Goal: Task Accomplishment & Management: Complete application form

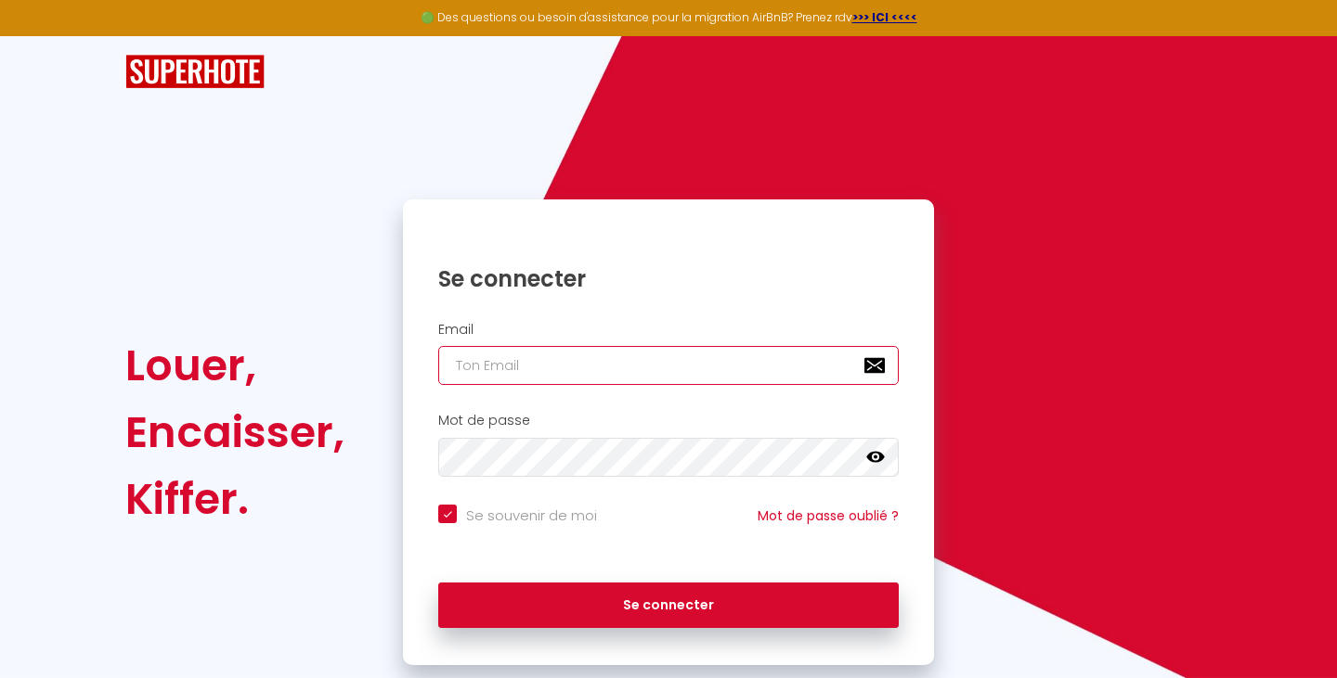
type input "[EMAIL_ADDRESS][DOMAIN_NAME]"
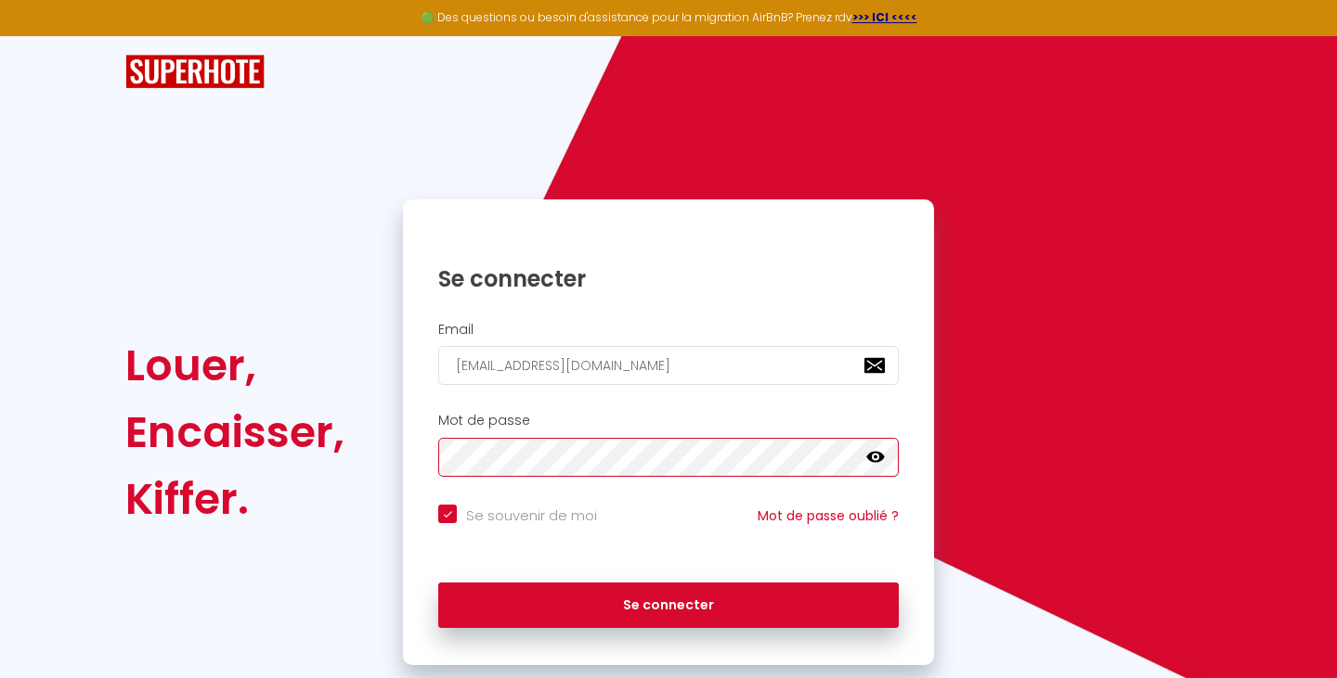
checkbox input "true"
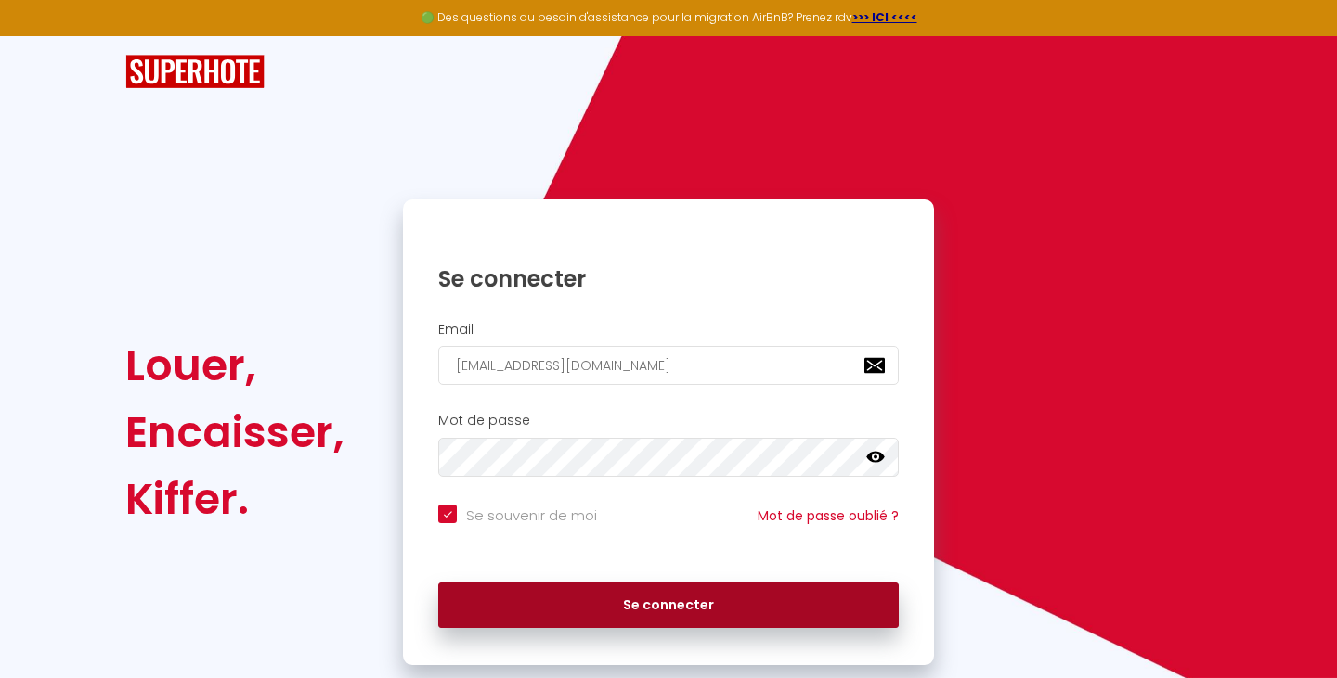
click at [518, 606] on button "Se connecter" at bounding box center [668, 606] width 460 height 46
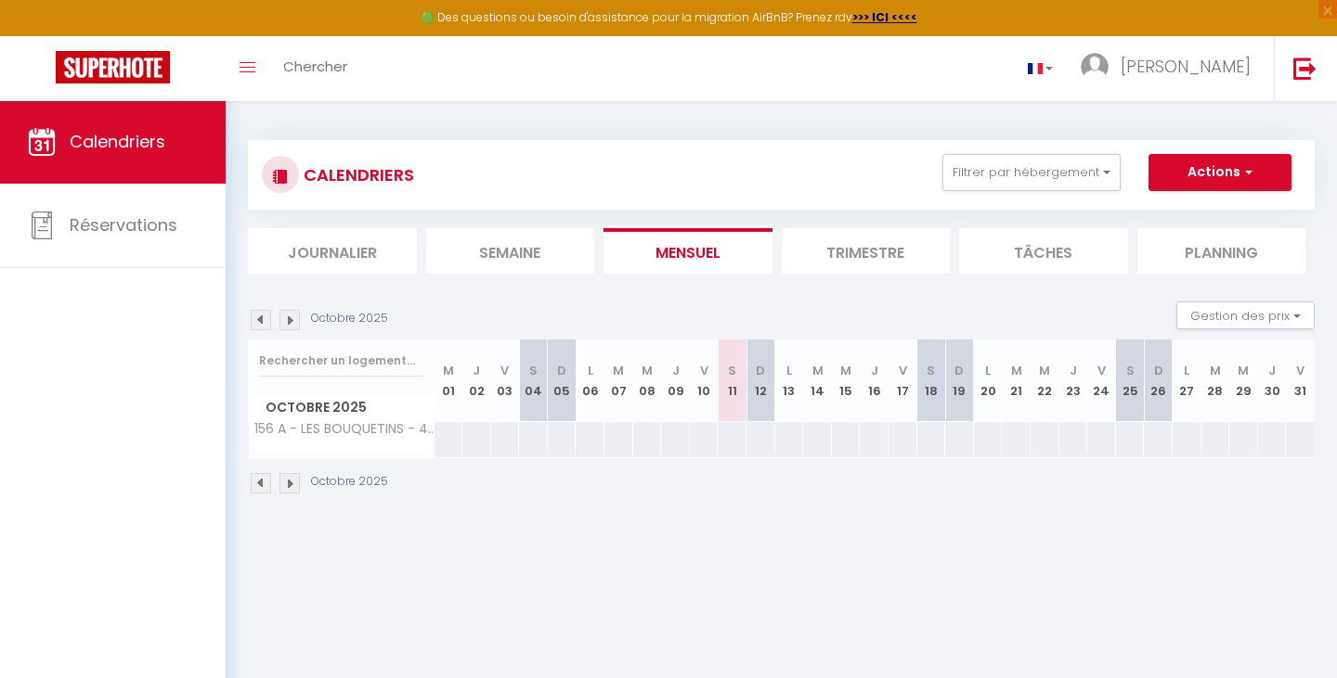
click at [287, 491] on img at bounding box center [289, 483] width 20 height 20
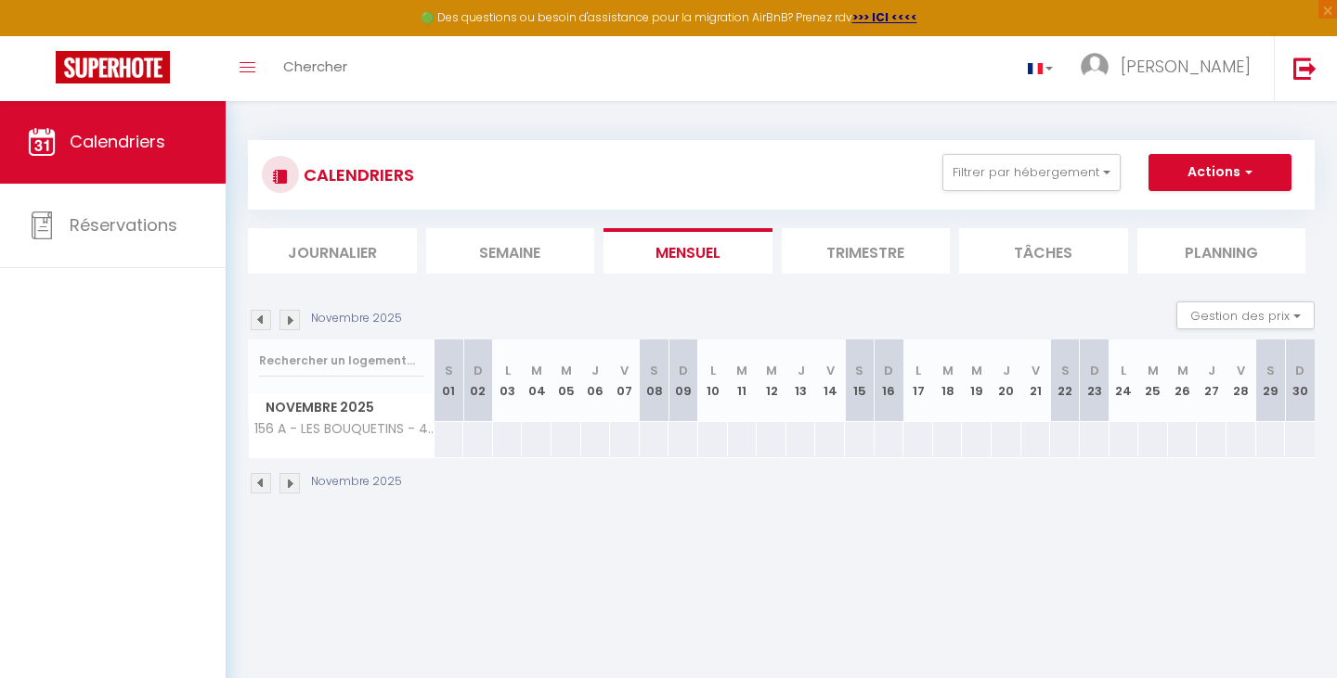
click at [287, 491] on img at bounding box center [289, 483] width 20 height 20
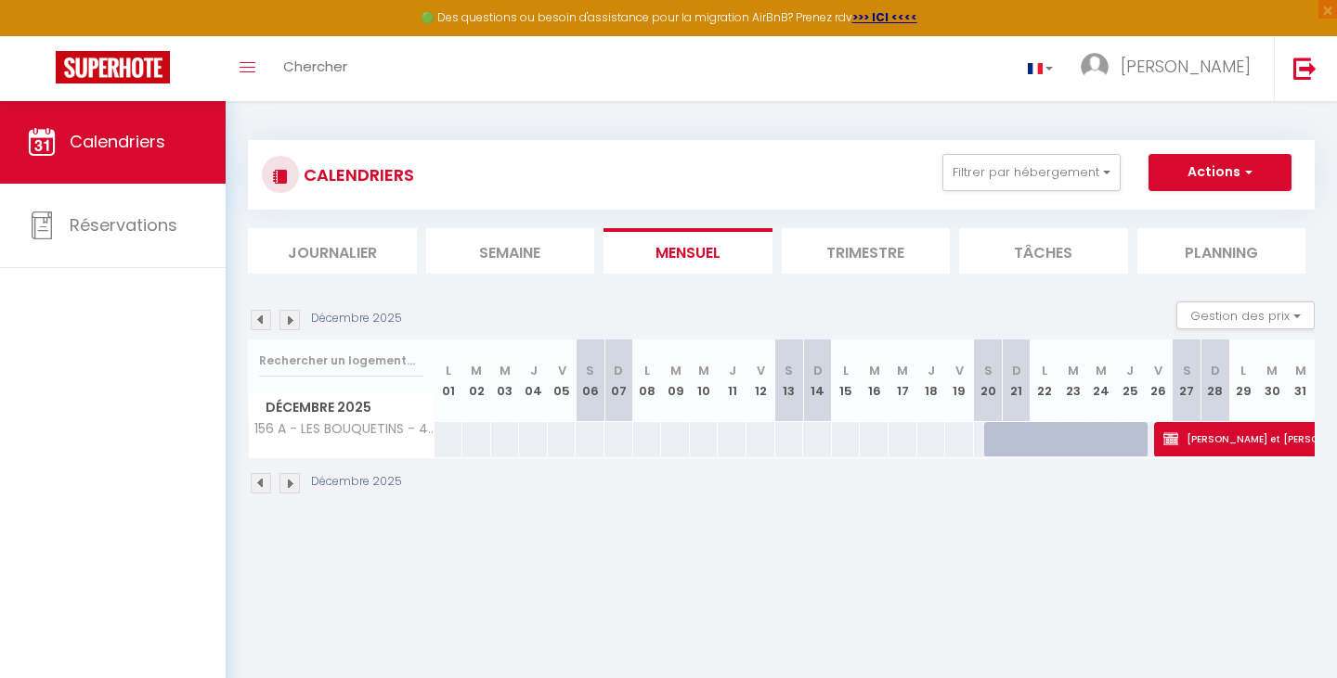
click at [287, 491] on img at bounding box center [289, 483] width 20 height 20
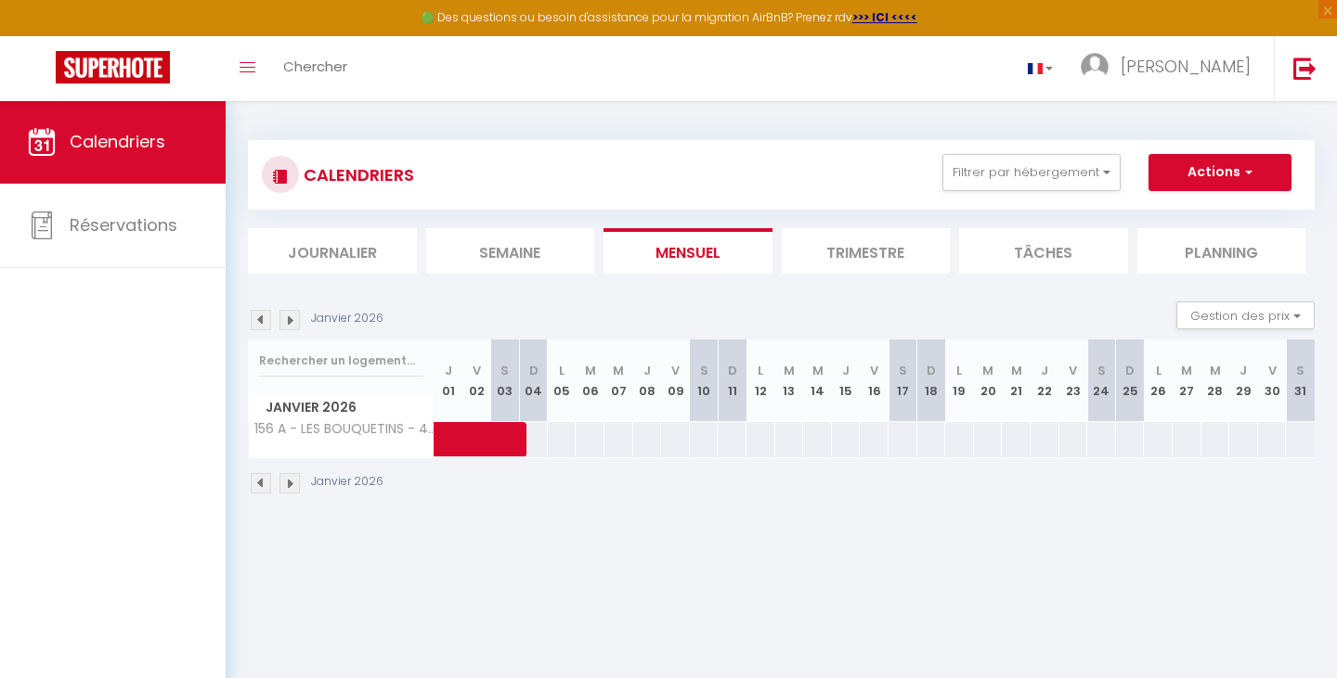
click at [287, 491] on img at bounding box center [289, 483] width 20 height 20
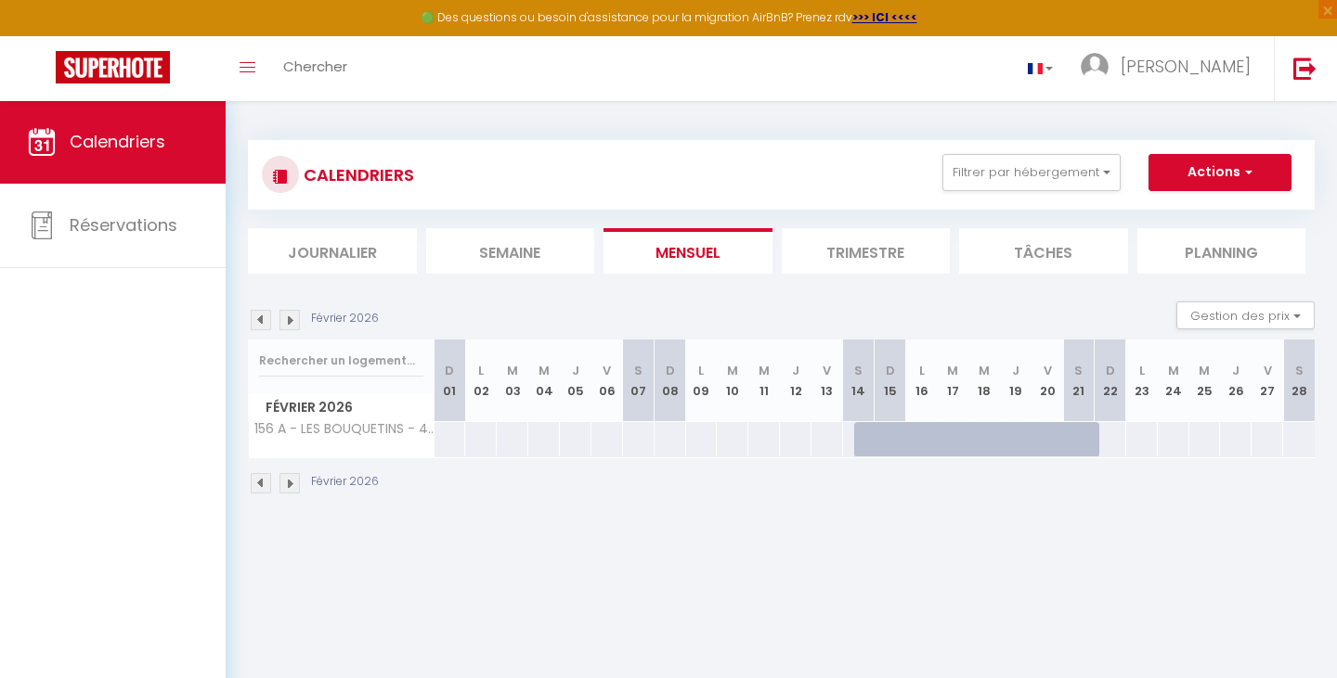
click at [253, 485] on img at bounding box center [261, 483] width 20 height 20
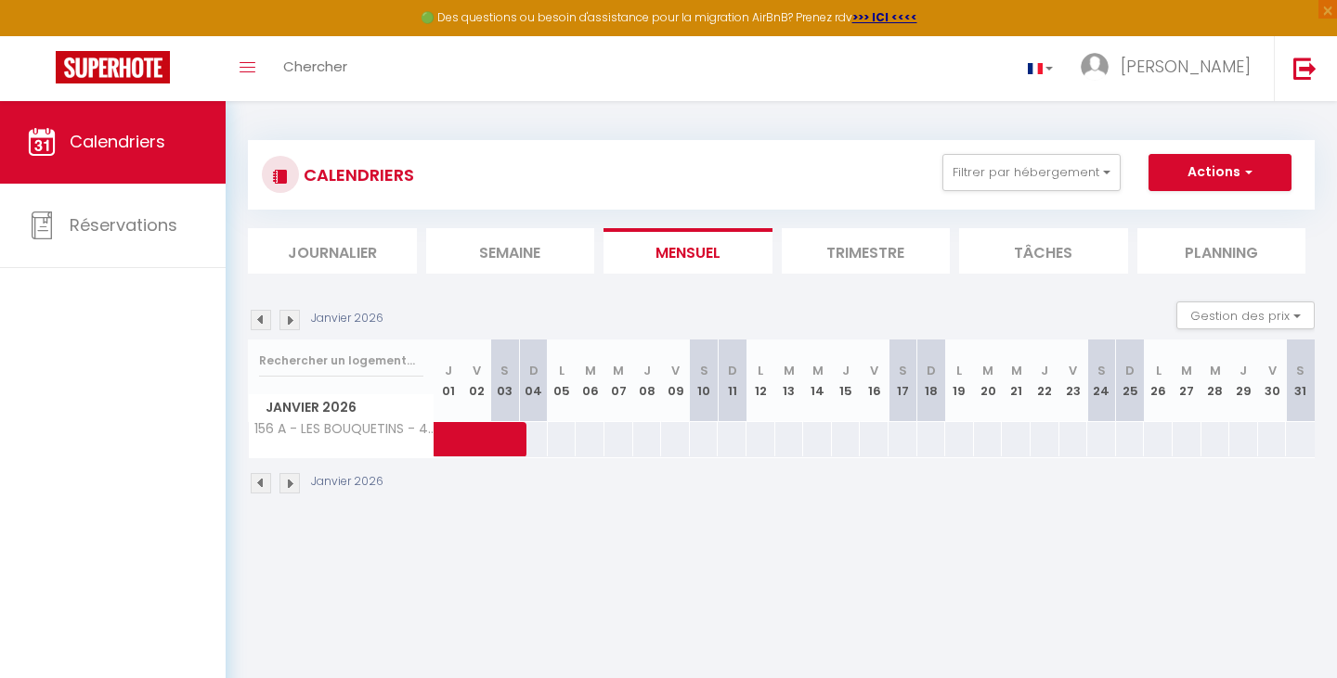
click at [1095, 436] on div "272" at bounding box center [1101, 439] width 30 height 34
click at [1100, 443] on div "272" at bounding box center [1101, 439] width 30 height 34
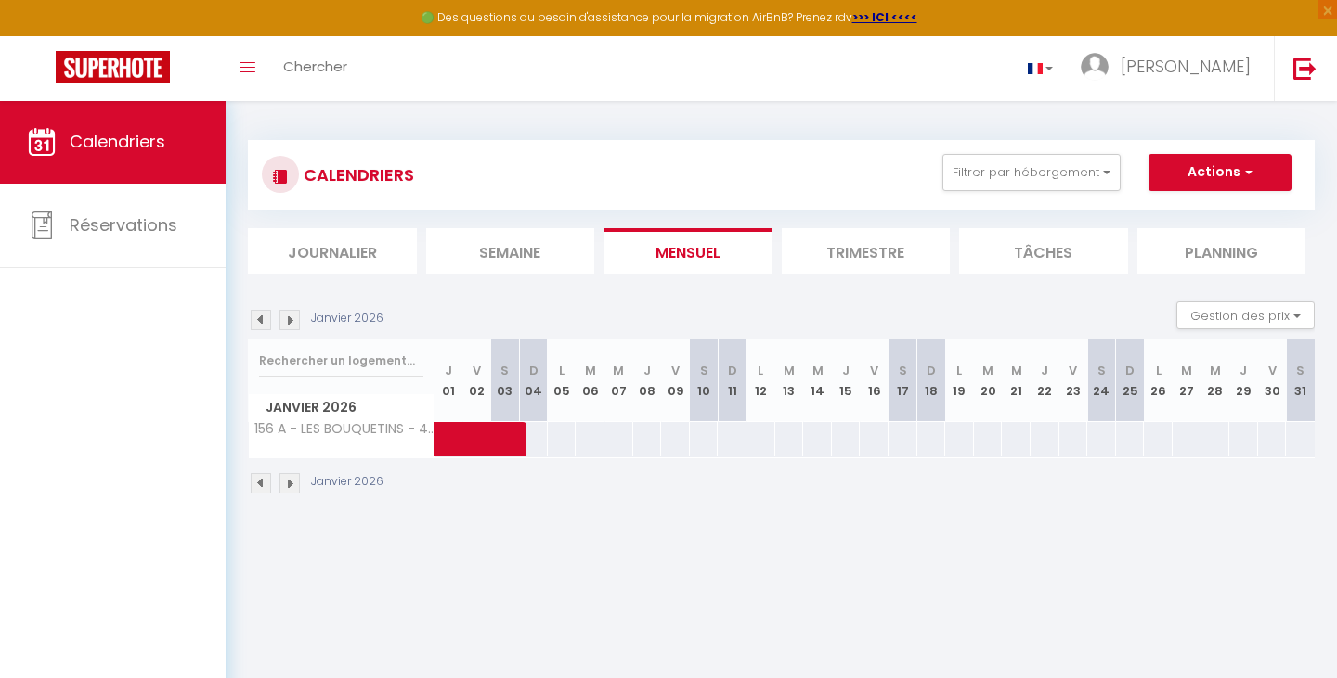
click at [1100, 443] on div "272" at bounding box center [1101, 439] width 30 height 34
click at [1203, 181] on button "Actions" at bounding box center [1219, 172] width 143 height 37
click at [1179, 213] on link "Nouvelle réservation" at bounding box center [1199, 215] width 161 height 28
select select
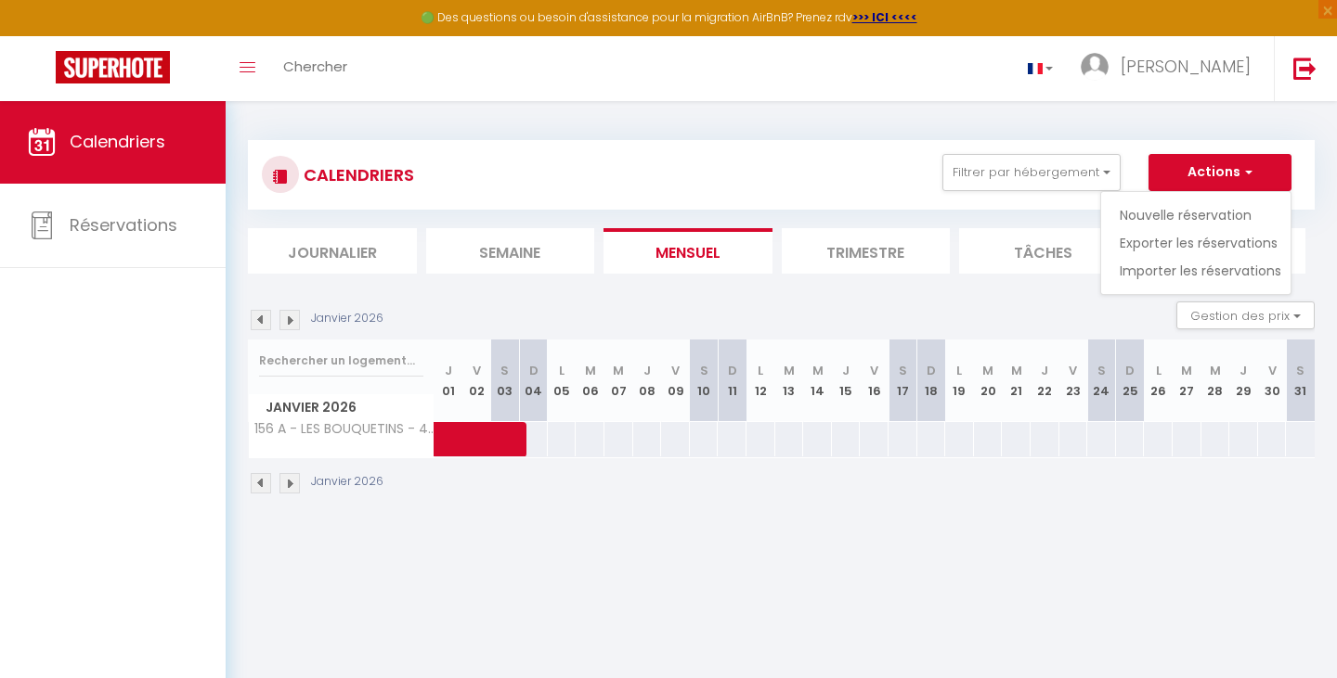
select select
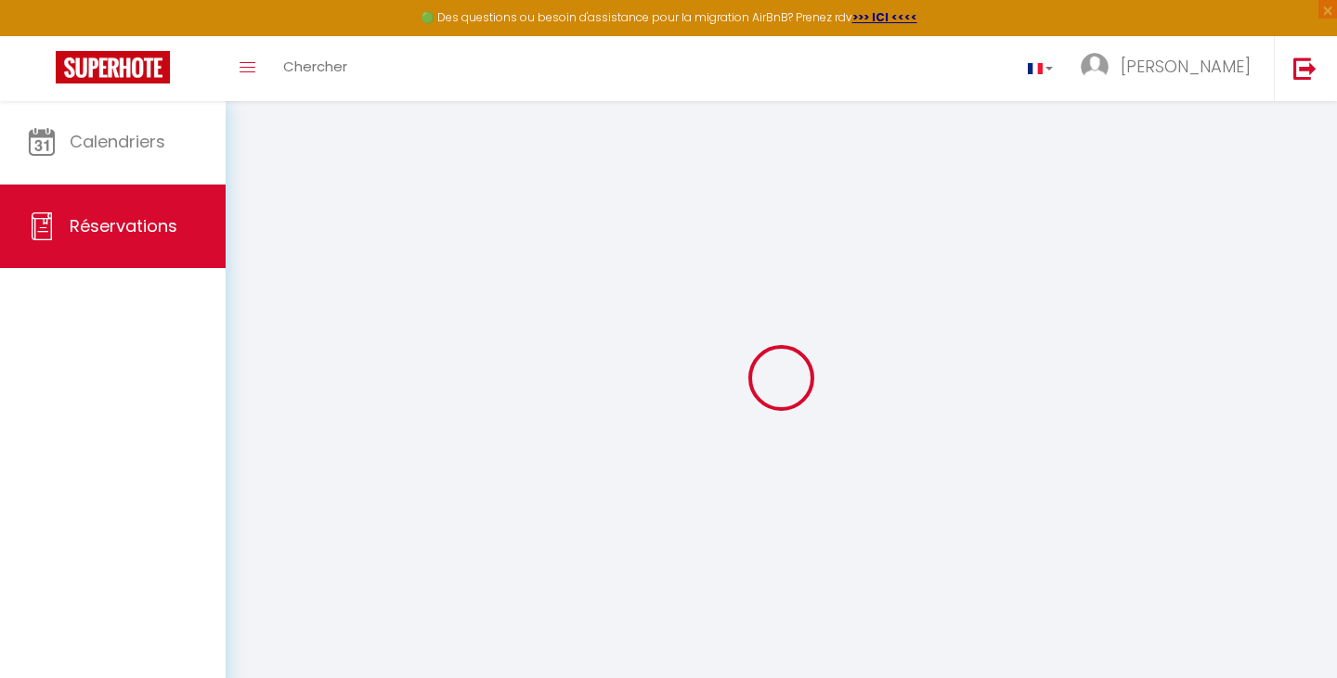
select select
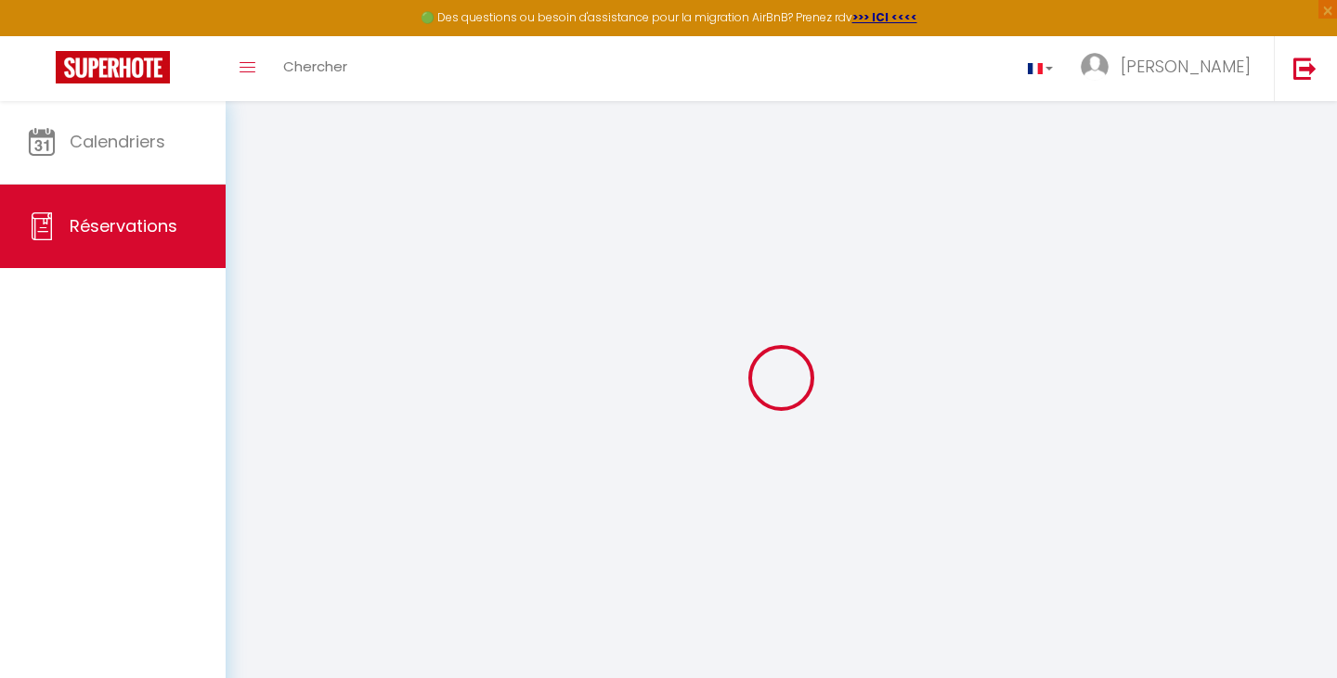
select select
checkbox input "false"
select select
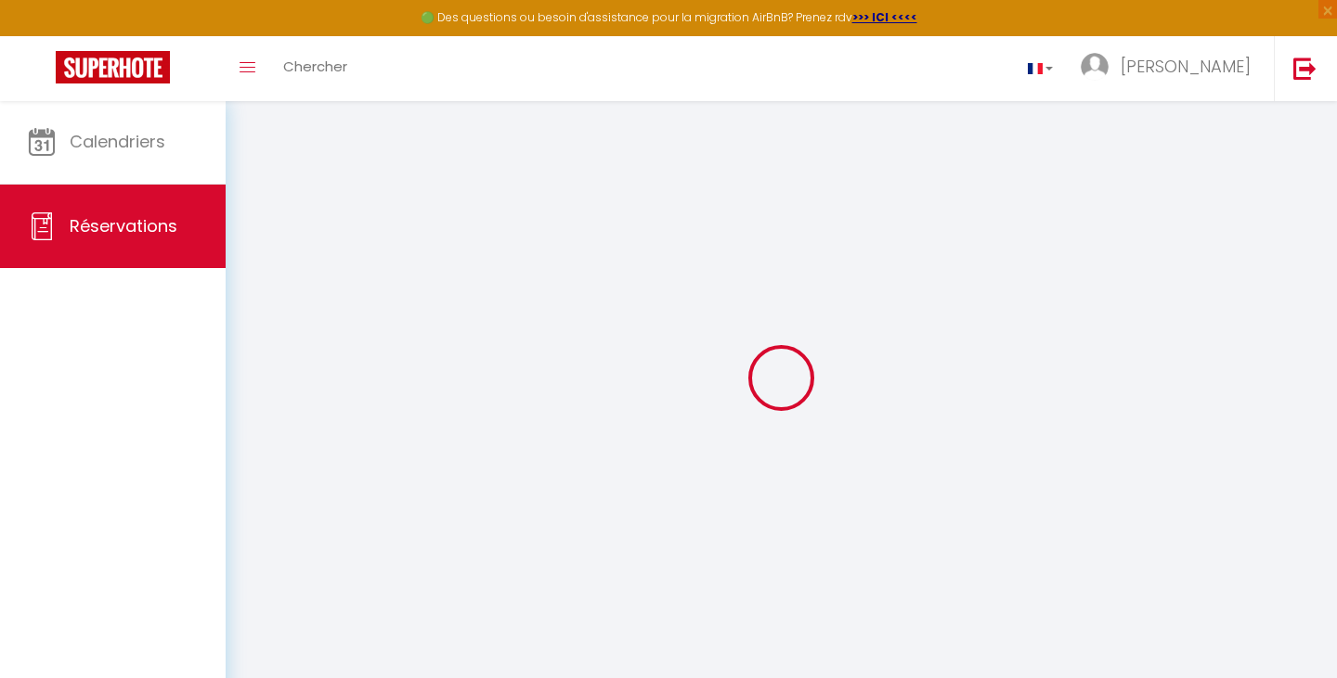
select select
checkbox input "false"
select select
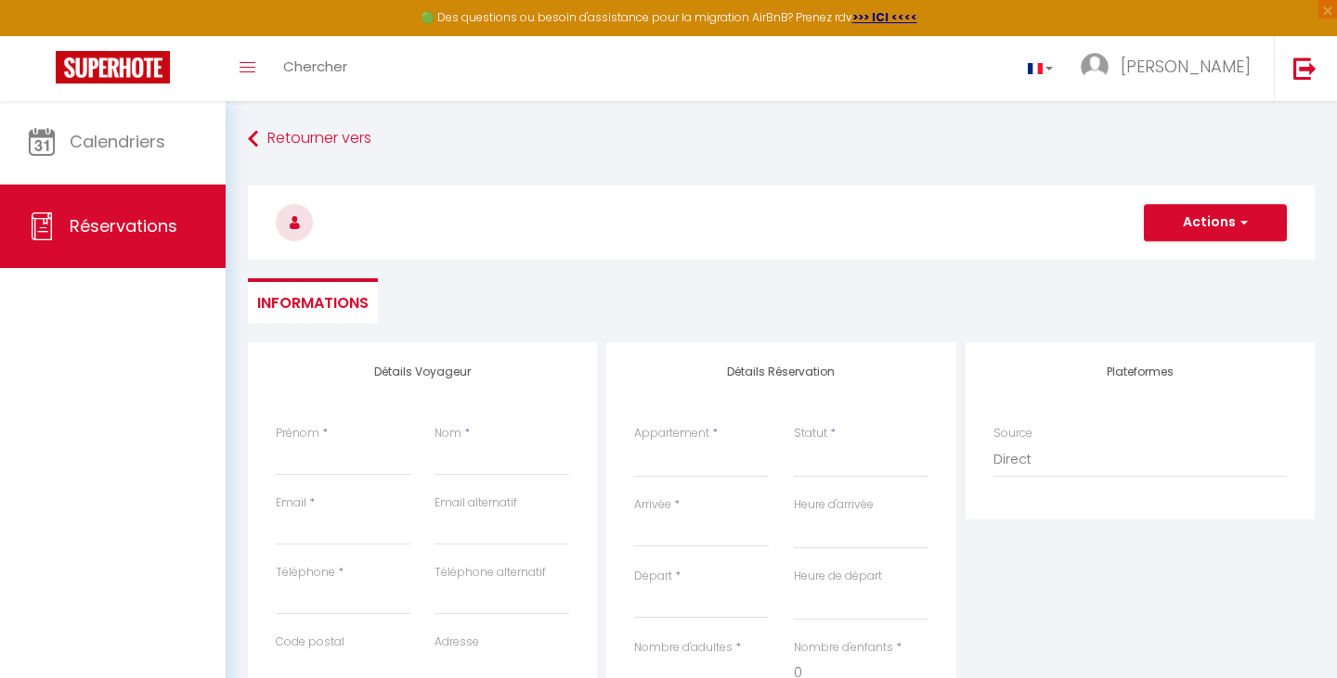
select select
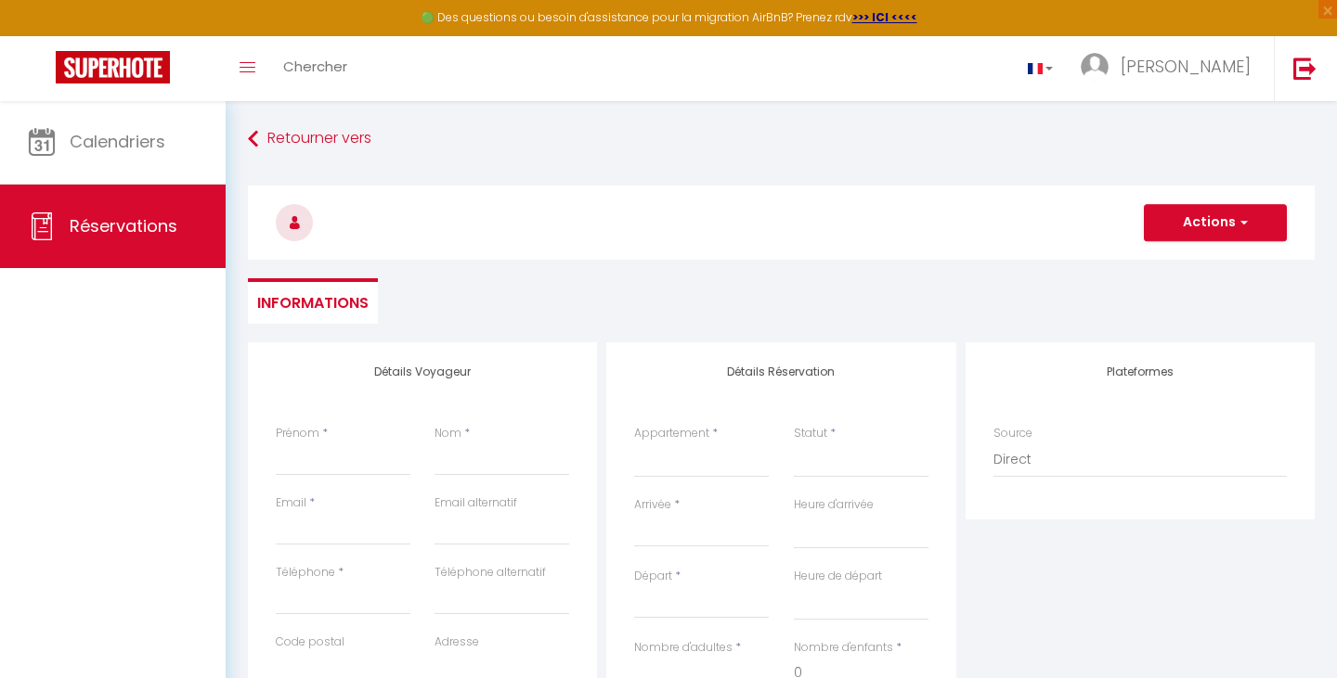
checkbox input "false"
select select
type input "L"
select select
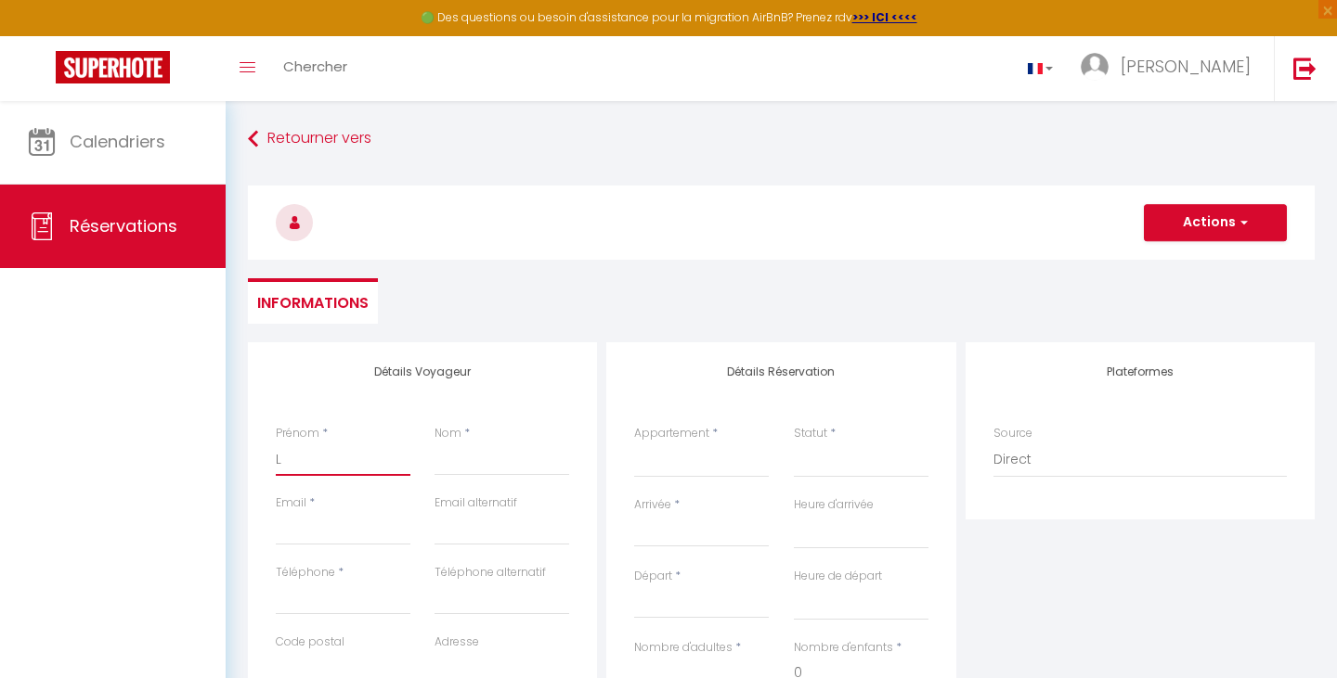
select select
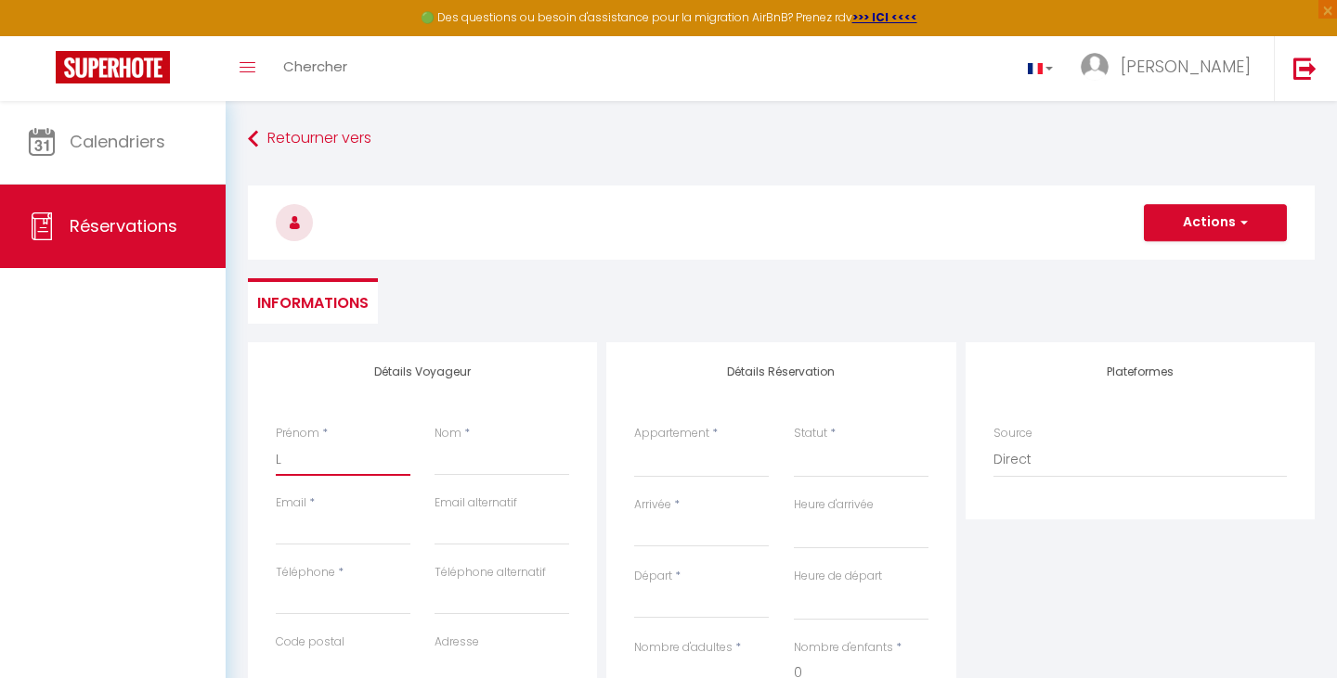
select select
checkbox input "false"
type input "Lo"
select select
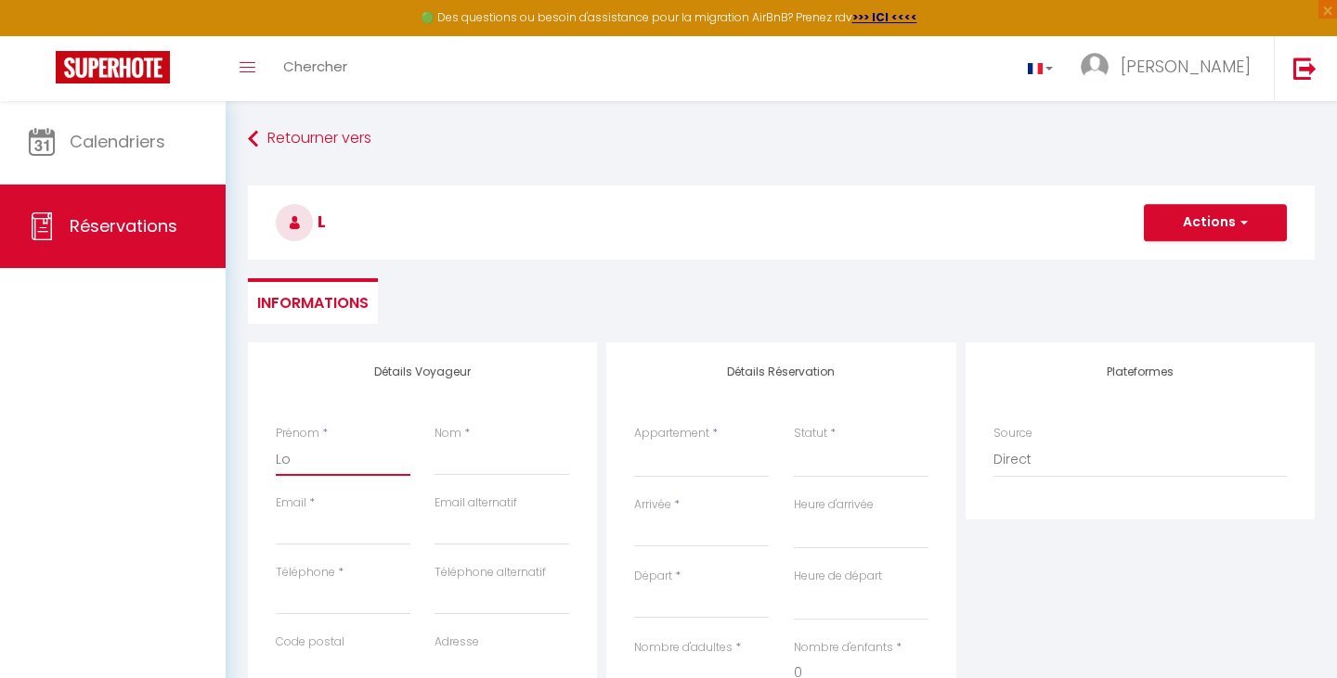
select select
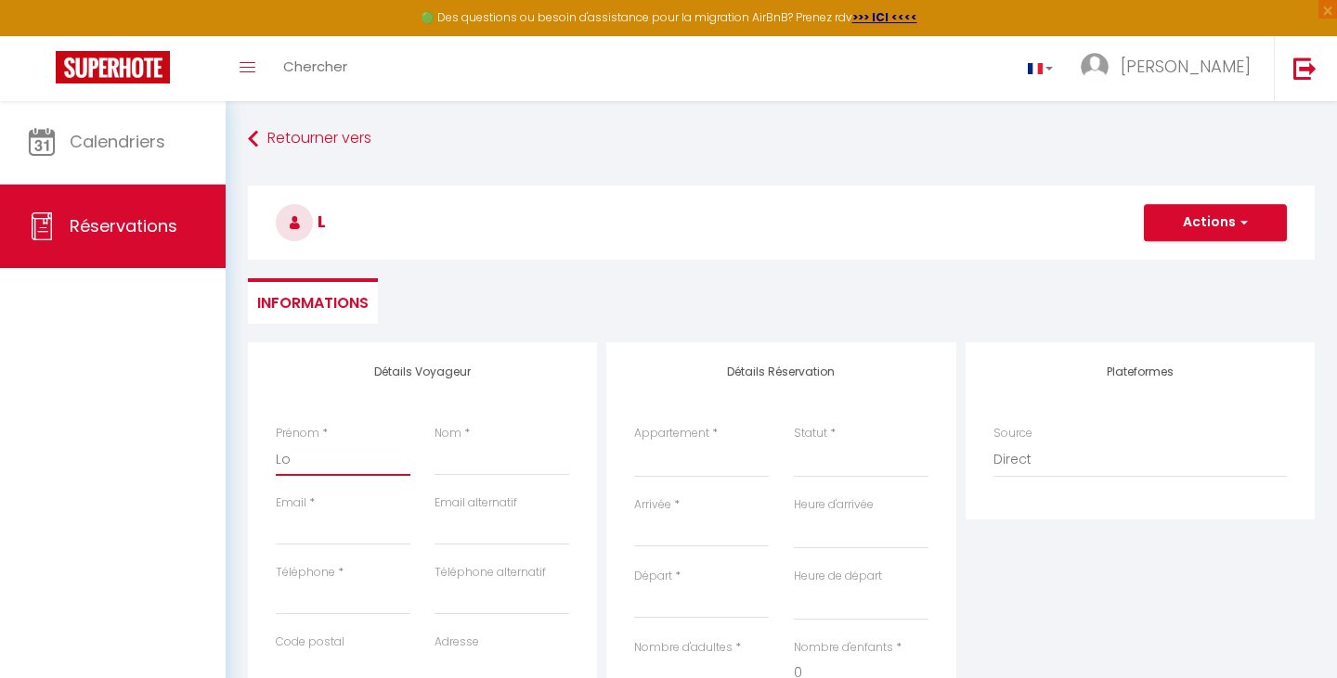
checkbox input "false"
type input "Lor"
select select
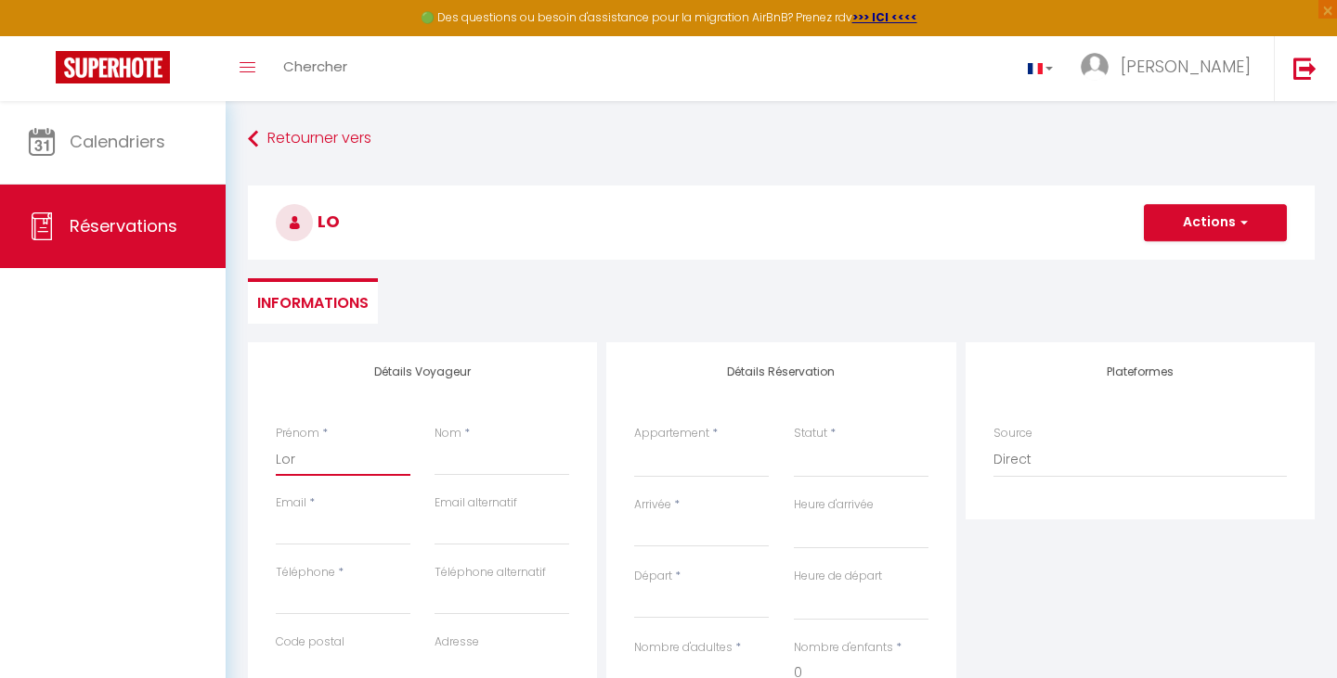
select select
checkbox input "false"
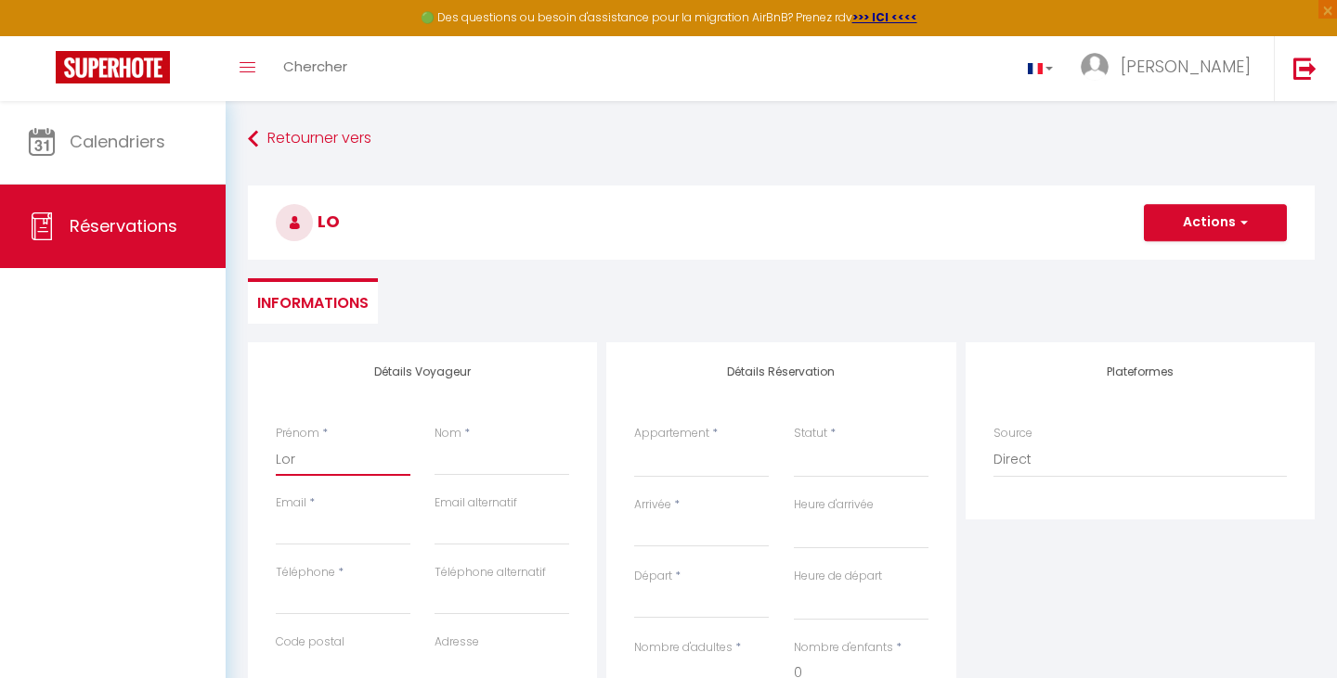
type input "[PERSON_NAME]"
select select
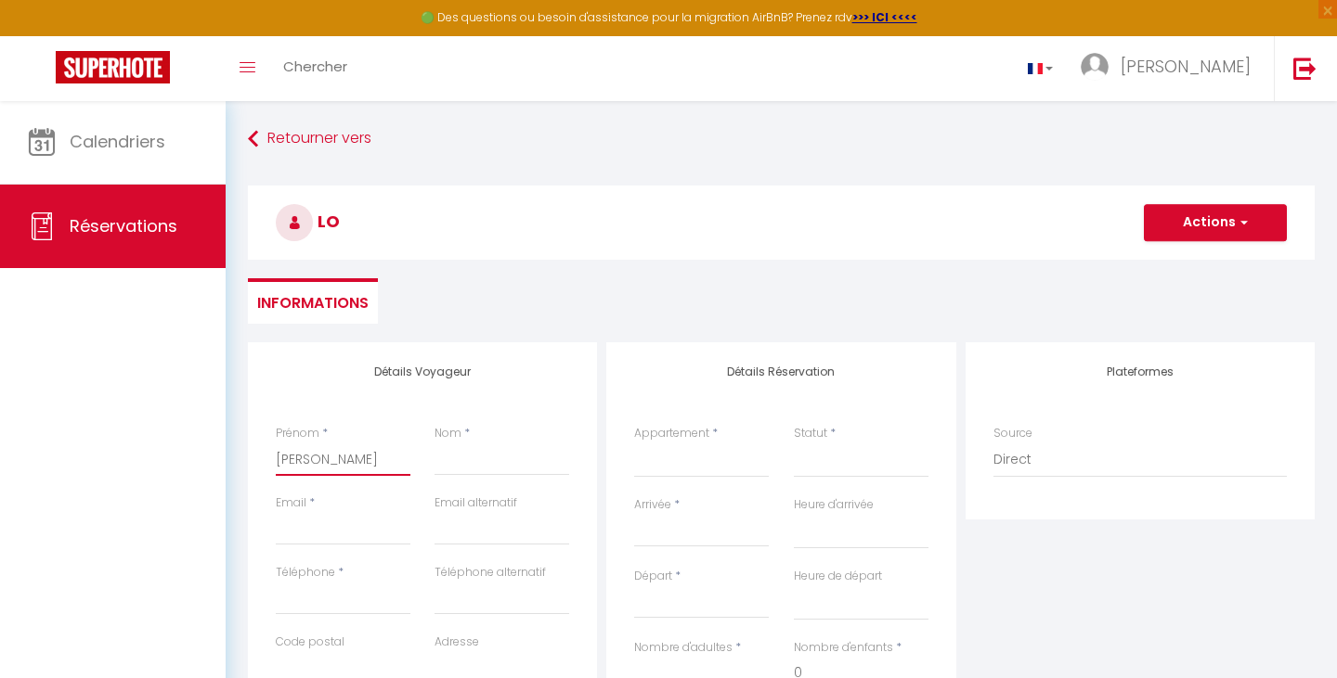
select select
checkbox input "false"
type input "[PERSON_NAME]"
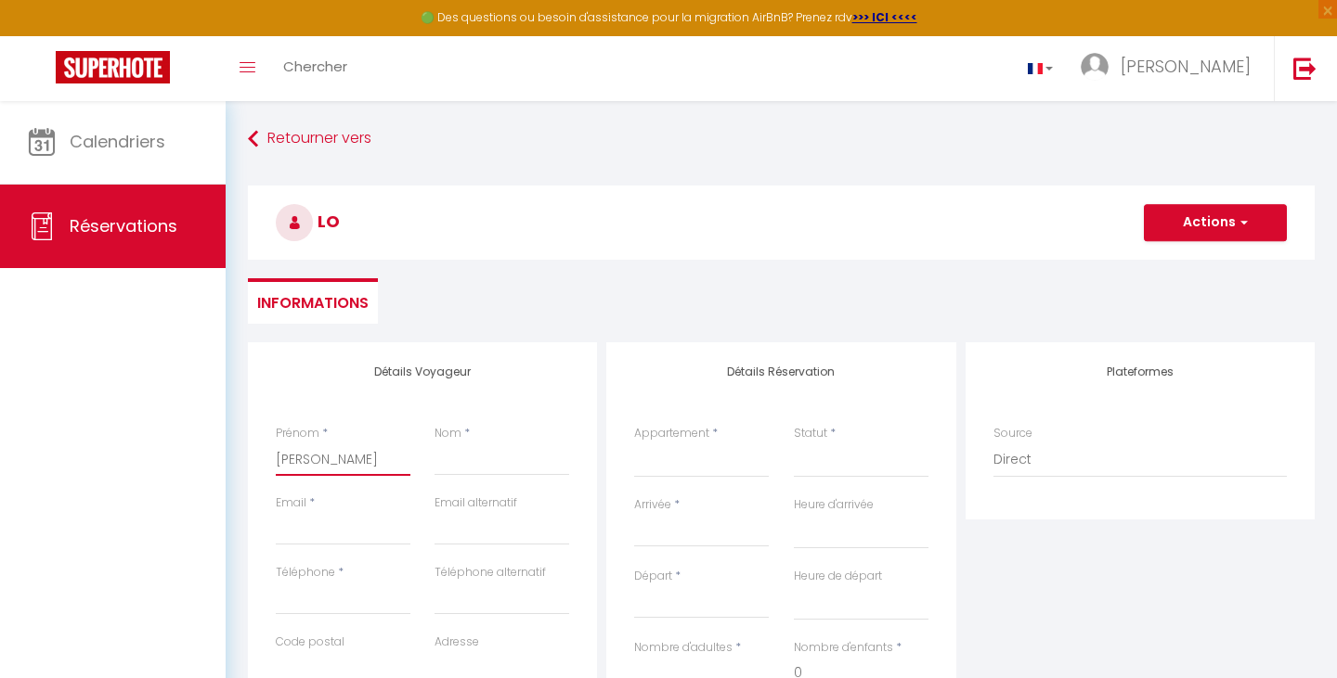
select select
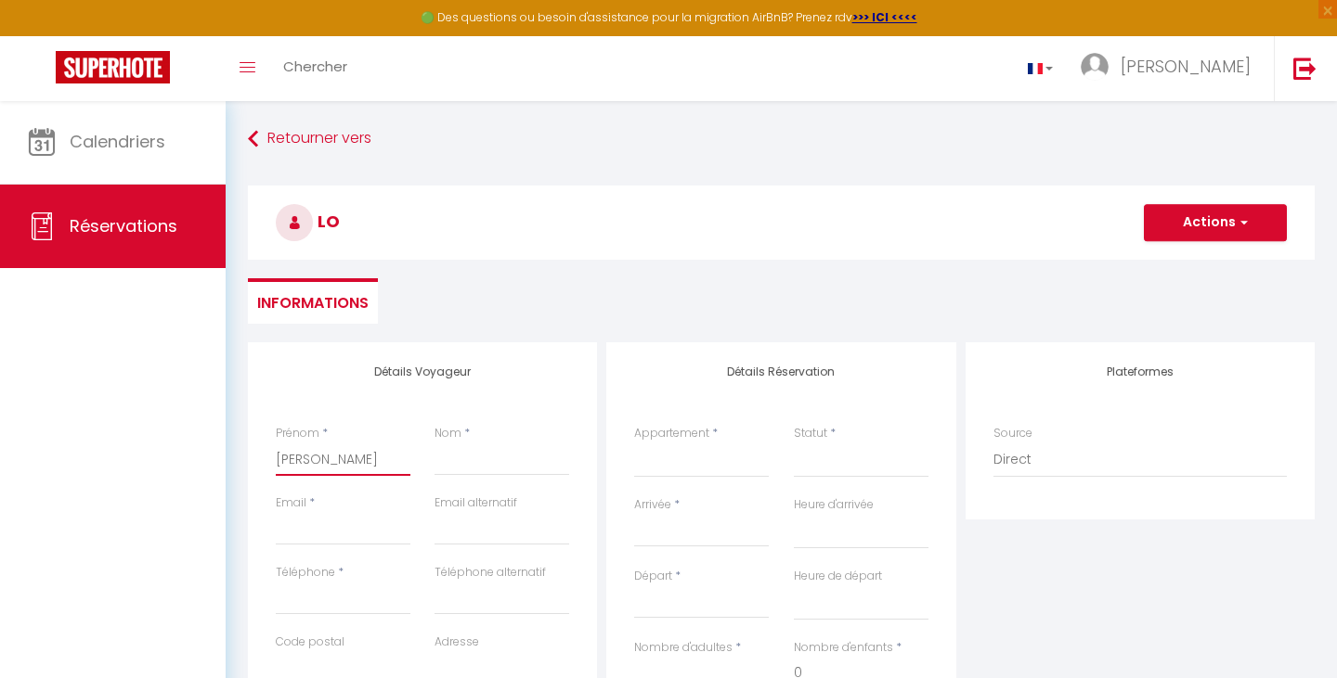
select select
checkbox input "false"
type input "[PERSON_NAME]"
type input "F"
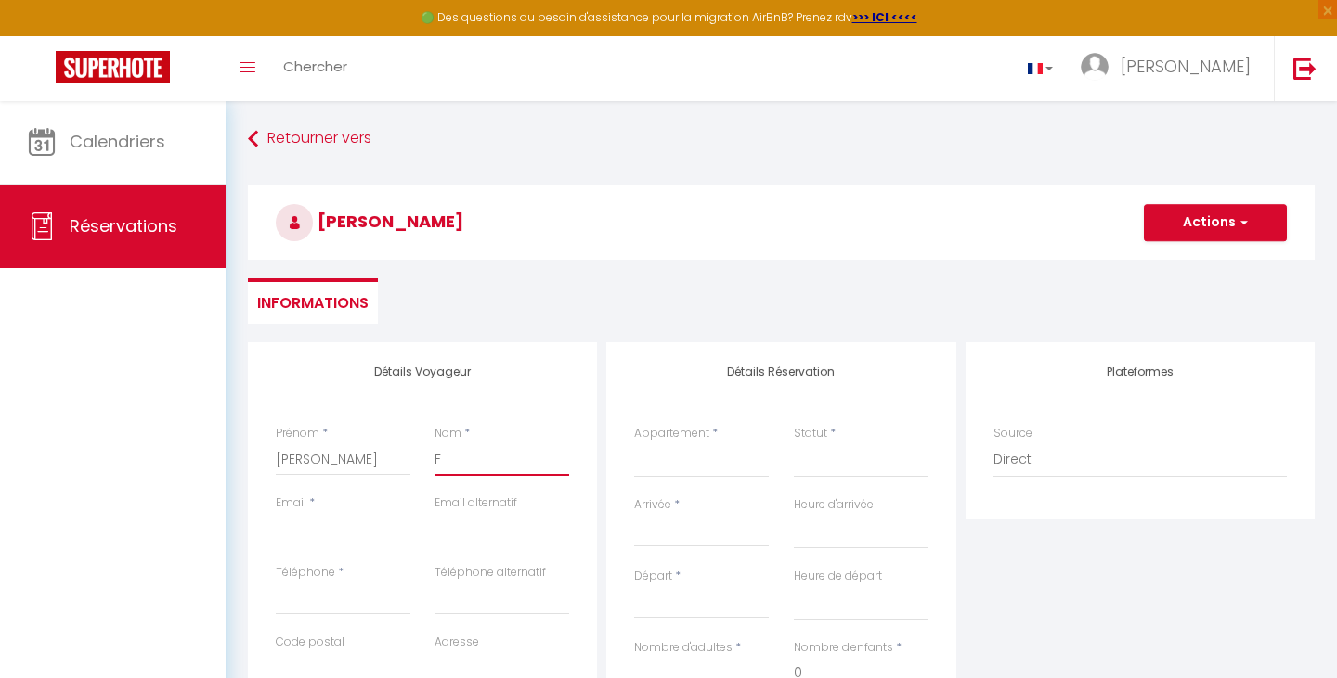
select select
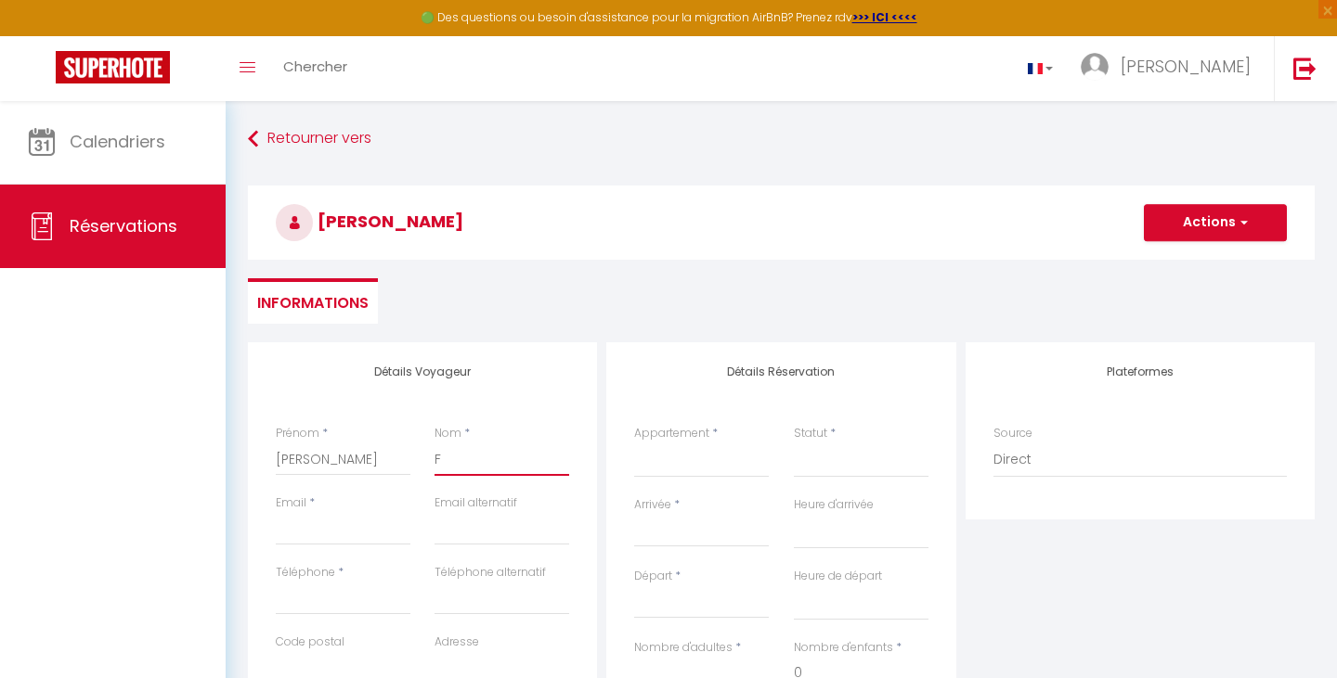
select select
checkbox input "false"
type input "Fr"
select select
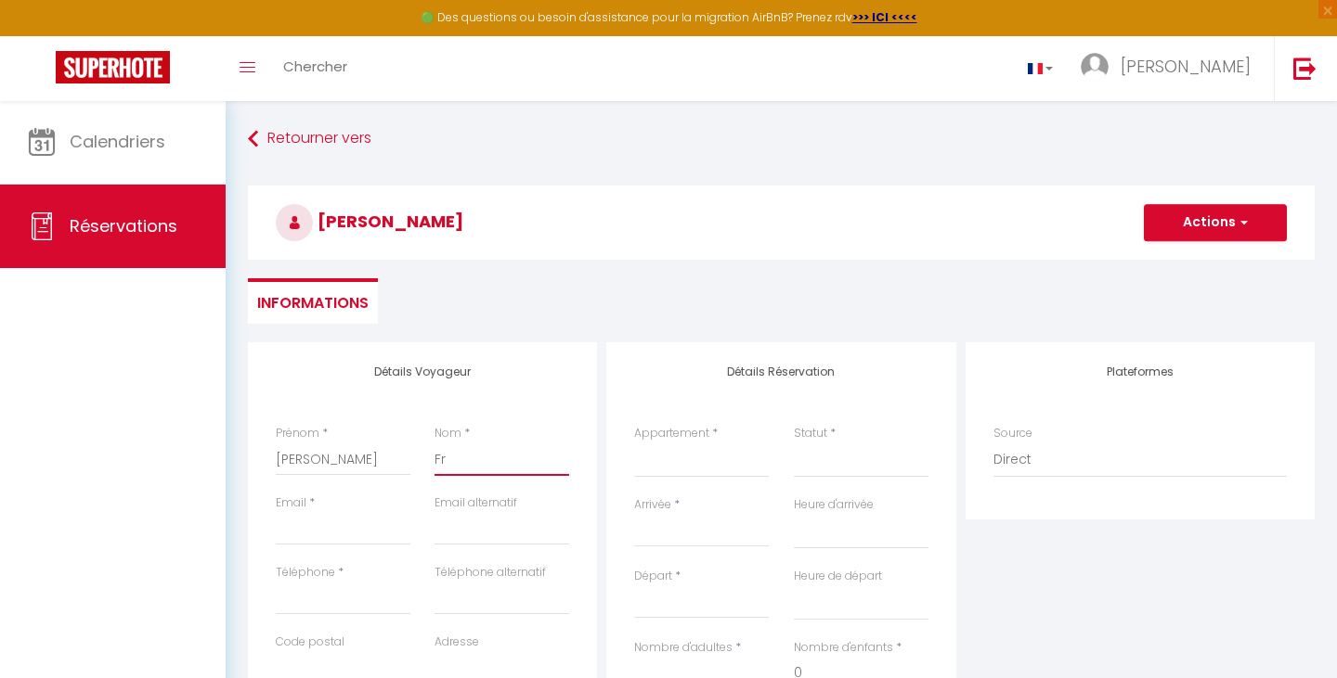
select select
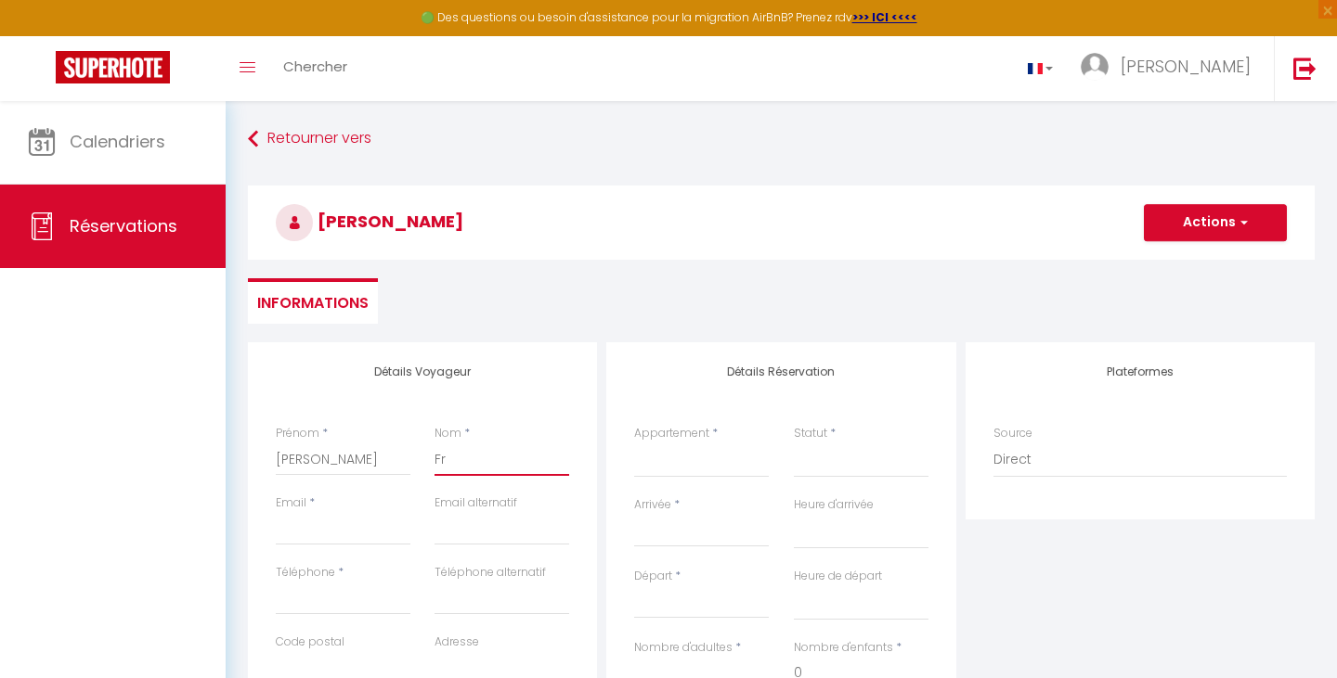
select select
checkbox input "false"
type input "Frö"
select select
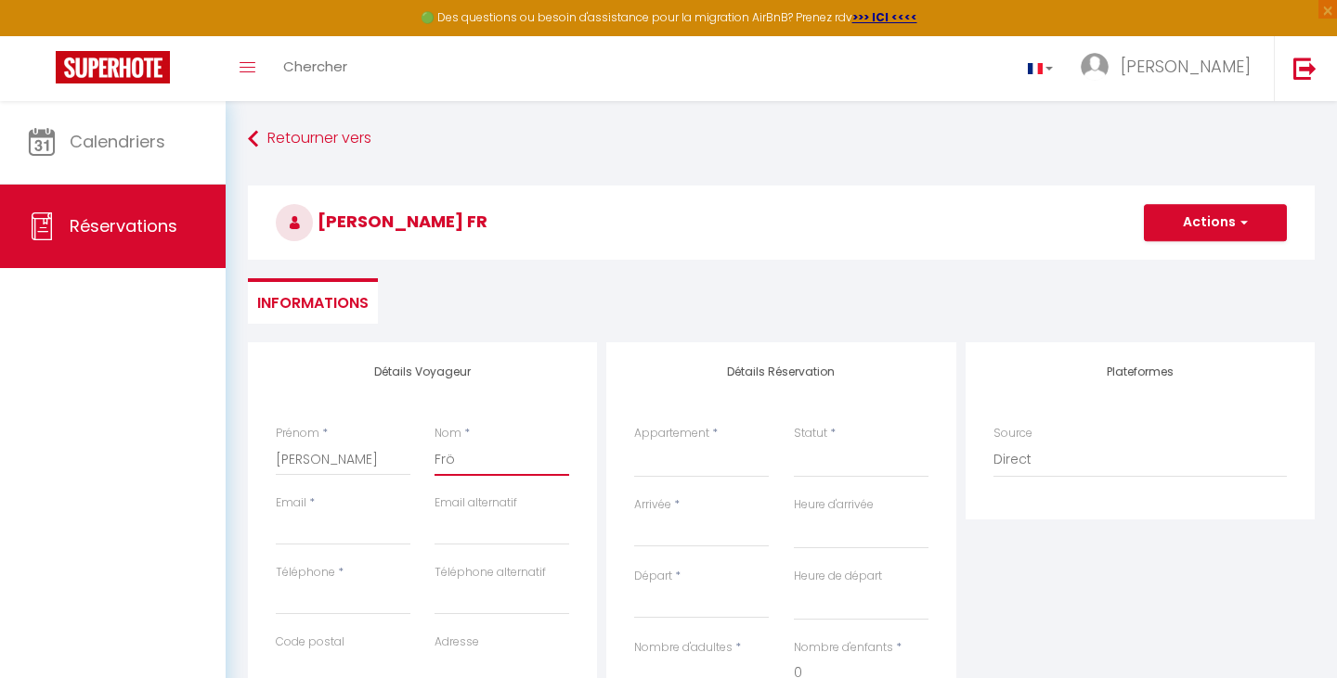
select select
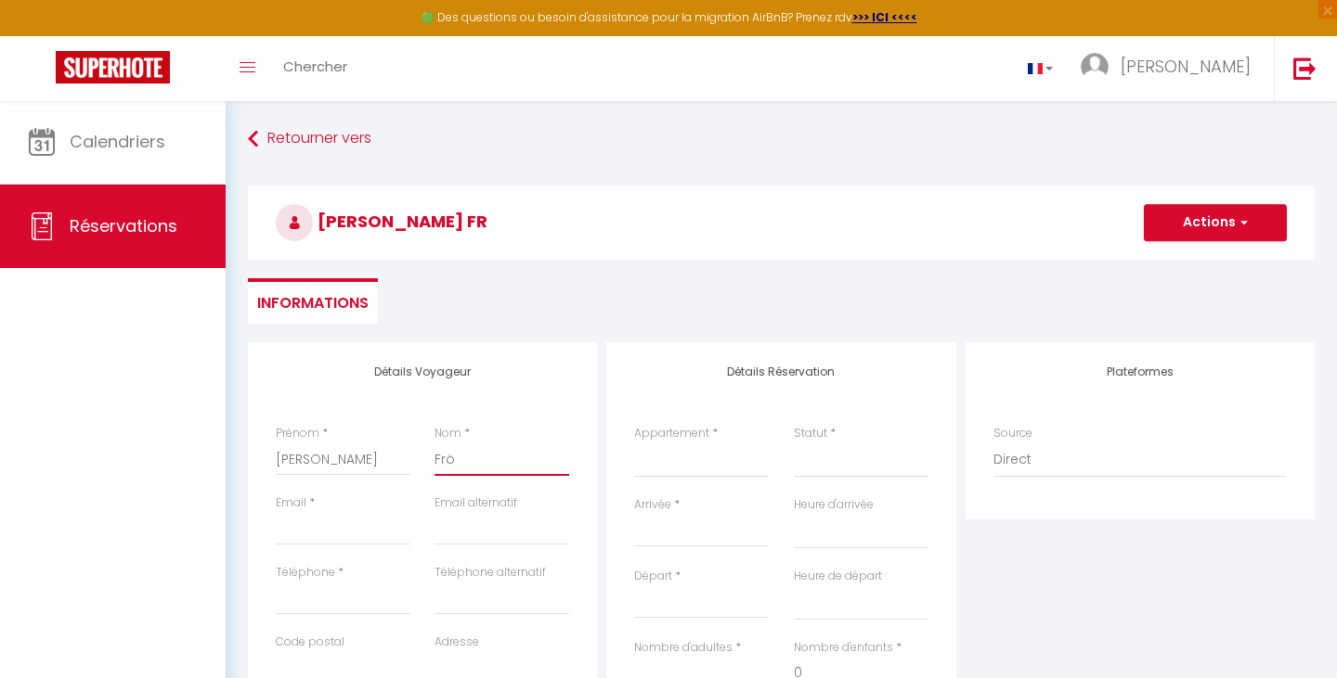
checkbox input "false"
type input "[PERSON_NAME]"
select select
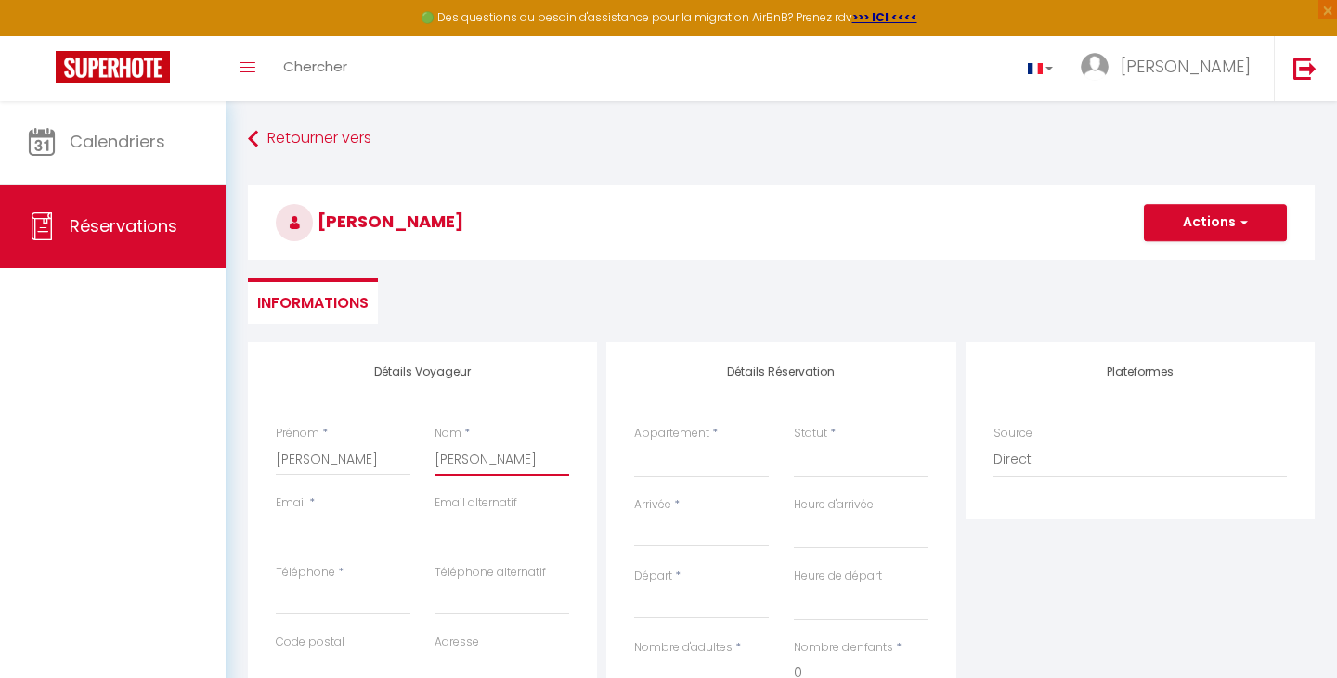
select select
checkbox input "false"
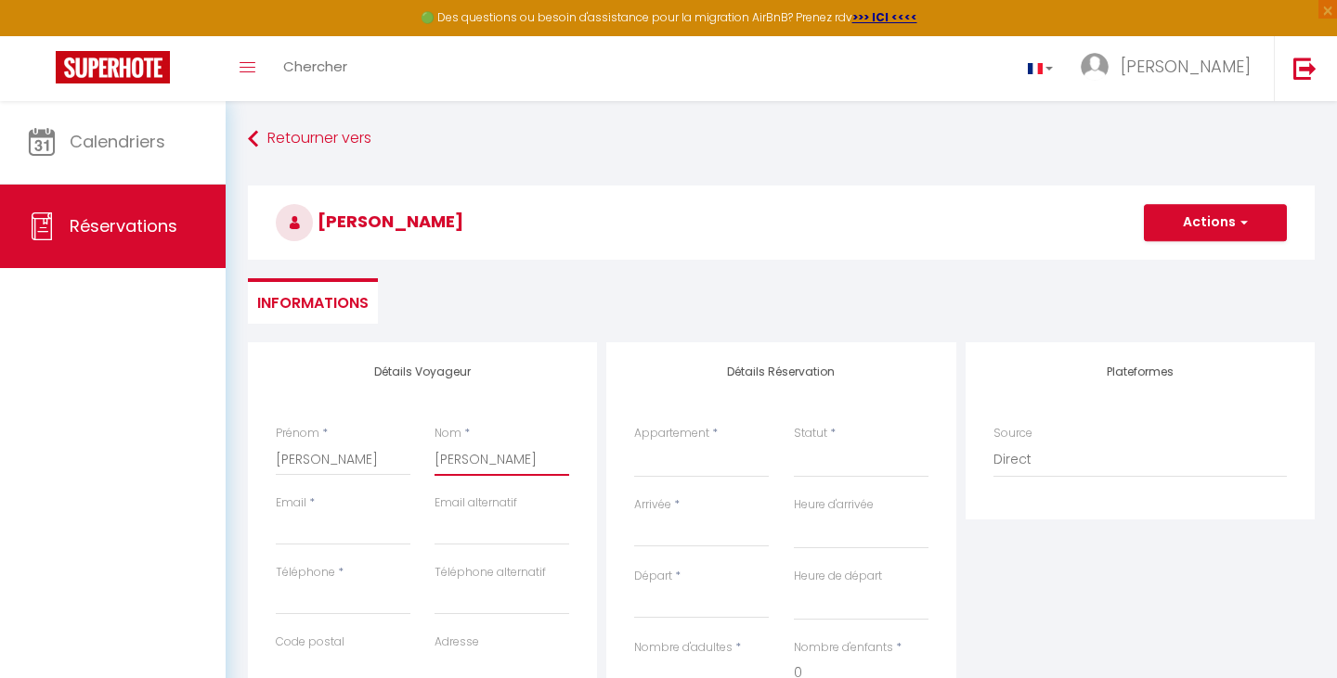
type input "Fröhl"
select select
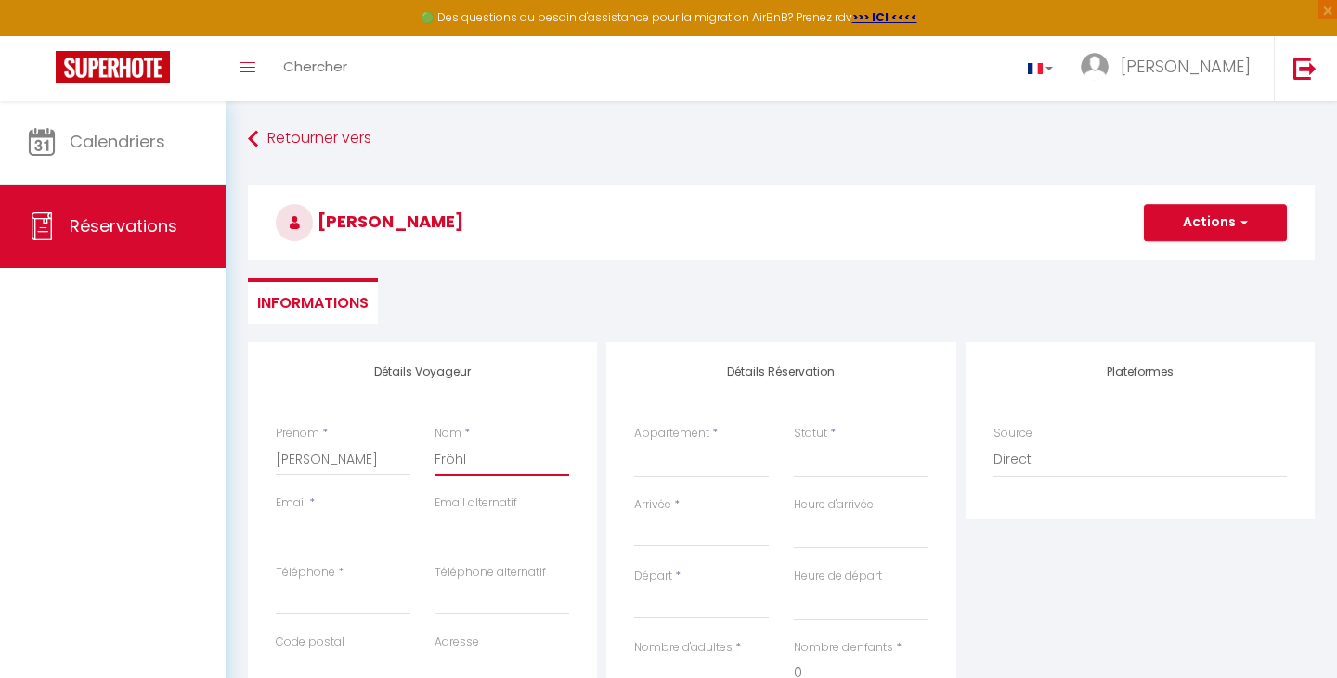
select select
checkbox input "false"
type input "Fröhli"
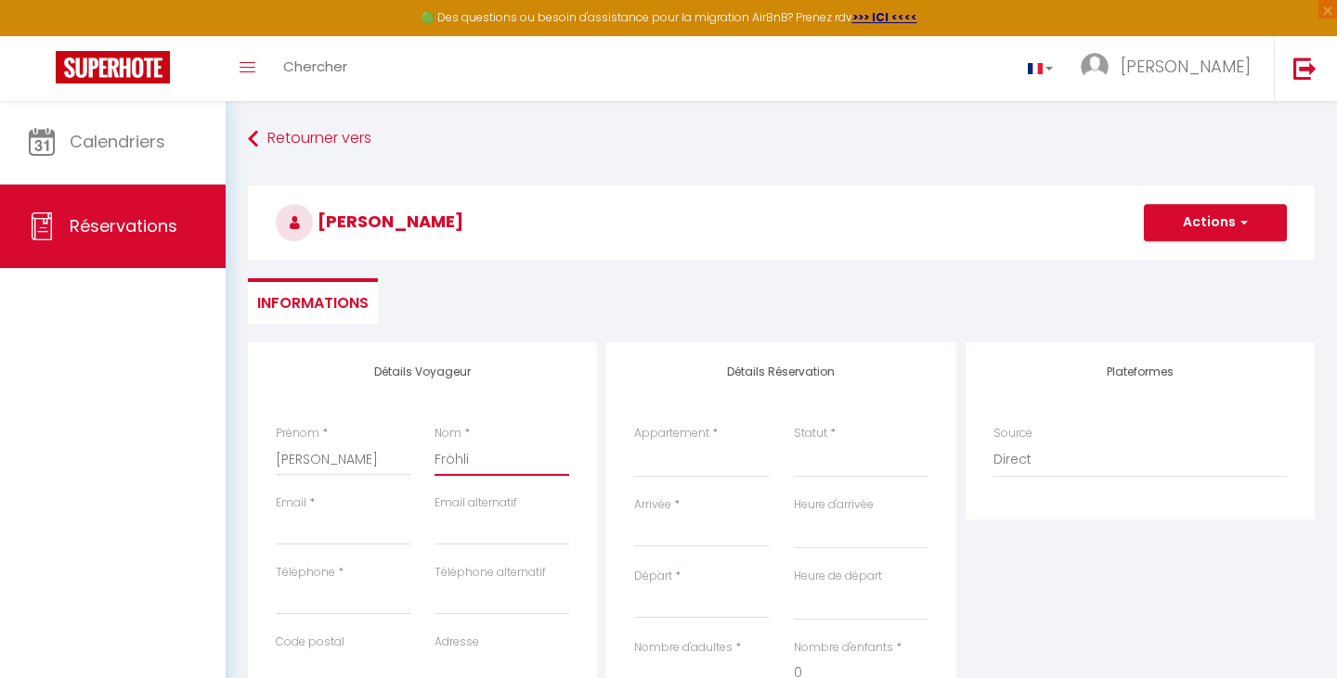
select select
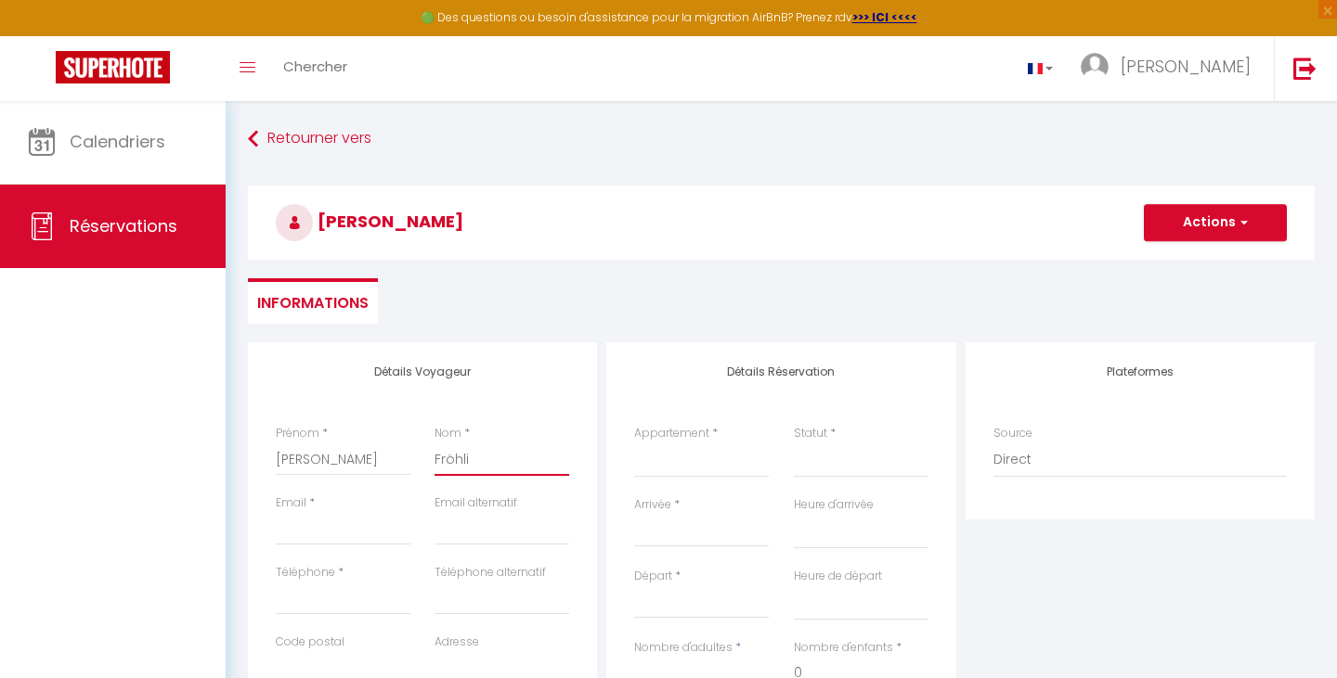
select select
checkbox input "false"
type input "Fröhlic"
select select
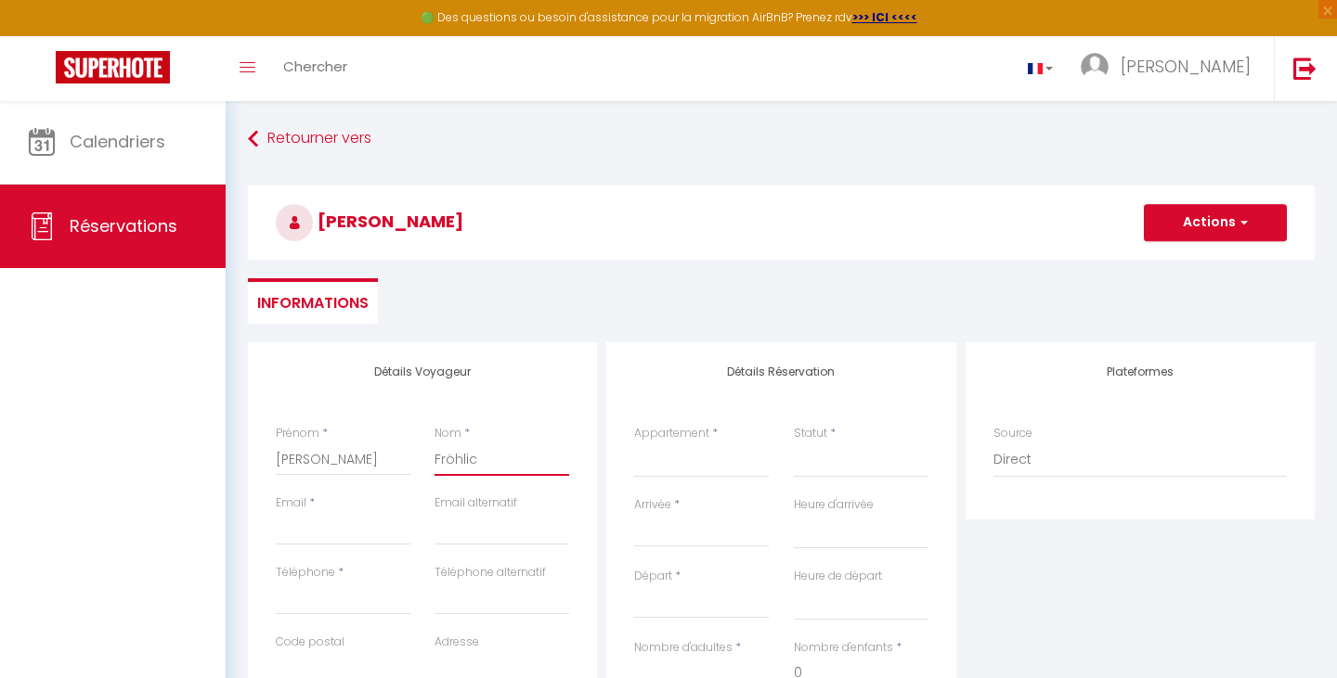
select select
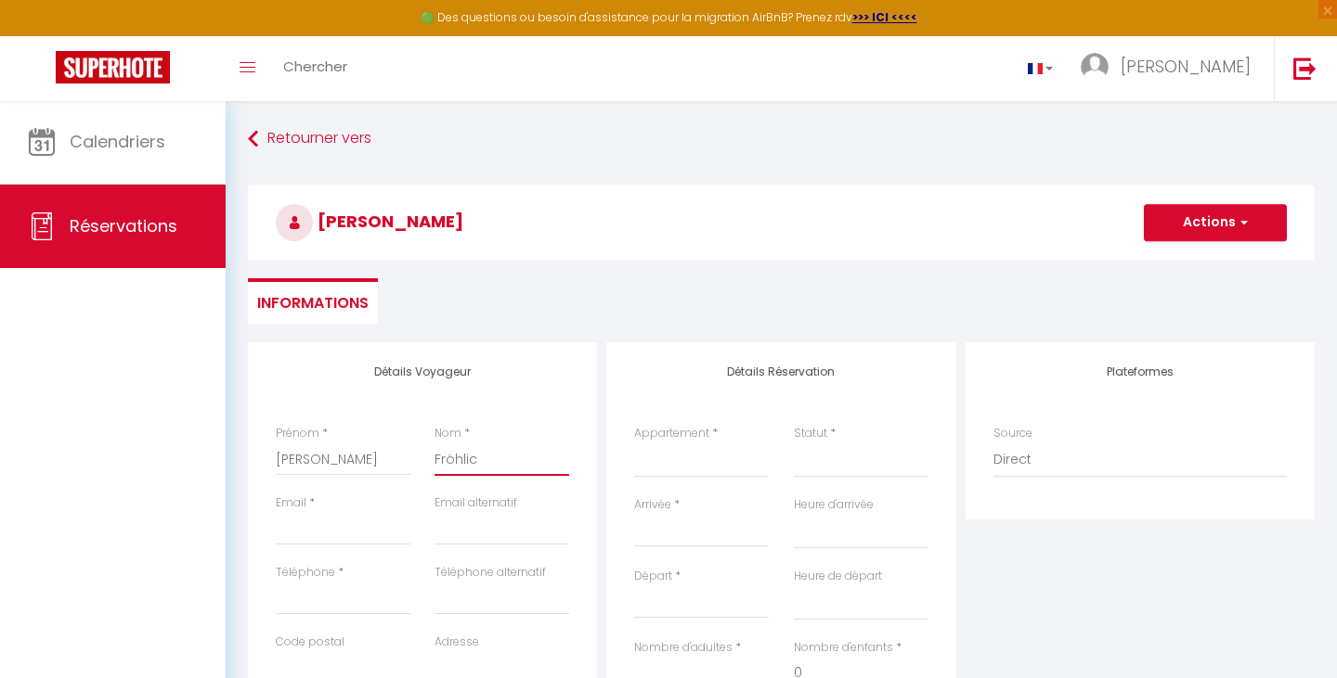
select select
checkbox input "false"
type input "[PERSON_NAME]"
select select
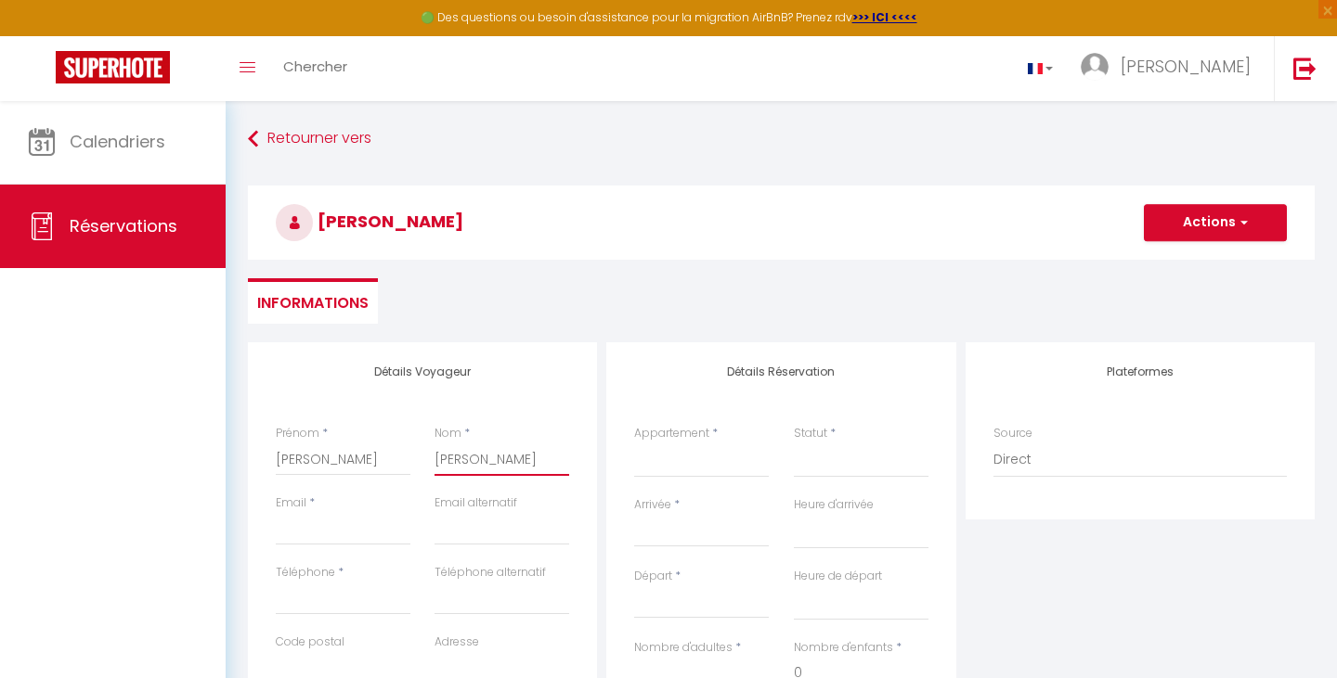
select select
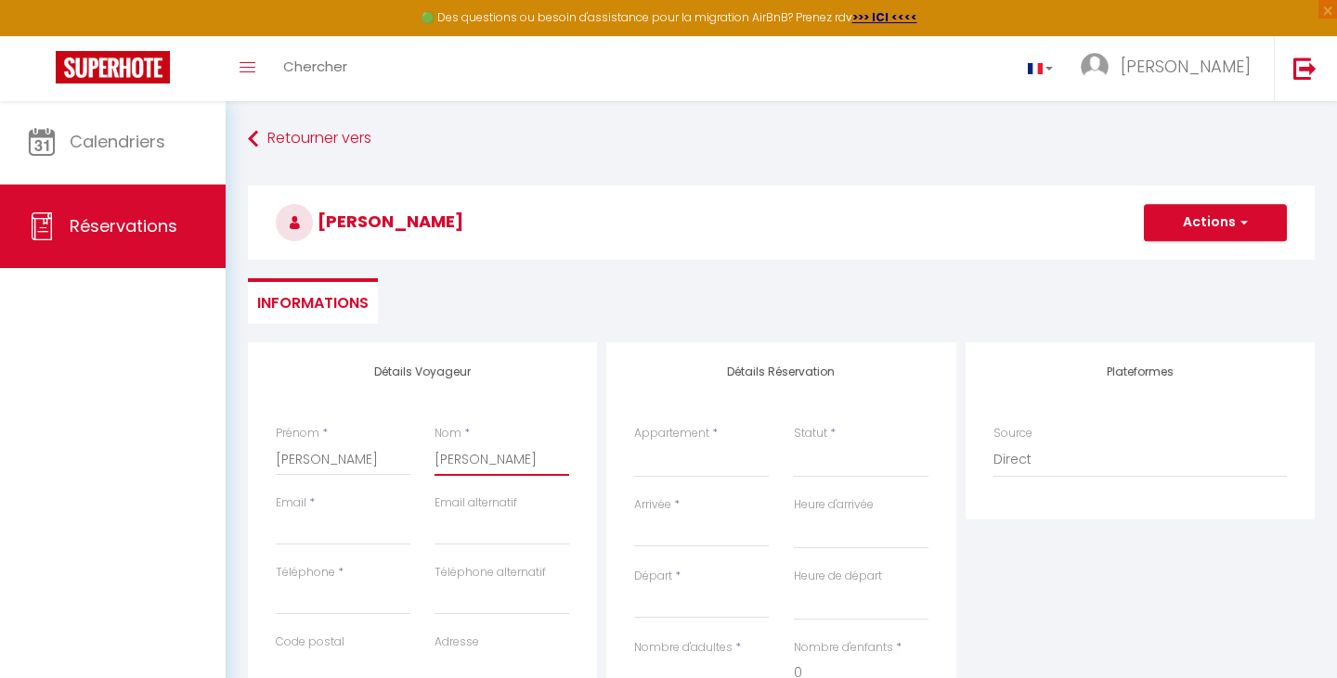
checkbox input "false"
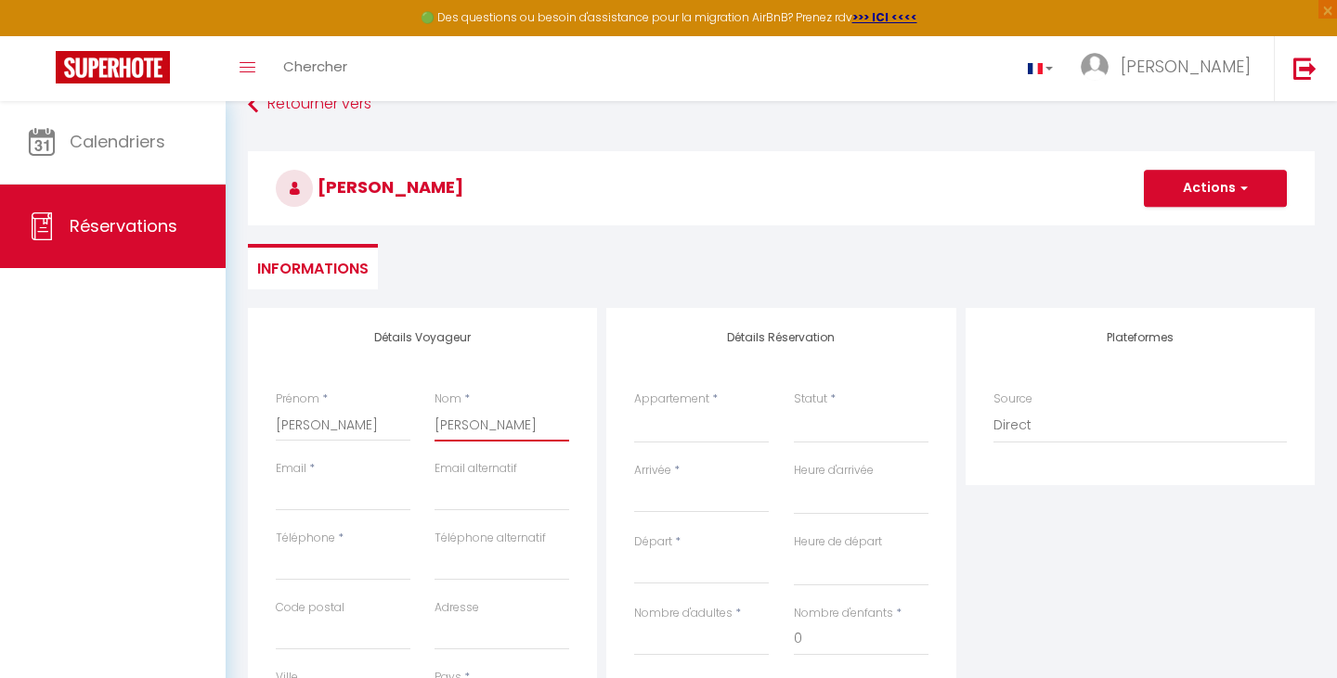
scroll to position [52, 0]
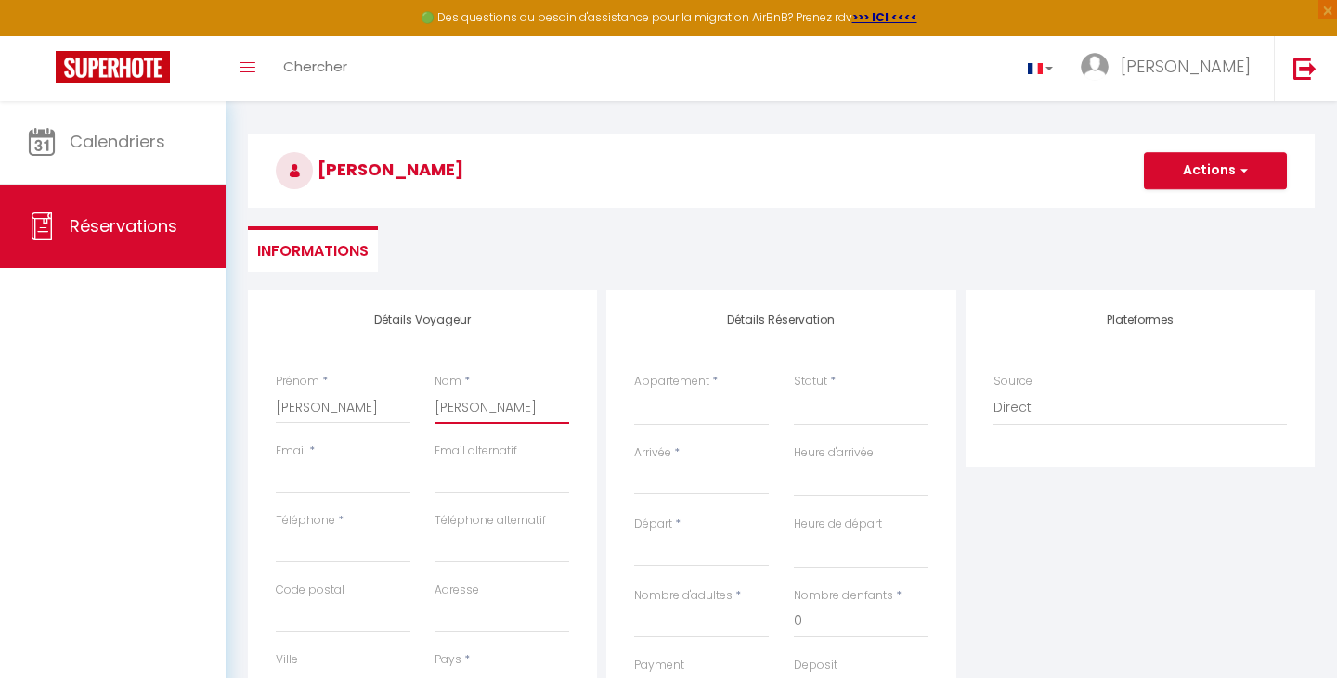
type input "[PERSON_NAME]"
click at [317, 456] on div "Email *" at bounding box center [343, 468] width 135 height 51
type input "[EMAIL_ADDRESS][DOMAIN_NAME]"
select select
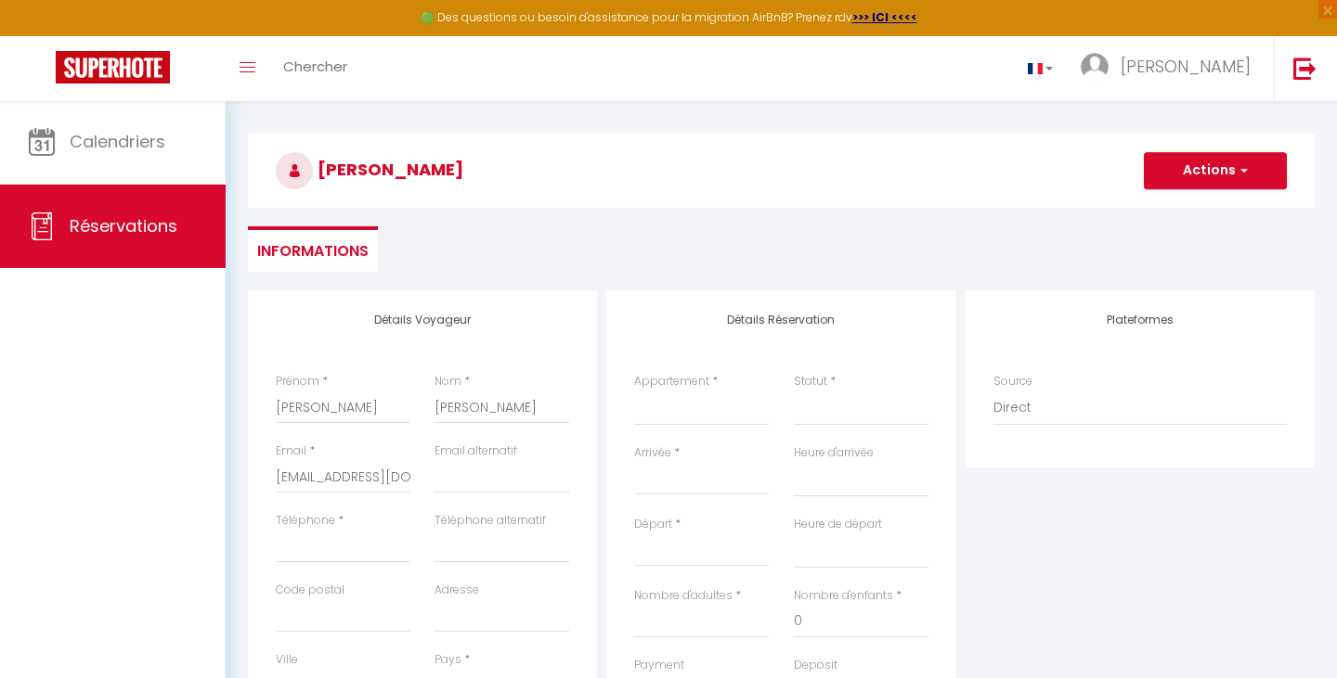
select select
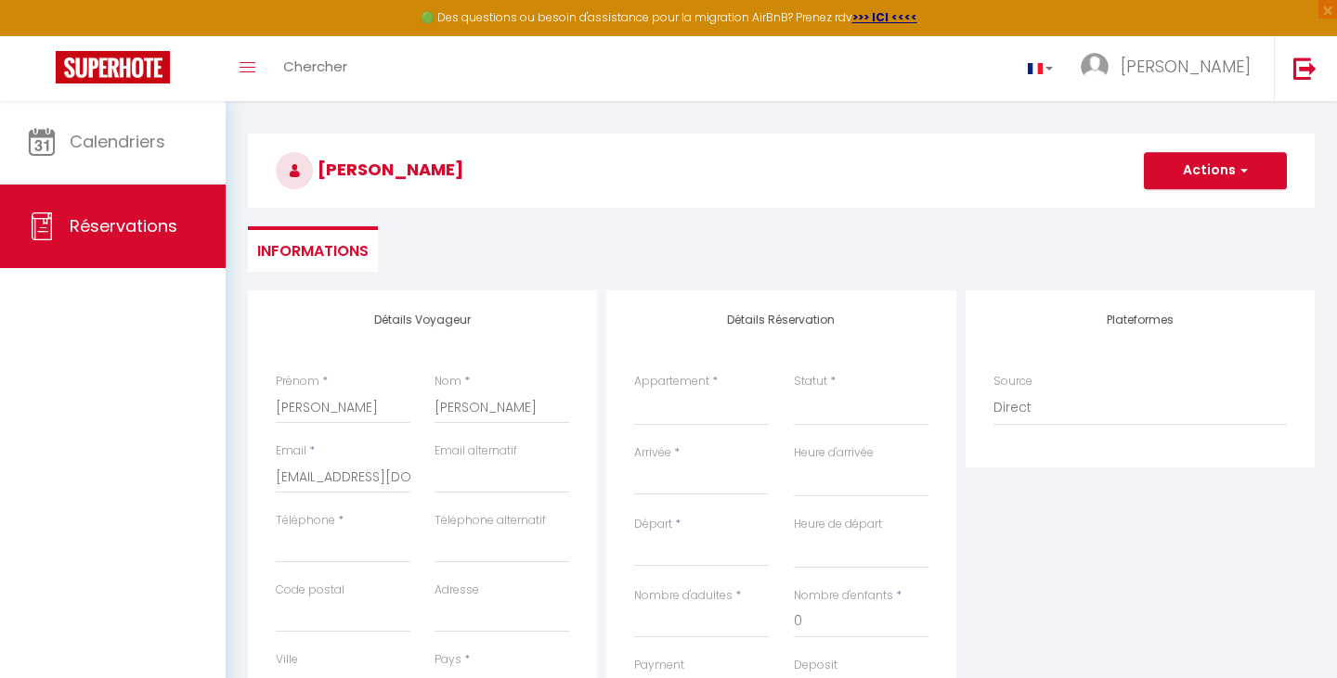
checkbox input "false"
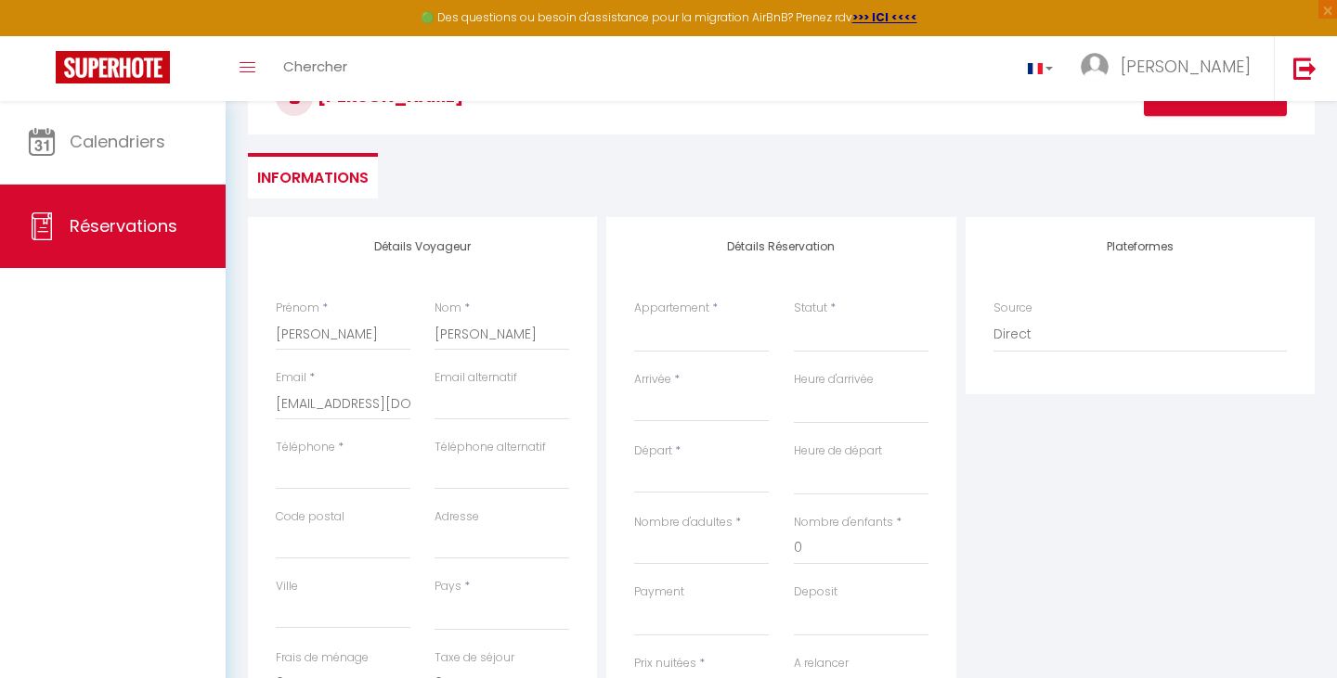
scroll to position [163, 0]
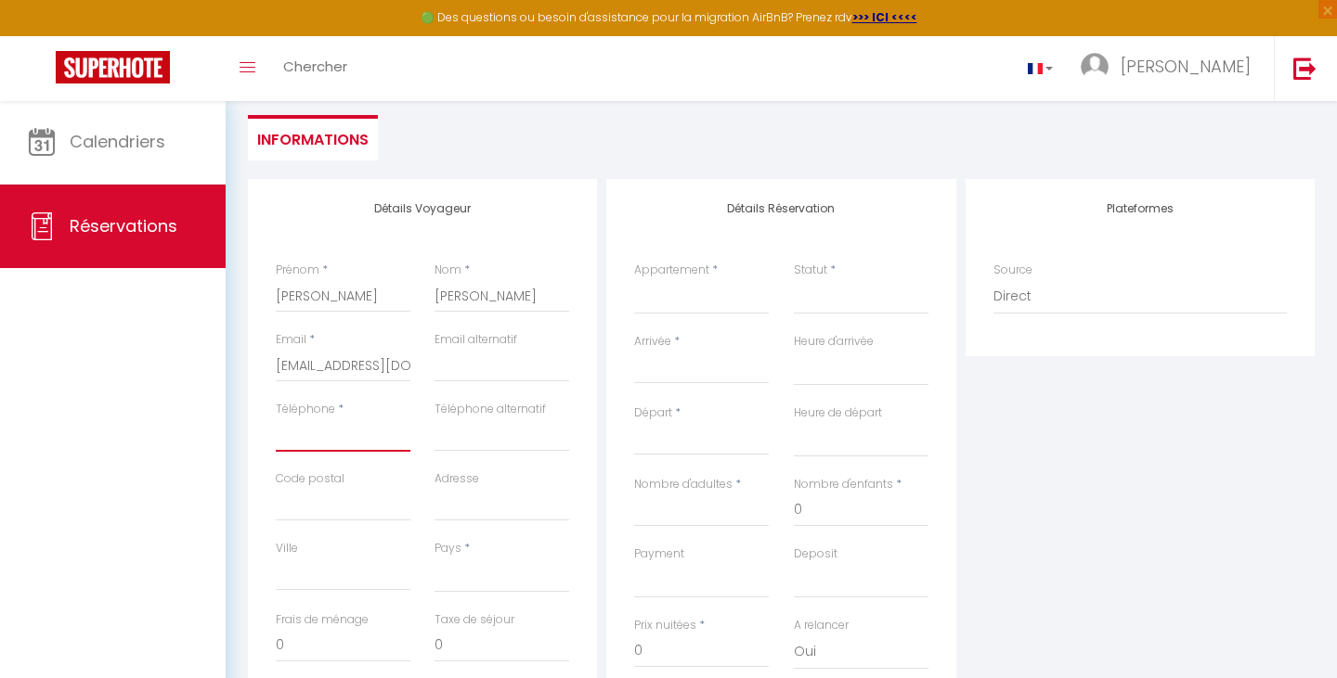
type input "0"
select select
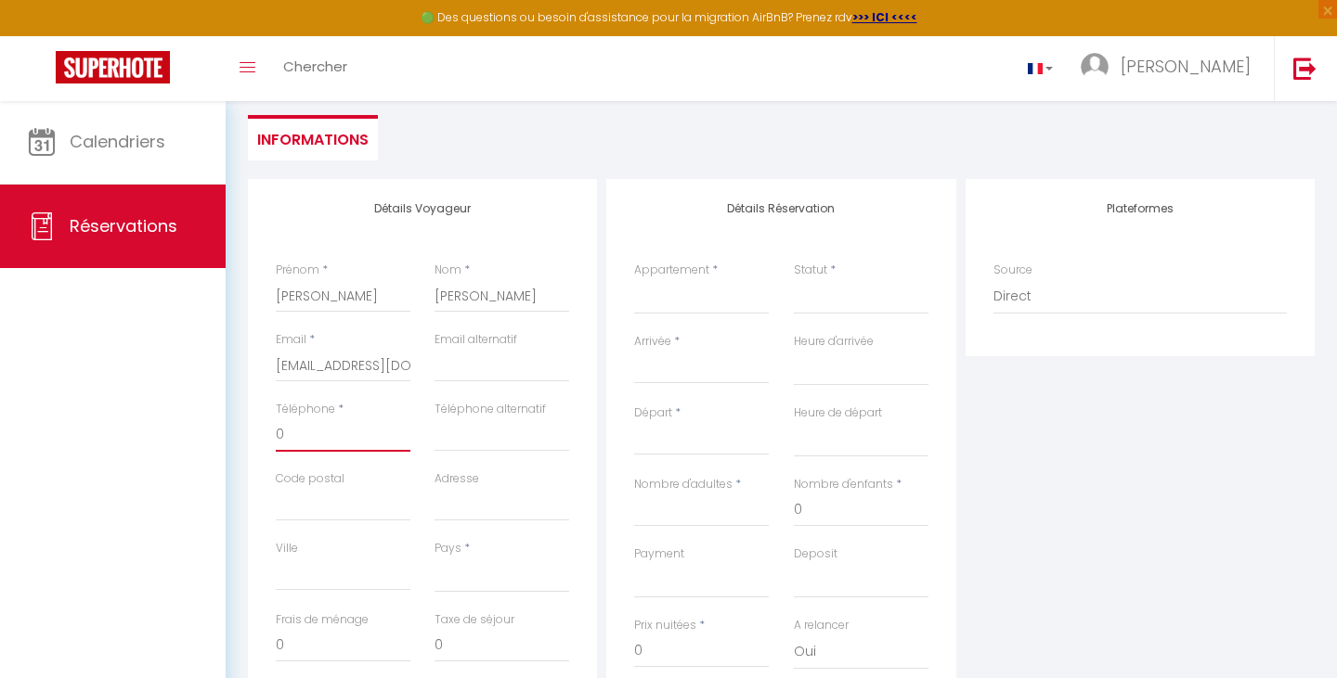
select select
checkbox input "false"
type input "07"
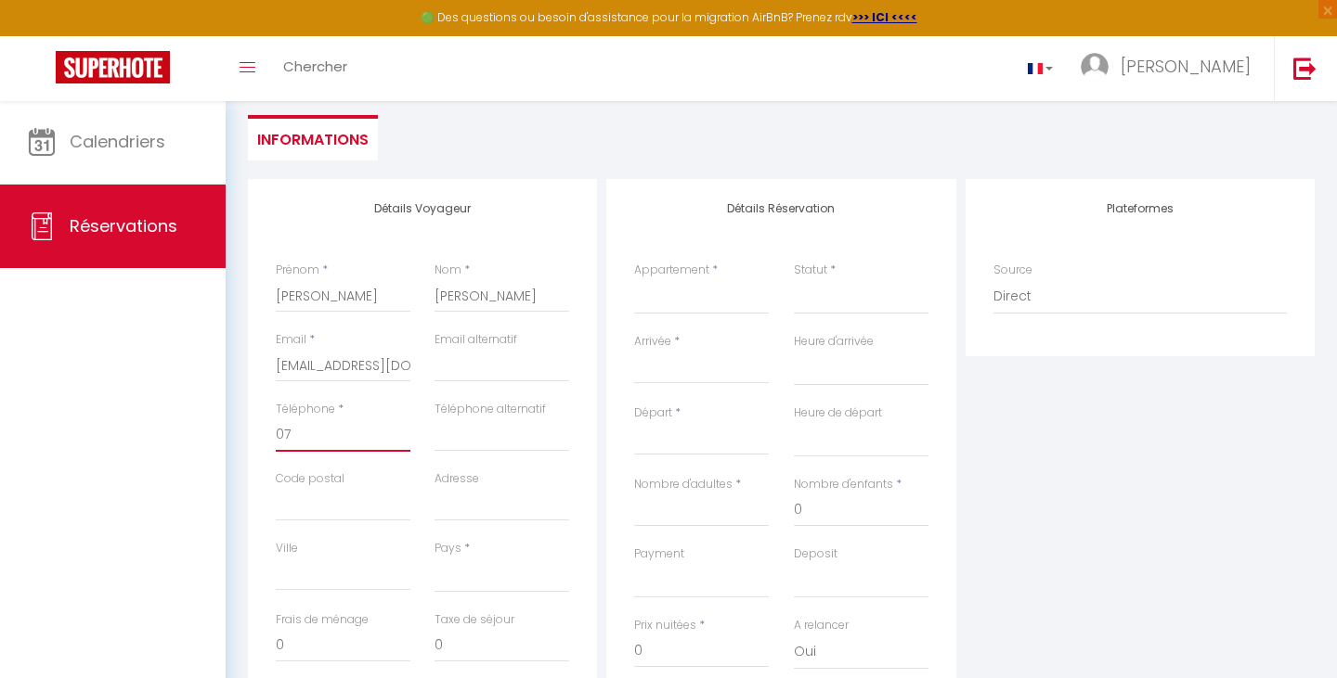
select select
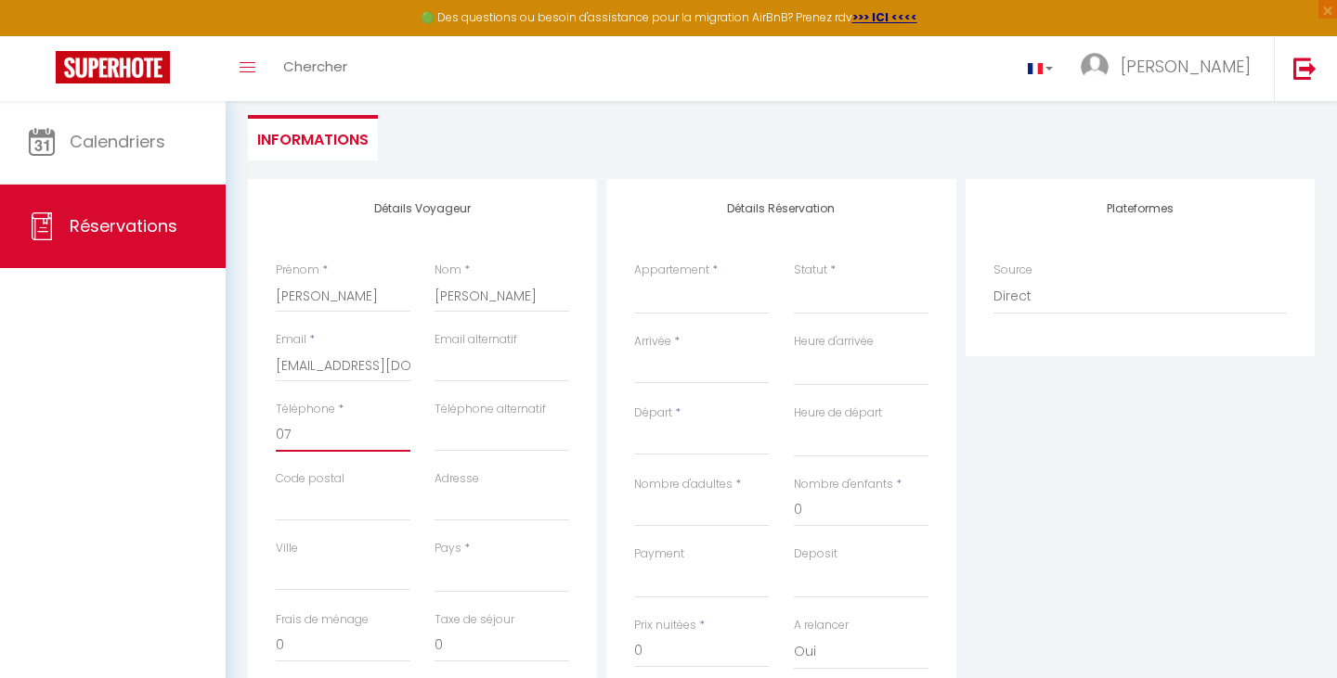
select select
checkbox input "false"
type input "079"
select select
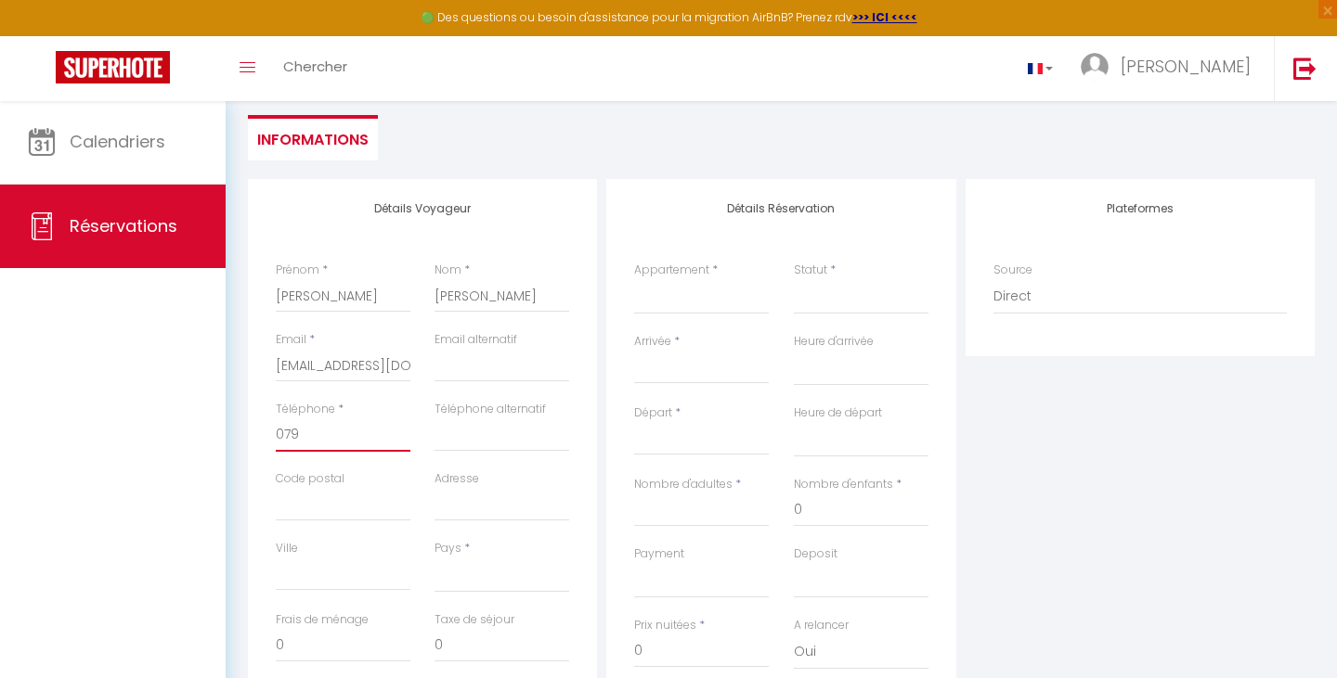
select select
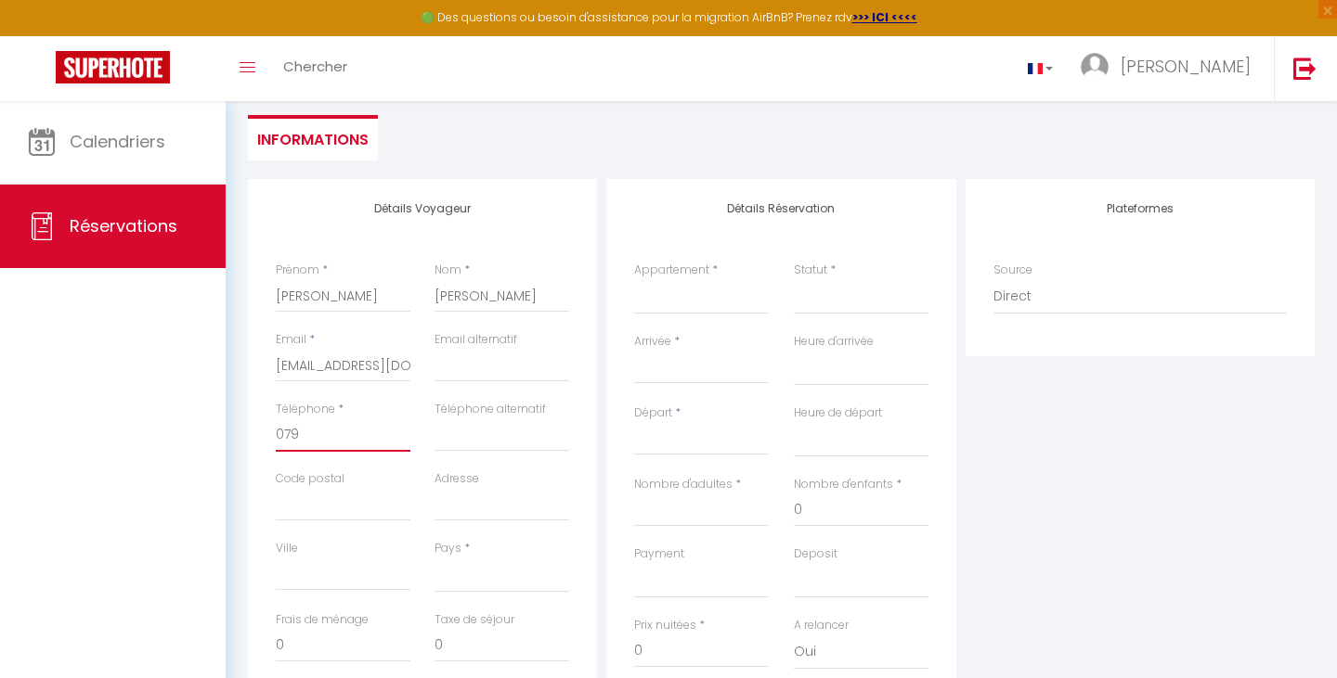
select select
checkbox input "false"
type input "0798"
select select
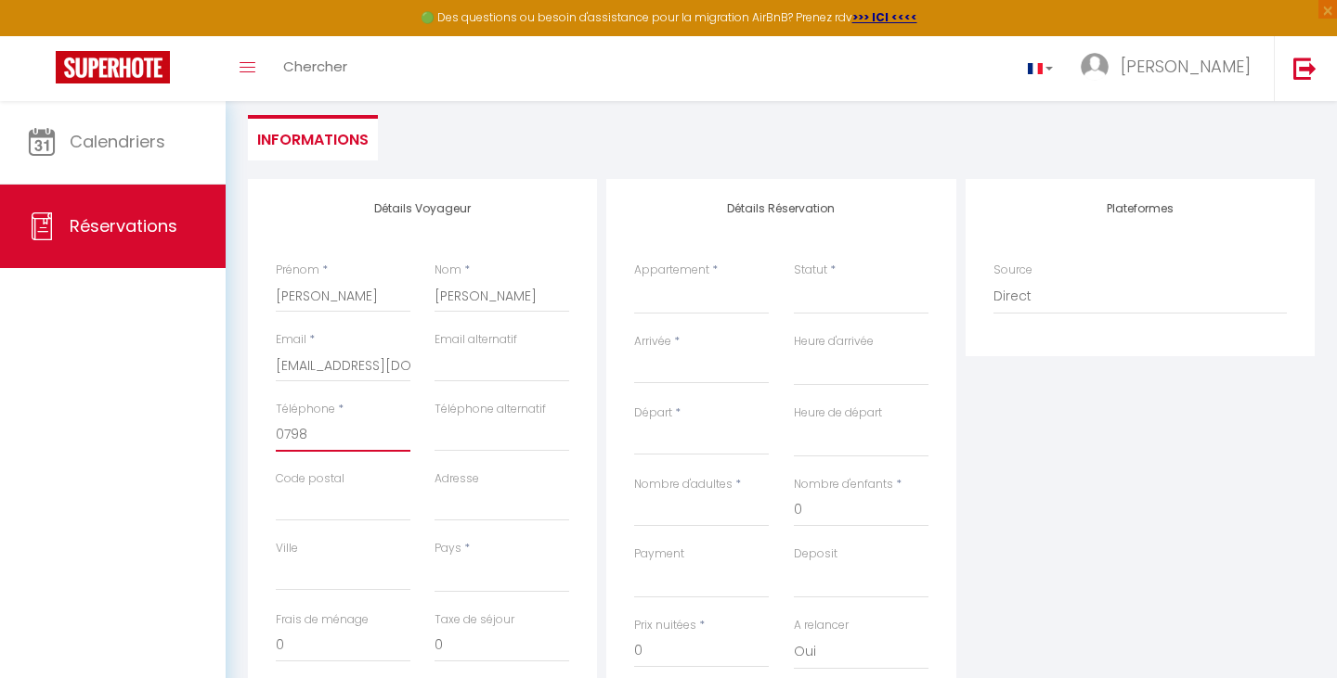
select select
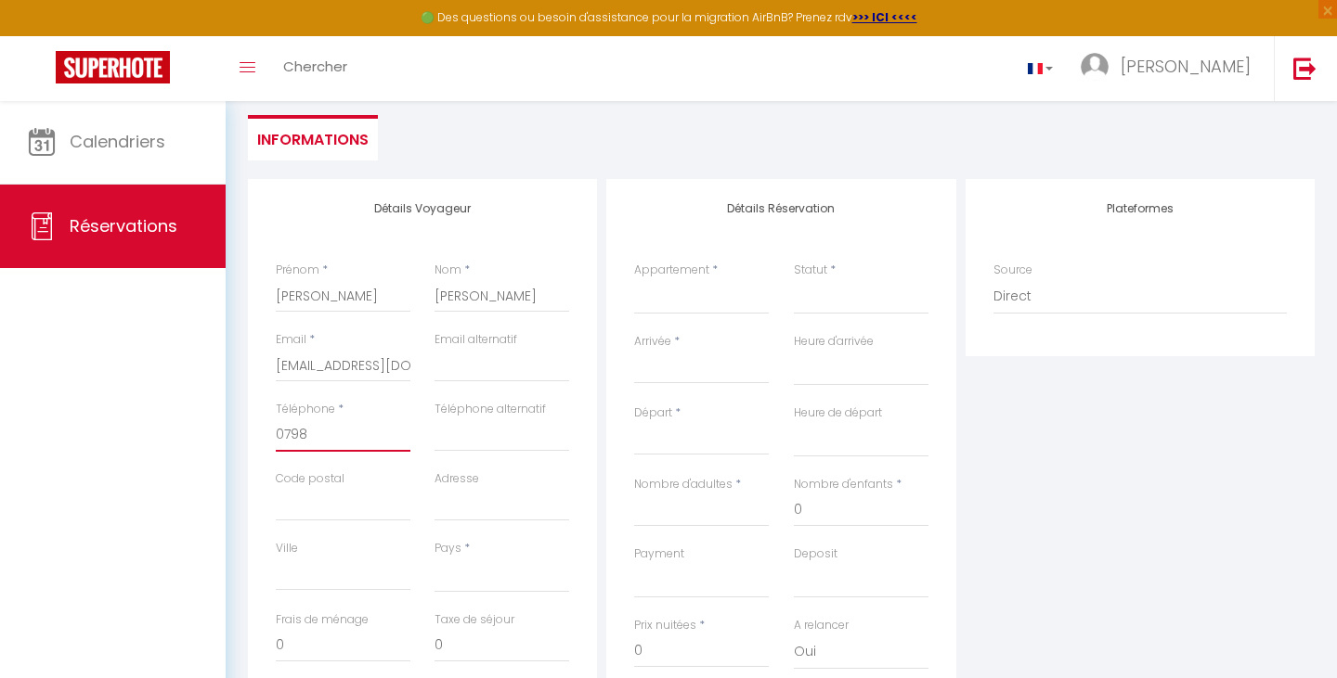
checkbox input "false"
type input "07983"
select select
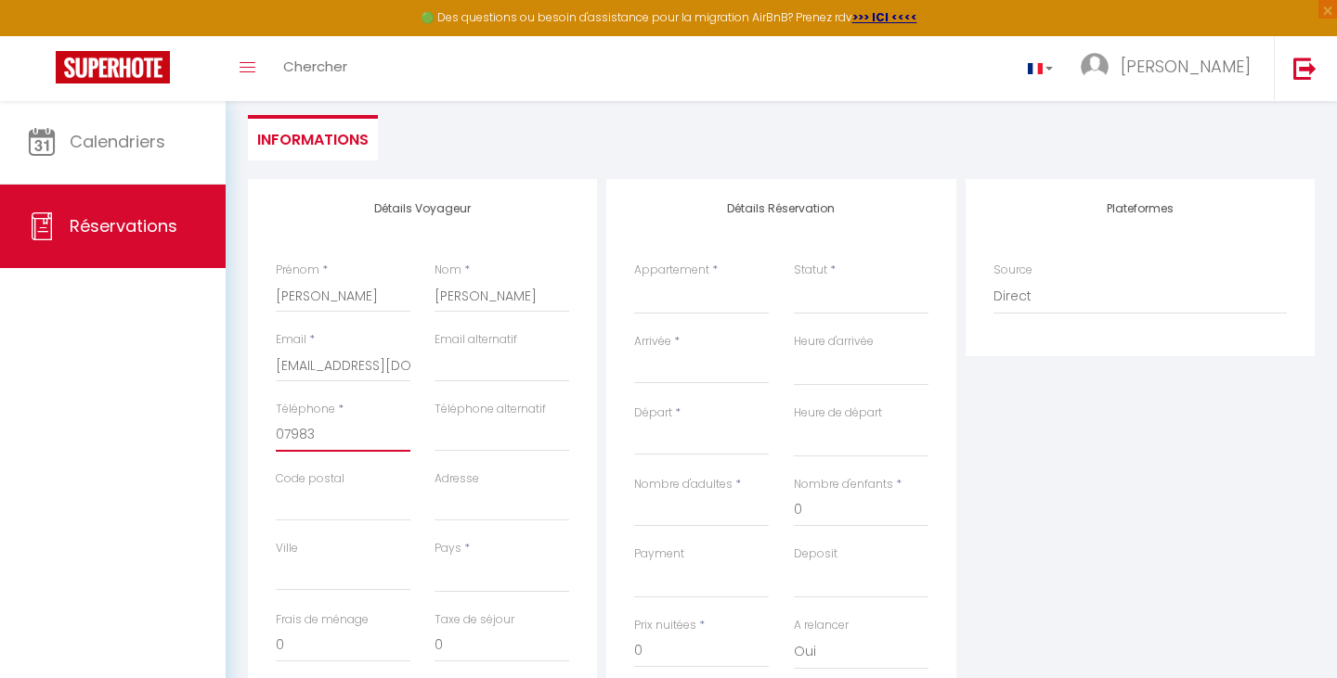
select select
drag, startPoint x: 329, startPoint y: 367, endPoint x: 207, endPoint y: 368, distance: 121.6
click at [207, 367] on div "🟢 Des questions ou besoin d'assistance pour la migration AirBnB? Prenez rdv >>>…" at bounding box center [668, 418] width 1337 height 962
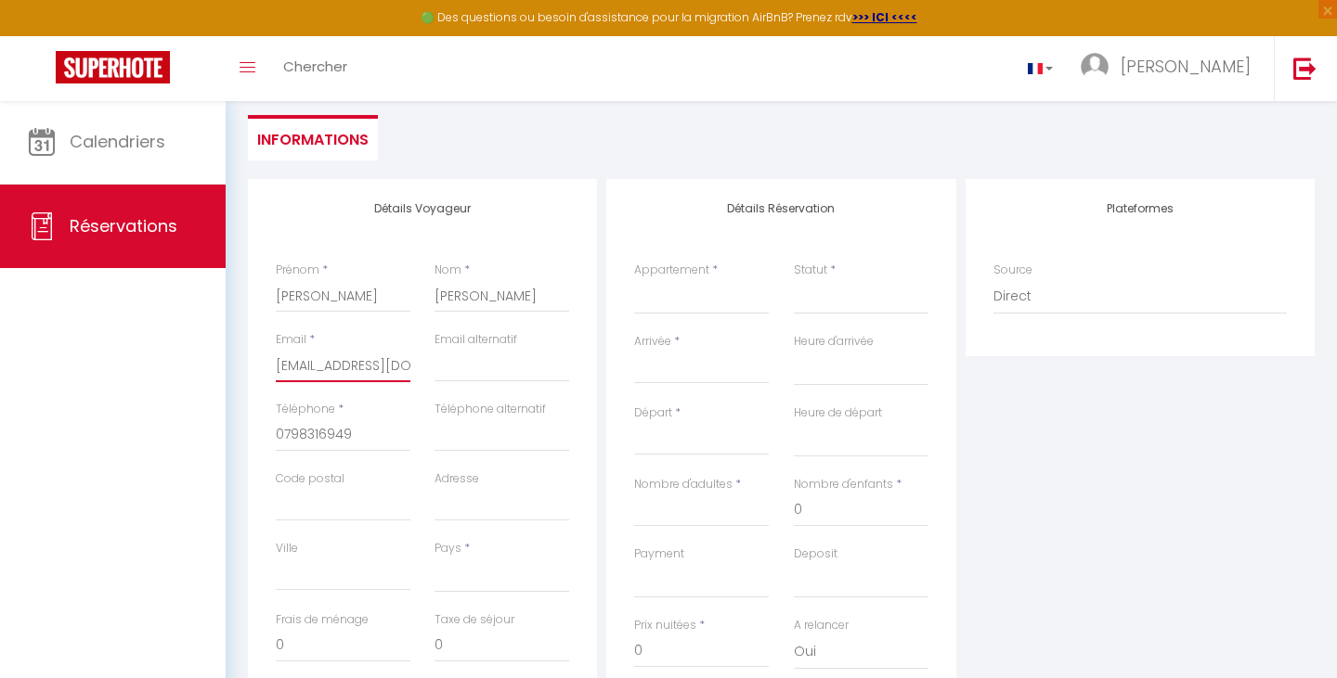
click at [280, 372] on input "[EMAIL_ADDRESS][DOMAIN_NAME]" at bounding box center [343, 365] width 135 height 33
drag, startPoint x: 278, startPoint y: 369, endPoint x: 517, endPoint y: 382, distance: 239.8
click at [517, 384] on div "Email * [EMAIL_ADDRESS][DOMAIN_NAME] Email alternatif" at bounding box center [423, 366] width 318 height 70
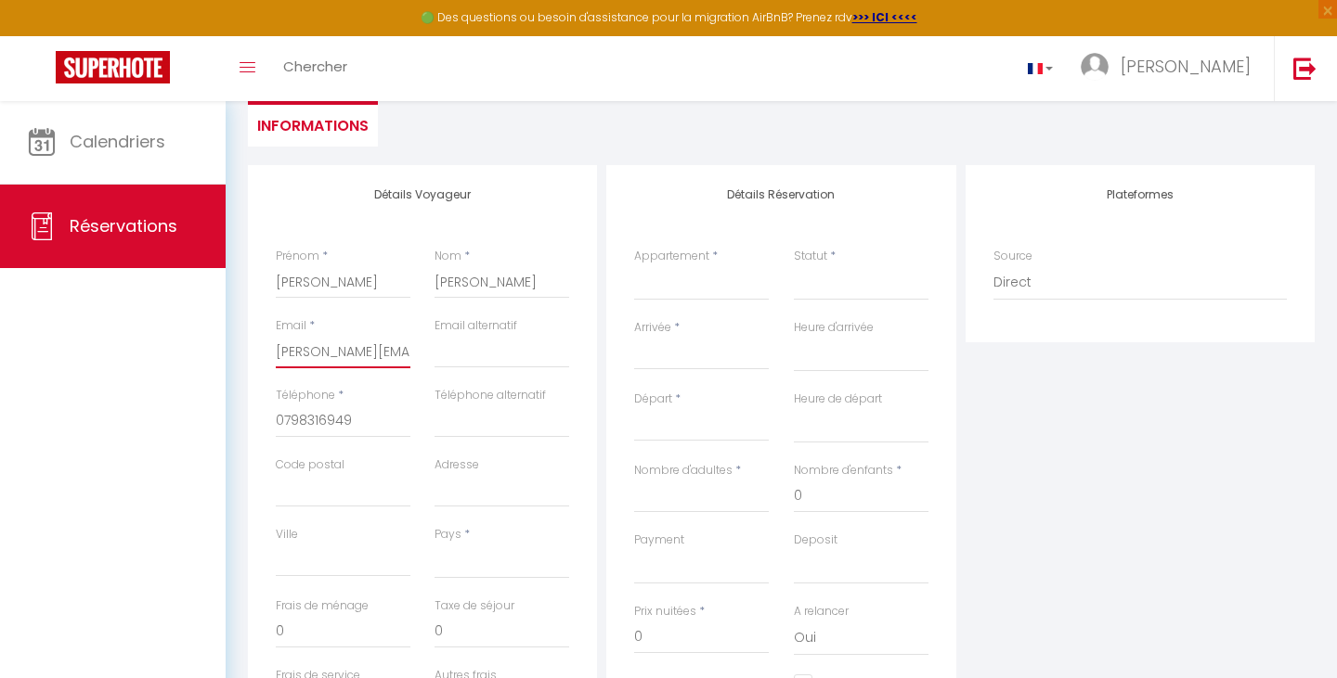
scroll to position [181, 0]
drag, startPoint x: 329, startPoint y: 355, endPoint x: 232, endPoint y: 351, distance: 96.6
click at [232, 350] on div "Retourner vers [PERSON_NAME] Actions Enregistrer Actions Enregistrer [PERSON_NA…" at bounding box center [781, 400] width 1111 height 962
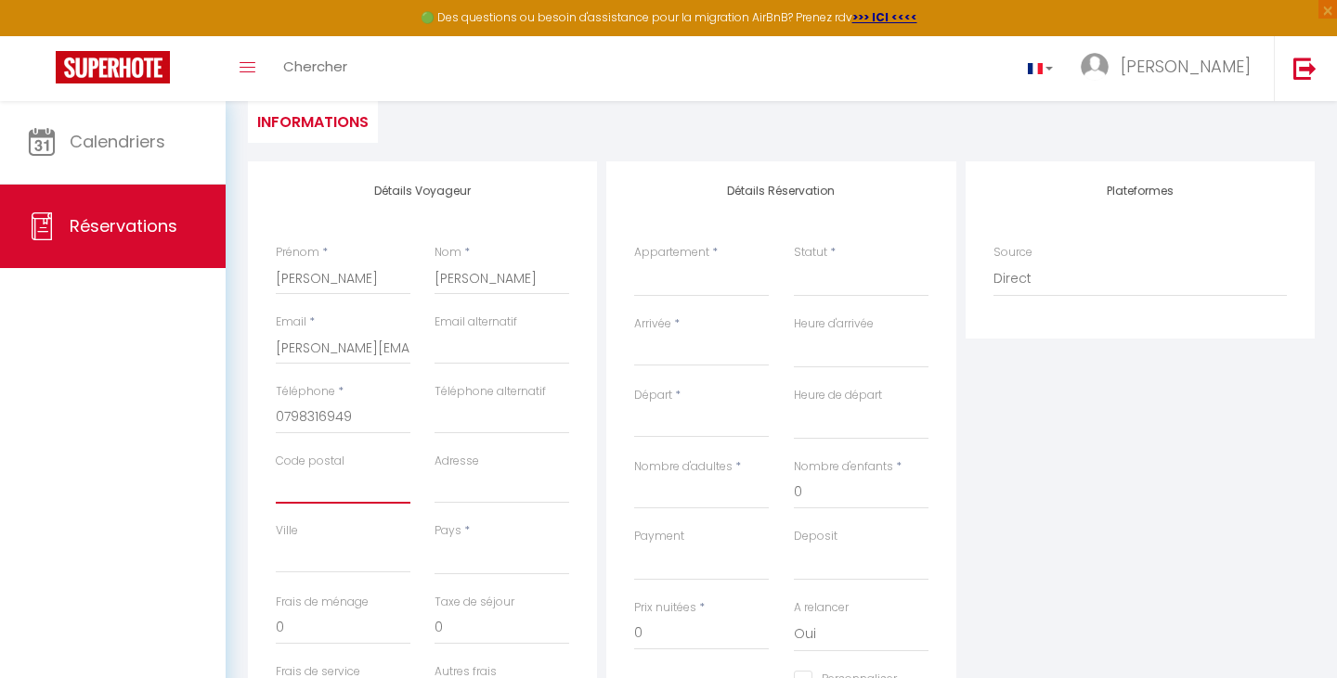
click at [350, 486] on input "Code postal" at bounding box center [343, 487] width 135 height 33
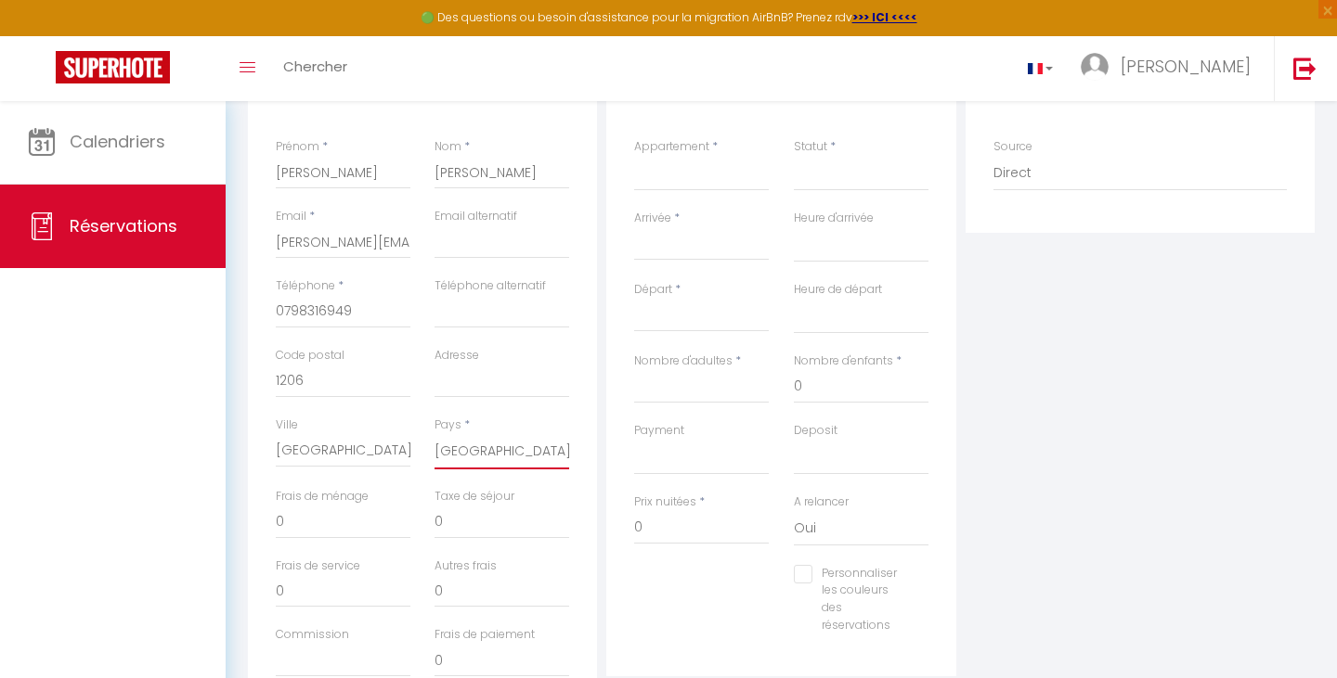
scroll to position [285, 0]
drag, startPoint x: 337, startPoint y: 174, endPoint x: 228, endPoint y: 174, distance: 108.6
click at [228, 174] on div "Retourner vers [PERSON_NAME] Actions Enregistrer Actions Enregistrer [PERSON_NA…" at bounding box center [781, 296] width 1111 height 962
drag, startPoint x: 510, startPoint y: 178, endPoint x: 420, endPoint y: 178, distance: 89.1
click at [420, 178] on div "Prénom * [PERSON_NAME] * [PERSON_NAME]" at bounding box center [423, 175] width 318 height 70
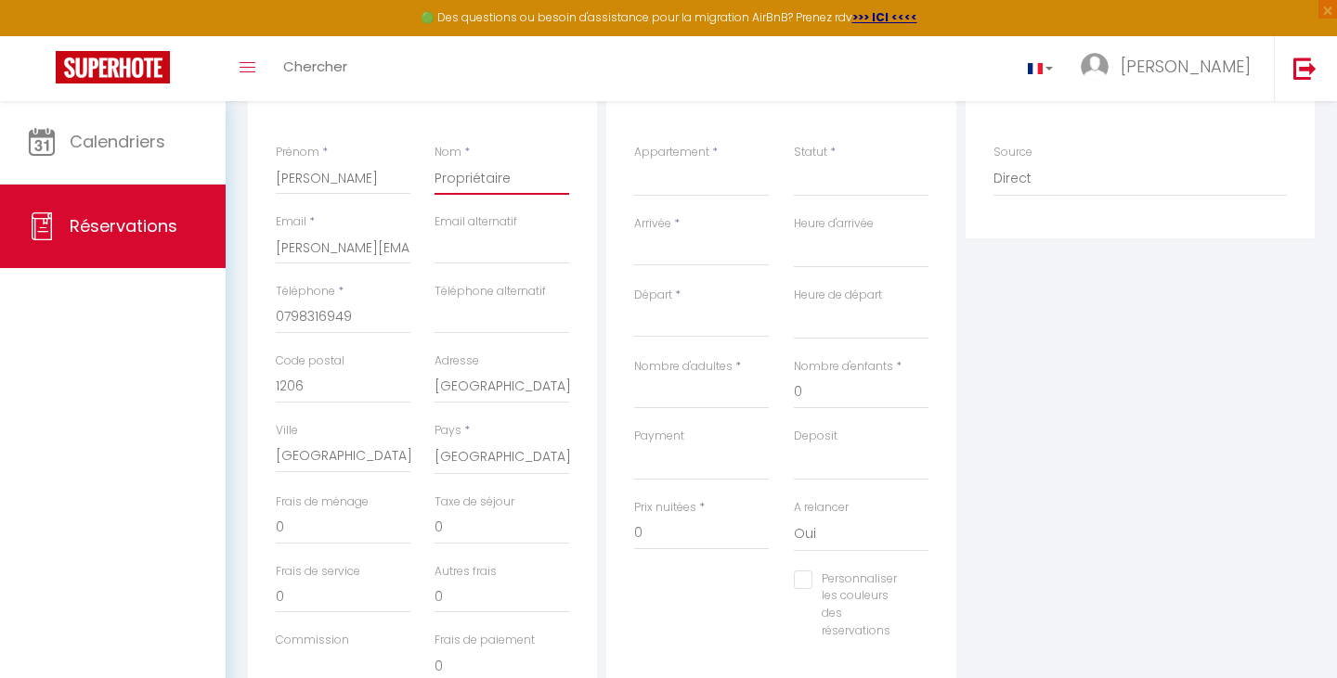
scroll to position [271, 0]
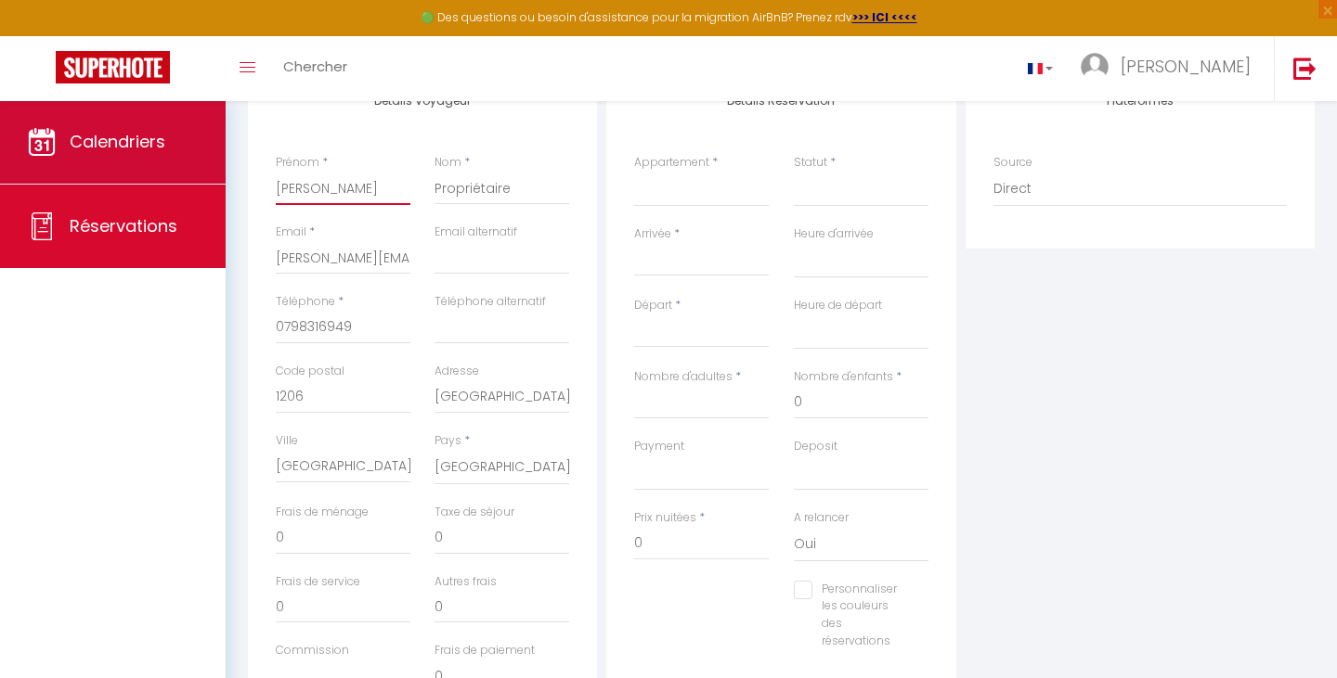
drag, startPoint x: 346, startPoint y: 191, endPoint x: 217, endPoint y: 184, distance: 129.2
click at [217, 184] on div "🟢 Des questions ou besoin d'assistance pour la migration AirBnB? Prenez rdv >>>…" at bounding box center [668, 310] width 1337 height 962
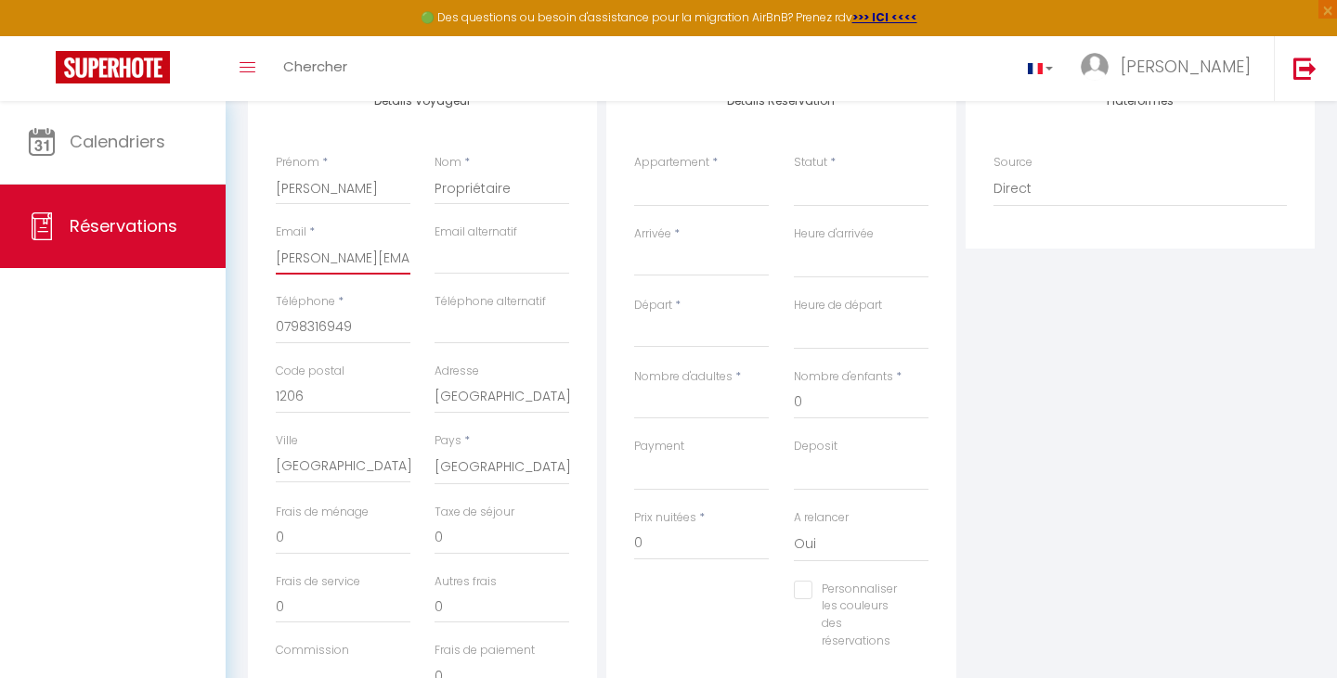
click at [347, 257] on input "[PERSON_NAME][EMAIL_ADDRESS][PERSON_NAME][DOMAIN_NAME]" at bounding box center [343, 257] width 135 height 33
drag, startPoint x: 323, startPoint y: 390, endPoint x: 237, endPoint y: 390, distance: 86.3
click at [237, 390] on div "Détails Voyageur Prénom * [PERSON_NAME] * Propriétaire Email * [PERSON_NAME][EM…" at bounding box center [781, 420] width 1091 height 698
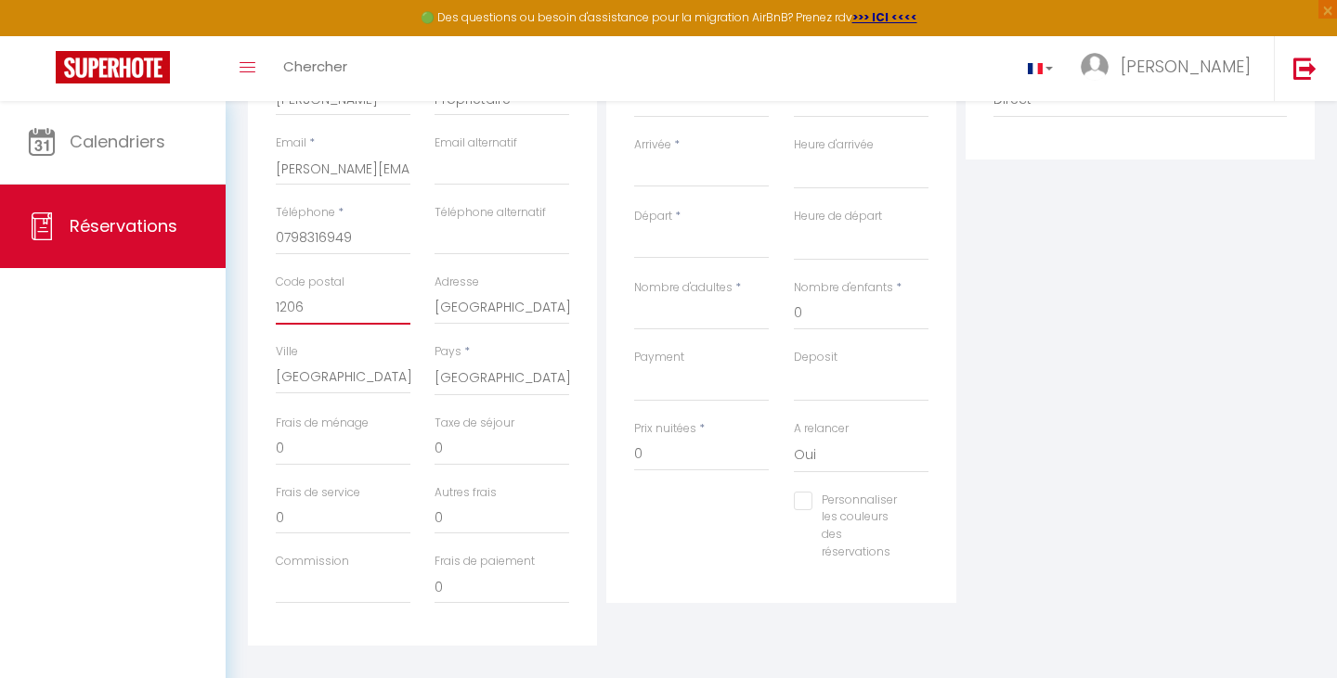
scroll to position [369, 0]
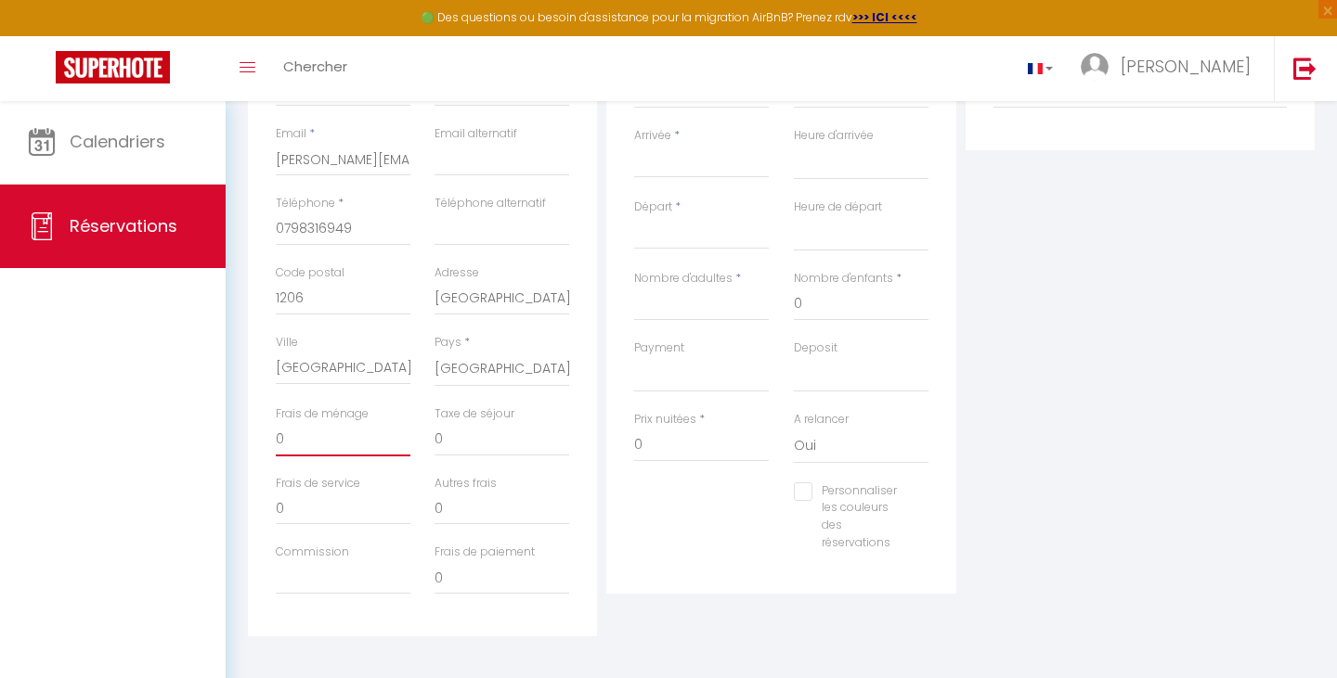
click at [311, 430] on input "0" at bounding box center [343, 439] width 135 height 33
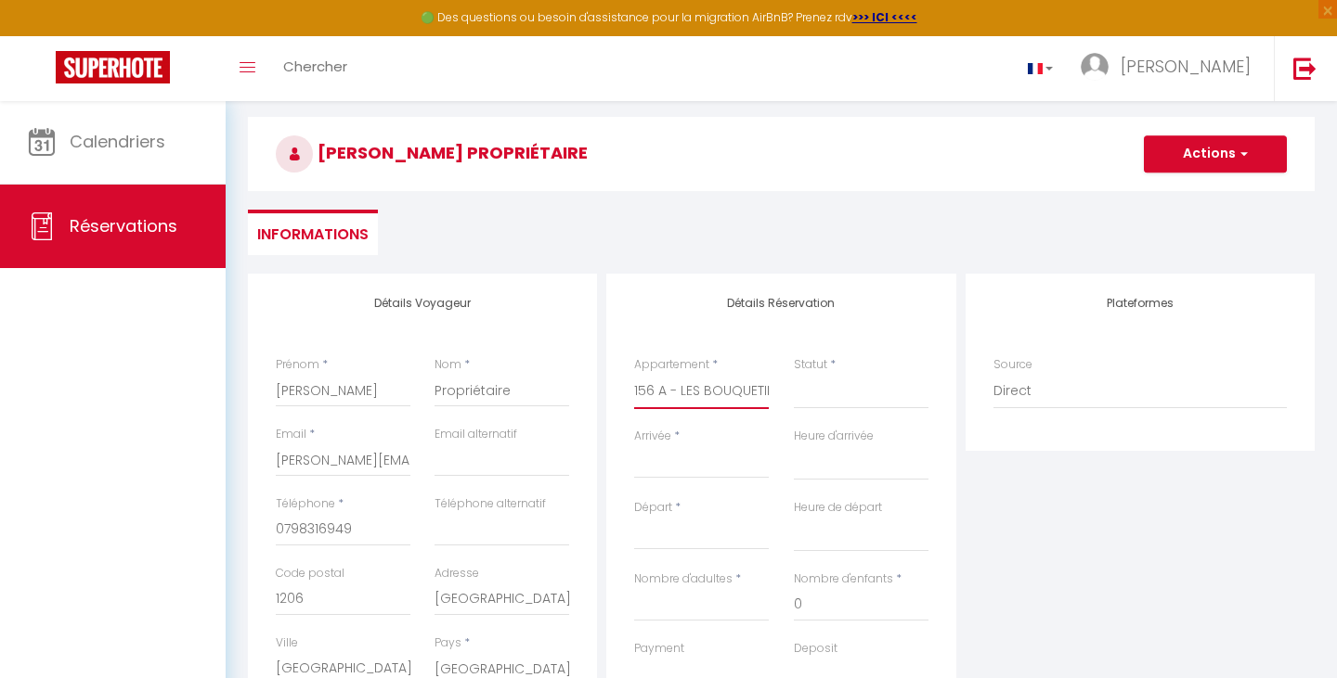
scroll to position [325, 0]
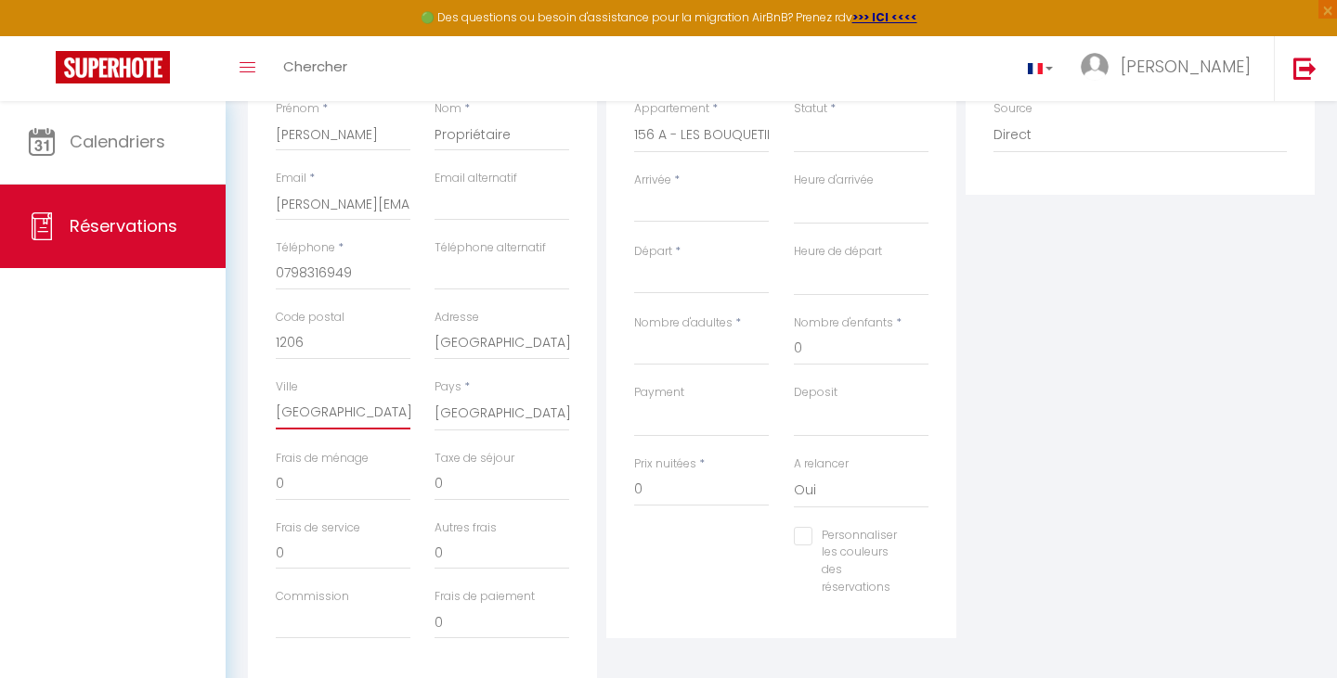
drag, startPoint x: 359, startPoint y: 411, endPoint x: 260, endPoint y: 404, distance: 99.6
click at [260, 404] on div "Détails Voyageur Prénom * [PERSON_NAME] * Propriétaire Email * [PERSON_NAME][EM…" at bounding box center [422, 350] width 349 height 664
click at [515, 329] on input "[GEOGRAPHIC_DATA] 11" at bounding box center [501, 343] width 135 height 33
drag, startPoint x: 433, startPoint y: 338, endPoint x: 608, endPoint y: 352, distance: 176.0
click at [608, 352] on div "Détails Voyageur Prénom * [PERSON_NAME] * Propriétaire Email * [PERSON_NAME][EM…" at bounding box center [781, 350] width 1076 height 664
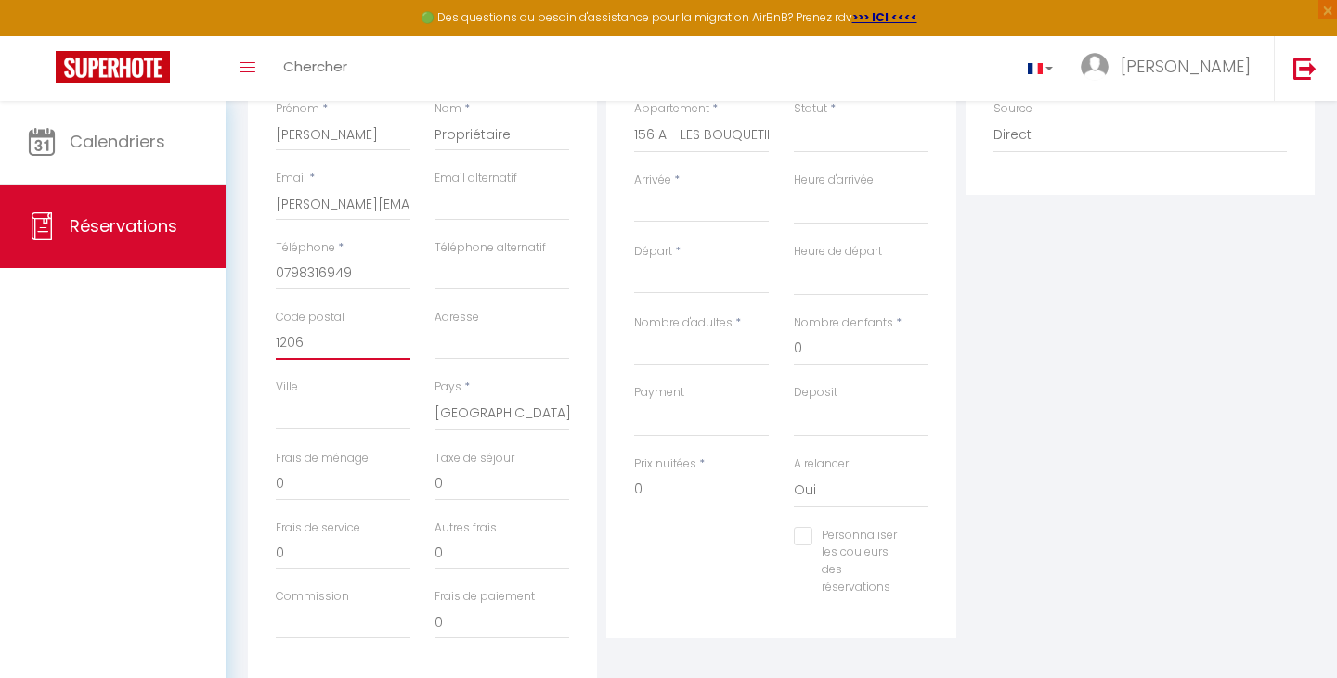
drag, startPoint x: 345, startPoint y: 336, endPoint x: 253, endPoint y: 332, distance: 92.0
click at [252, 332] on div "Détails Voyageur Prénom * [PERSON_NAME] * Propriétaire Email * [PERSON_NAME][EM…" at bounding box center [422, 350] width 349 height 664
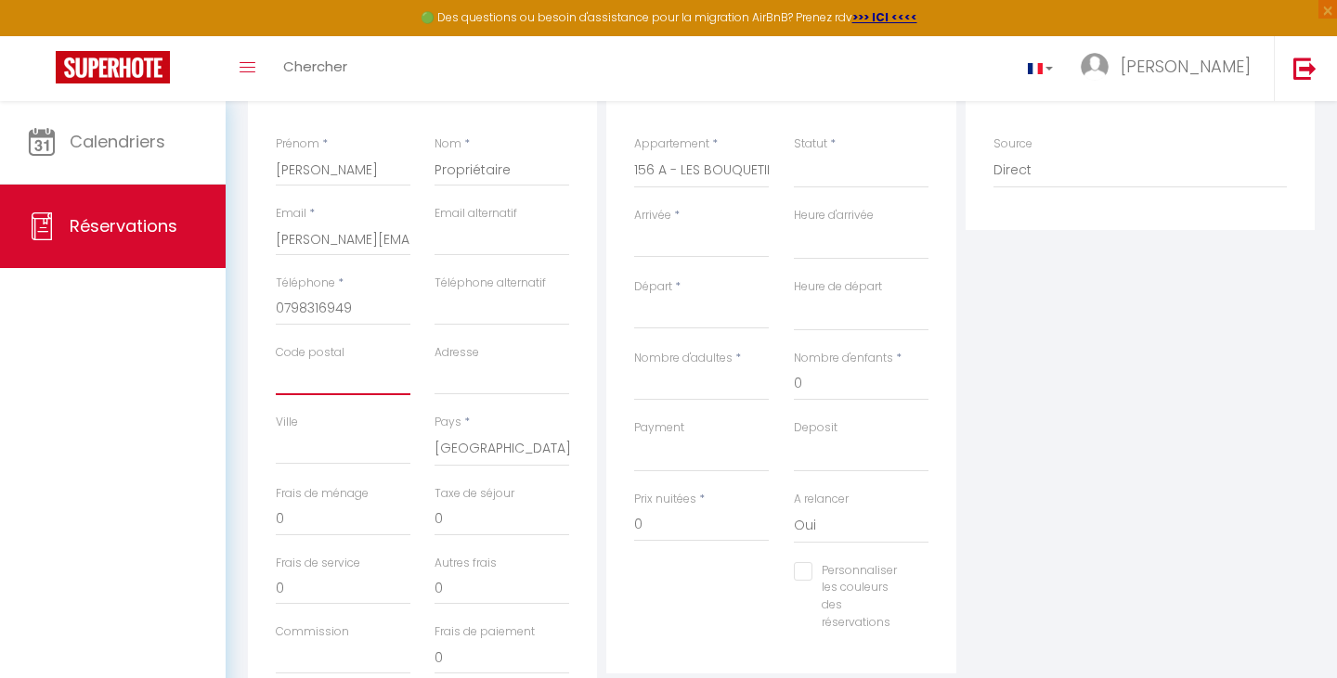
scroll to position [236, 0]
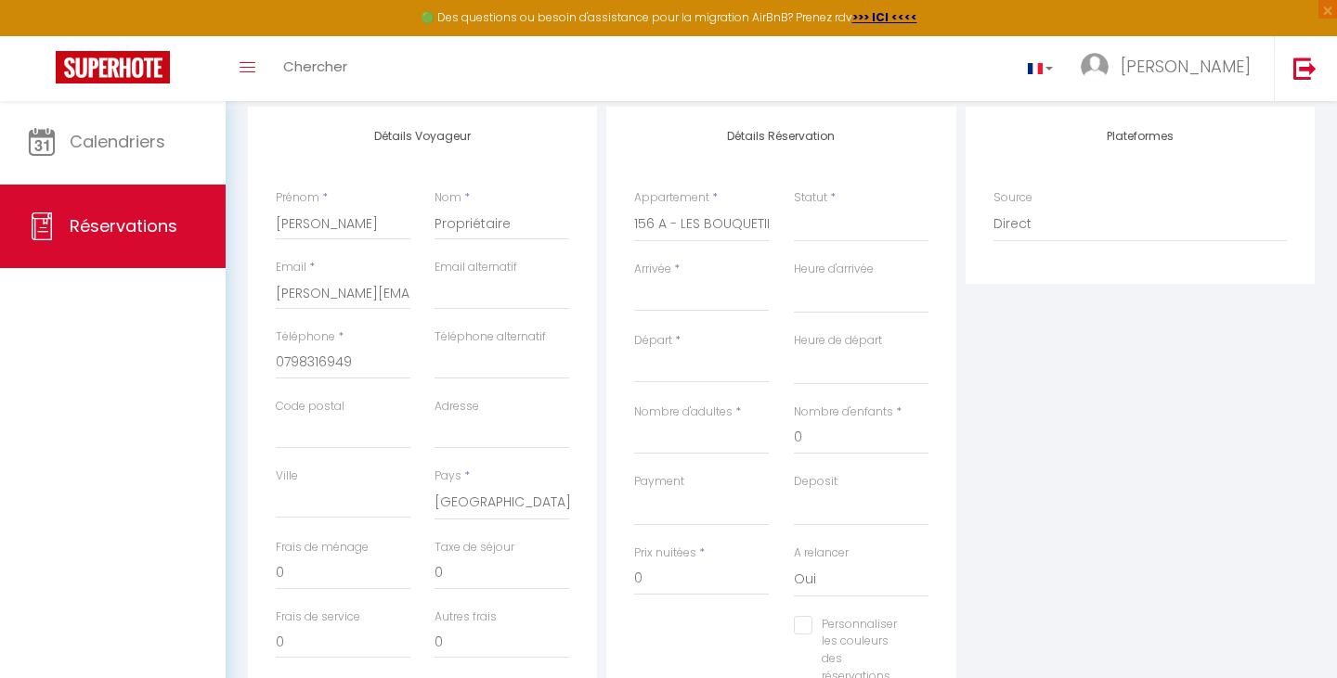
click at [825, 193] on label "Statut" at bounding box center [810, 198] width 33 height 18
click at [825, 207] on select "Confirmé Non Confirmé [PERSON_NAME] par le voyageur No Show Request" at bounding box center [861, 224] width 135 height 35
click at [671, 288] on input "Arrivée" at bounding box center [701, 297] width 135 height 24
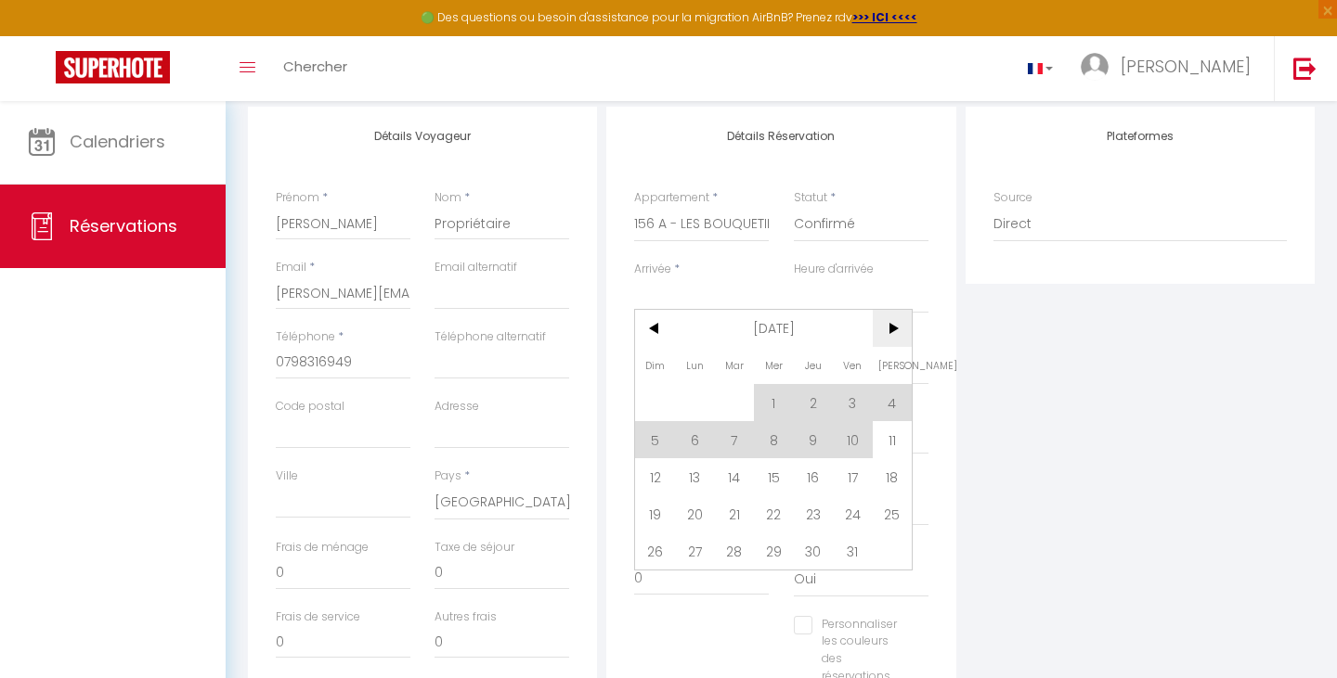
click at [895, 341] on span ">" at bounding box center [892, 328] width 40 height 37
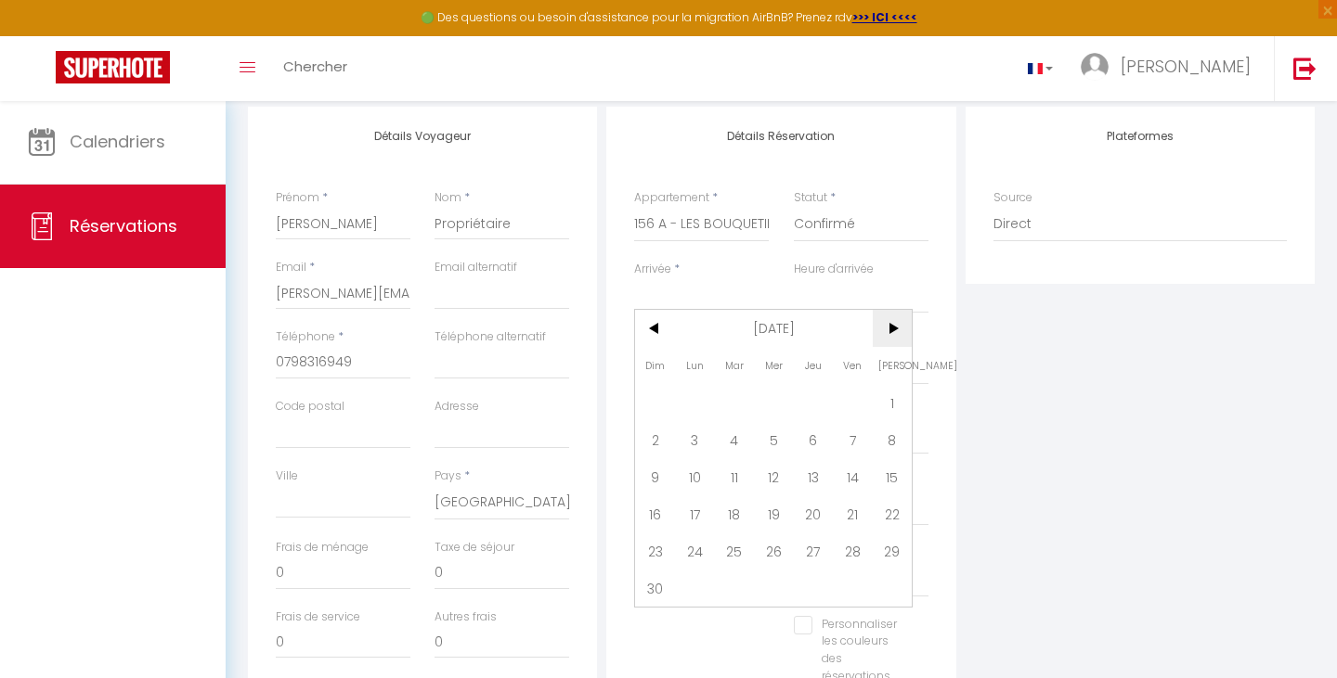
click at [895, 341] on span ">" at bounding box center [892, 328] width 40 height 37
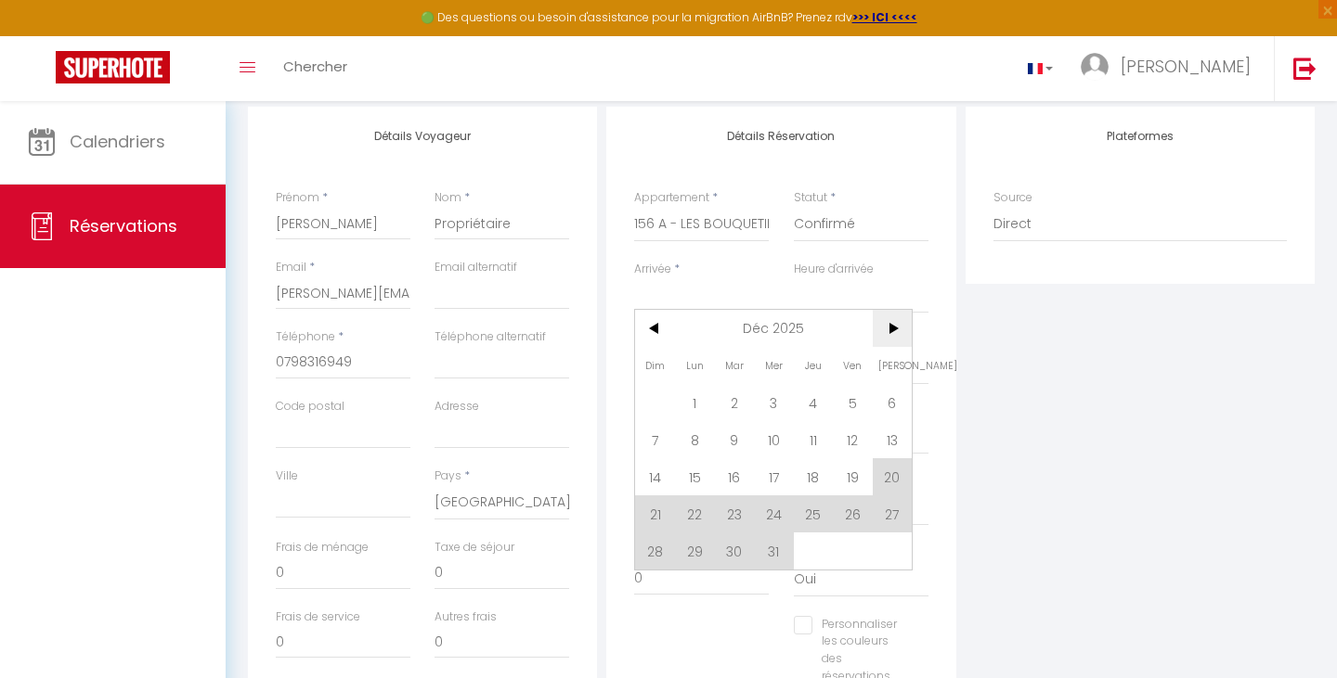
click at [895, 341] on span ">" at bounding box center [892, 328] width 40 height 37
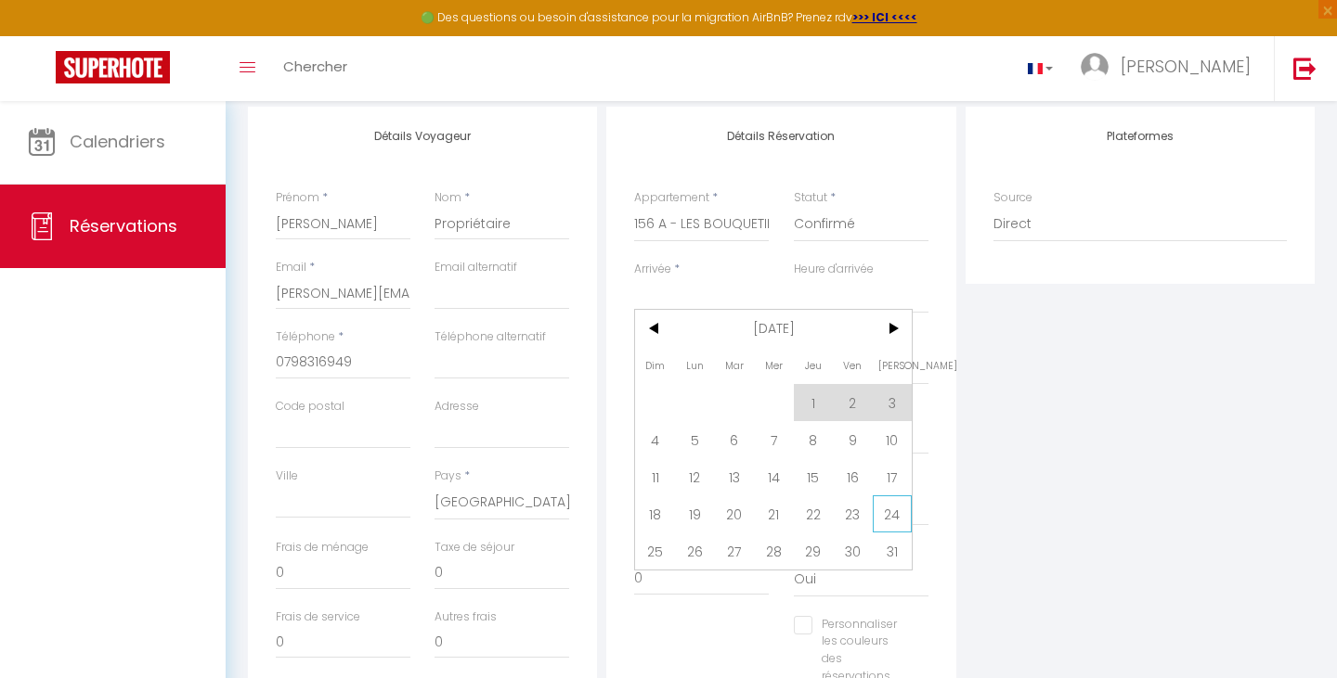
click at [890, 521] on span "24" at bounding box center [892, 514] width 40 height 37
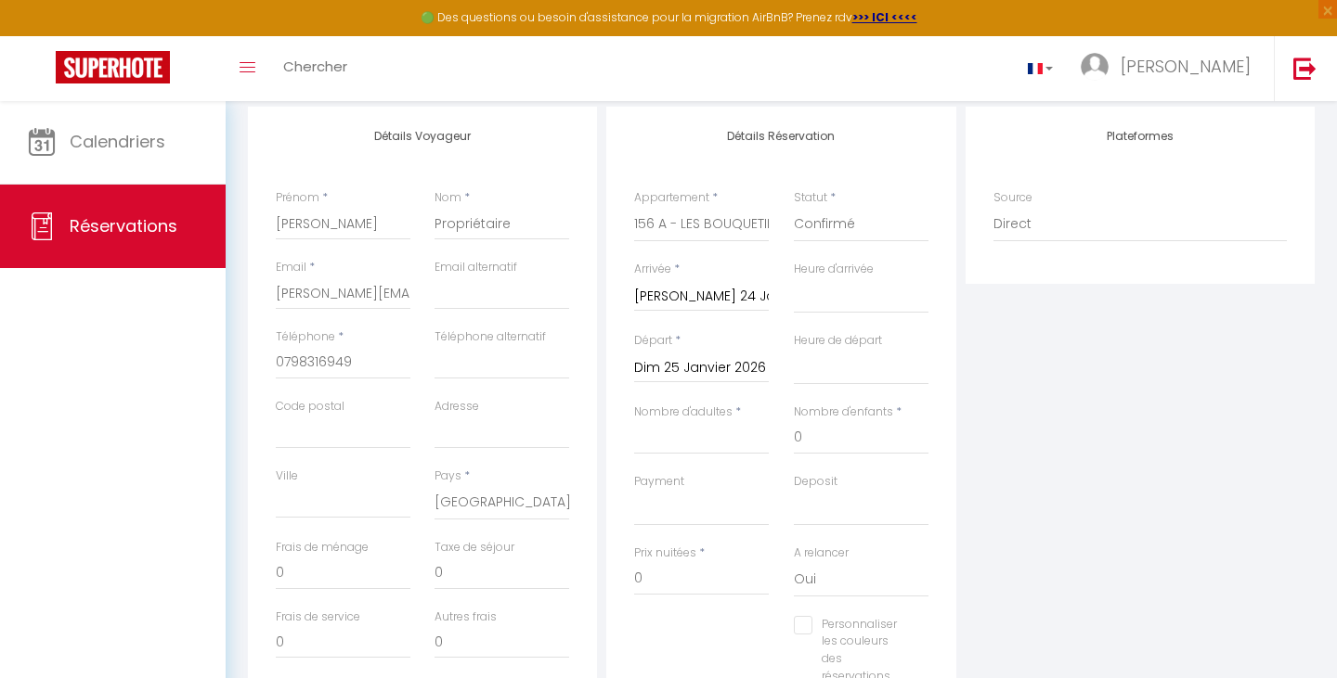
click at [714, 362] on input "Dim 25 Janvier 2026" at bounding box center [701, 368] width 135 height 24
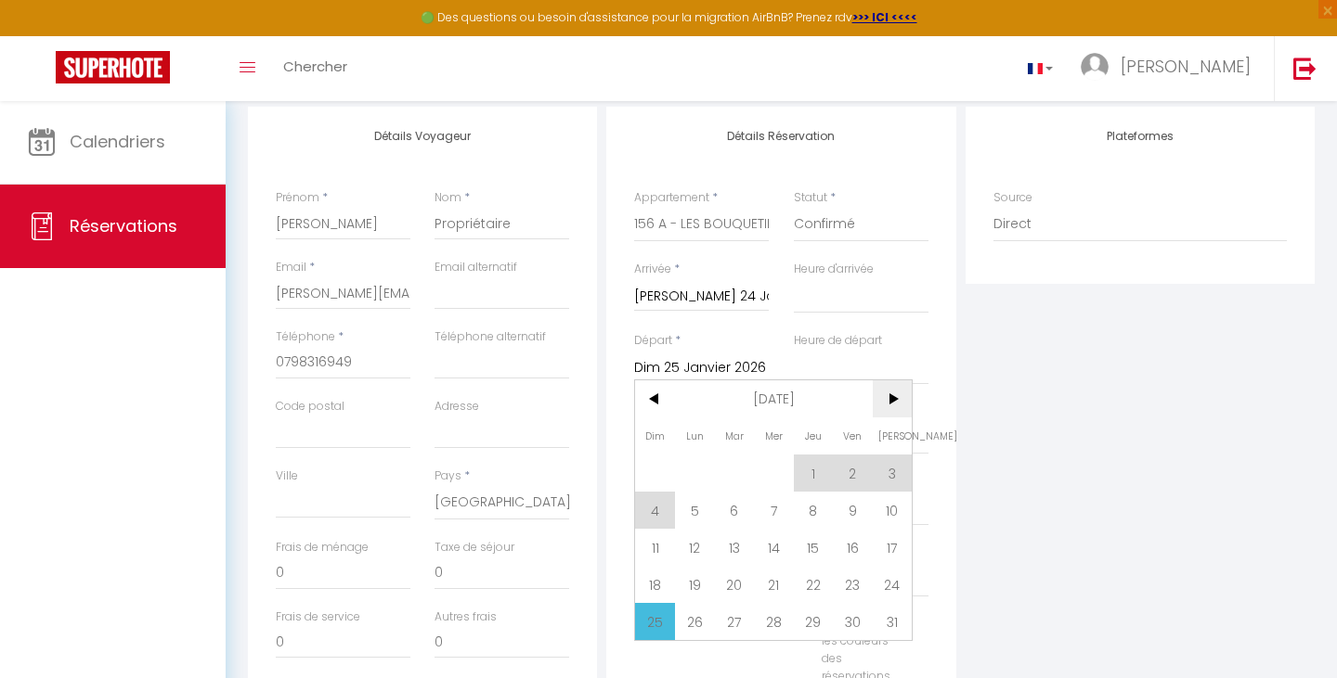
click at [894, 409] on span ">" at bounding box center [892, 399] width 40 height 37
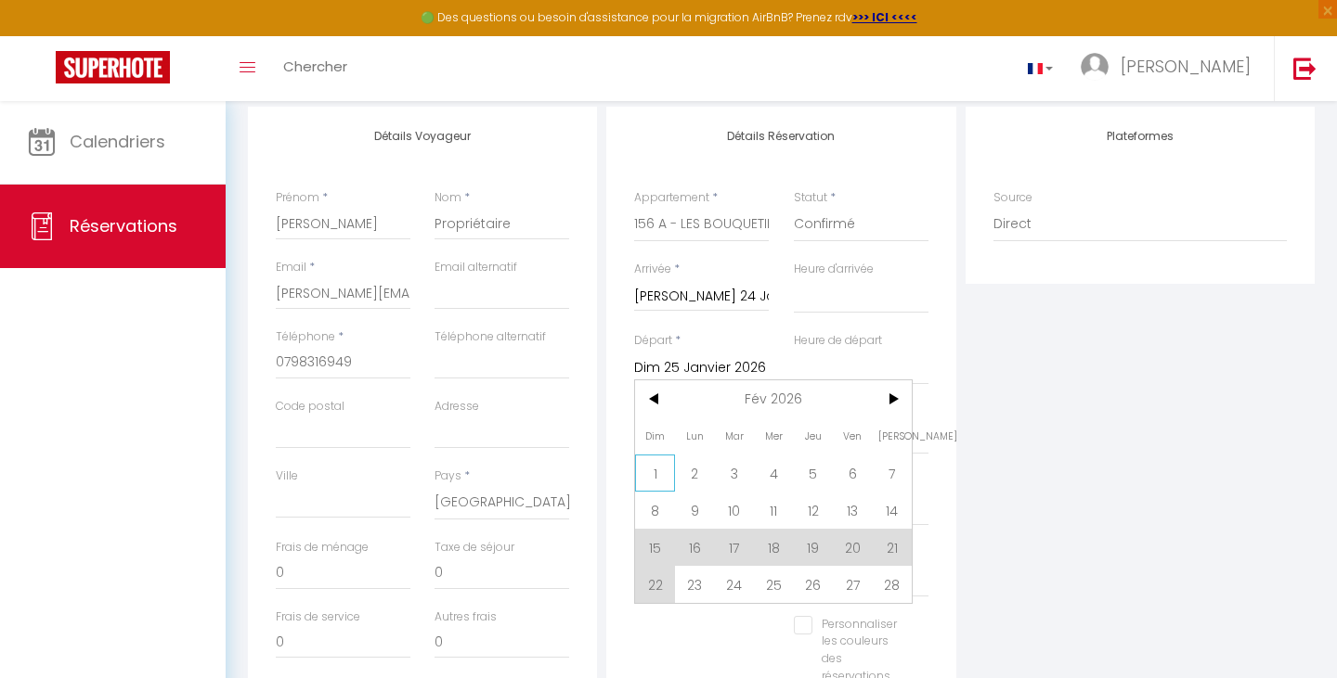
click at [660, 471] on span "1" at bounding box center [655, 473] width 40 height 37
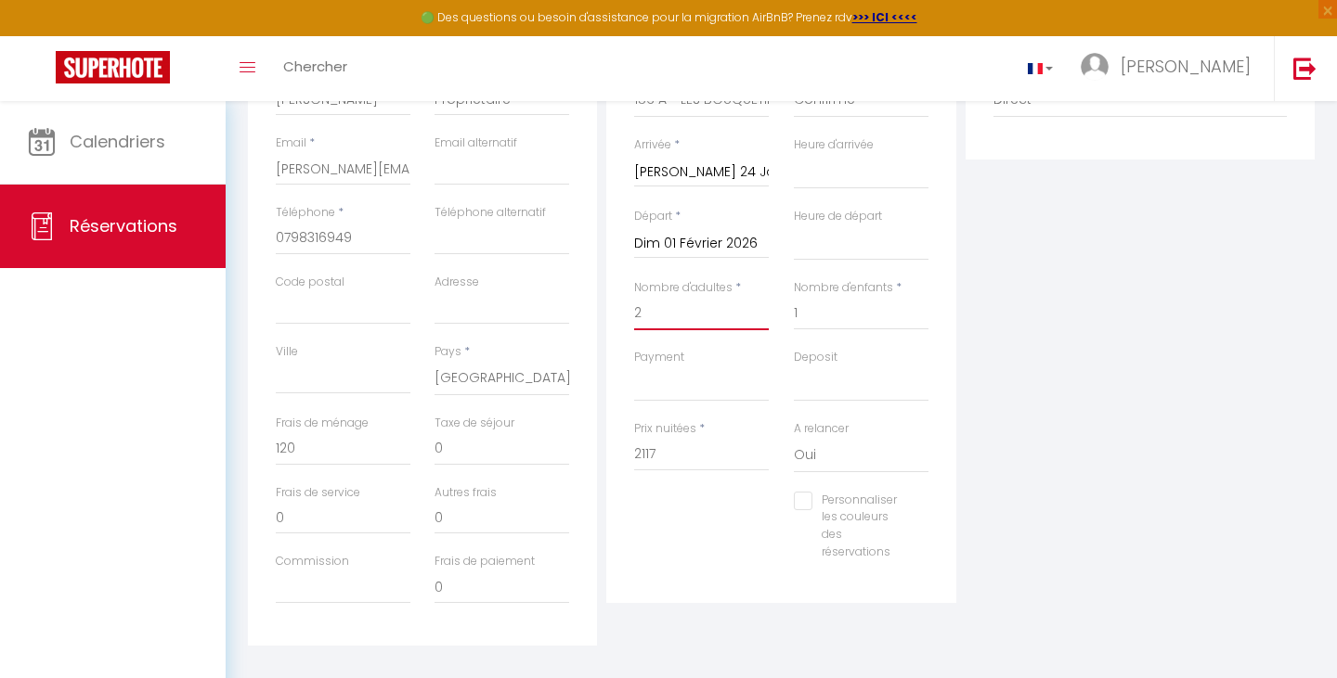
scroll to position [362, 0]
drag, startPoint x: 676, startPoint y: 453, endPoint x: 605, endPoint y: 452, distance: 70.5
click at [605, 451] on div "Détails Réservation Appartement * 156 A - LES BOUQUETINS - 4 personnes et 2 enf…" at bounding box center [780, 313] width 358 height 664
click at [744, 527] on div at bounding box center [701, 527] width 159 height 1
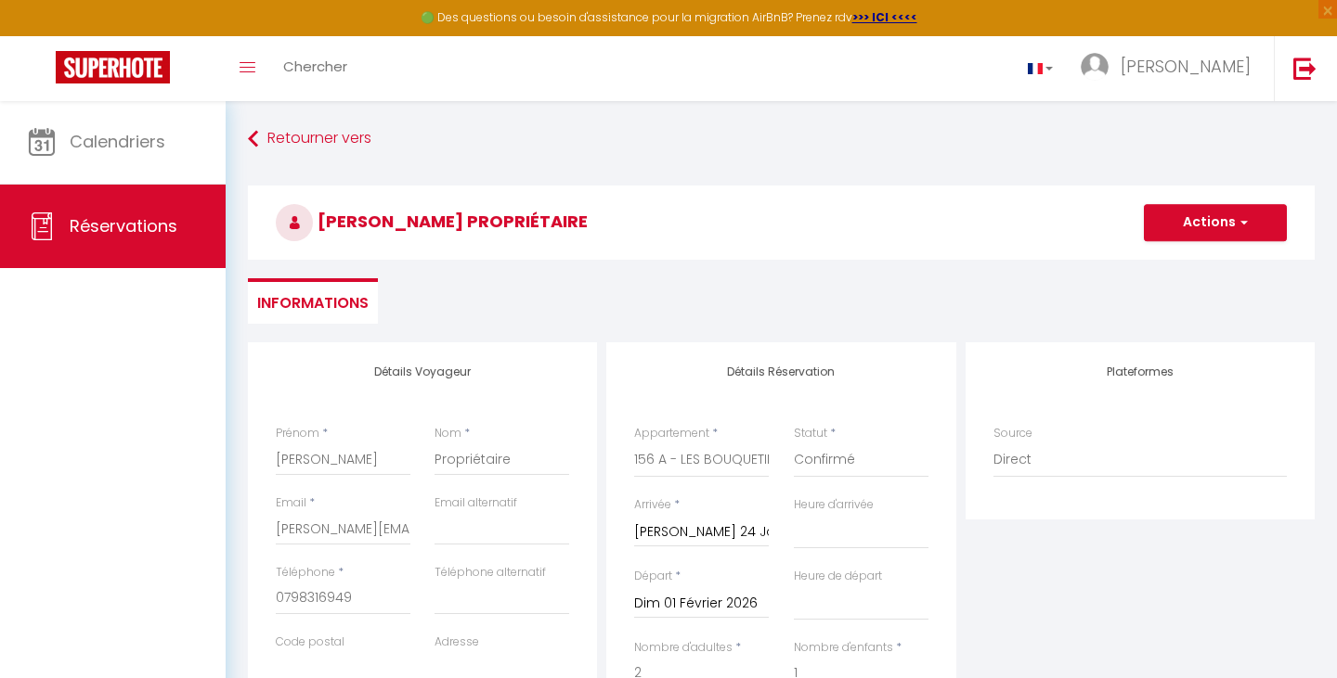
scroll to position [0, 0]
click at [1204, 225] on button "Actions" at bounding box center [1214, 222] width 143 height 37
click at [1168, 267] on link "Enregistrer" at bounding box center [1196, 264] width 147 height 24
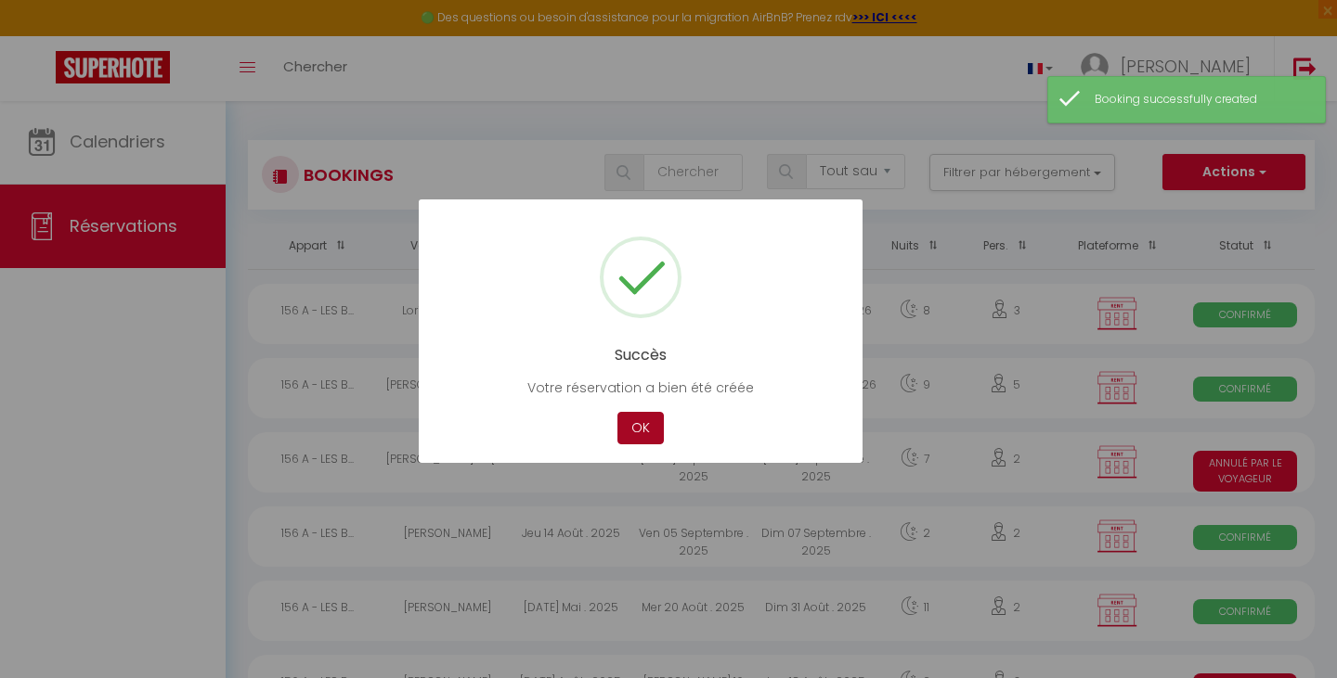
click at [639, 419] on button "OK" at bounding box center [640, 428] width 46 height 32
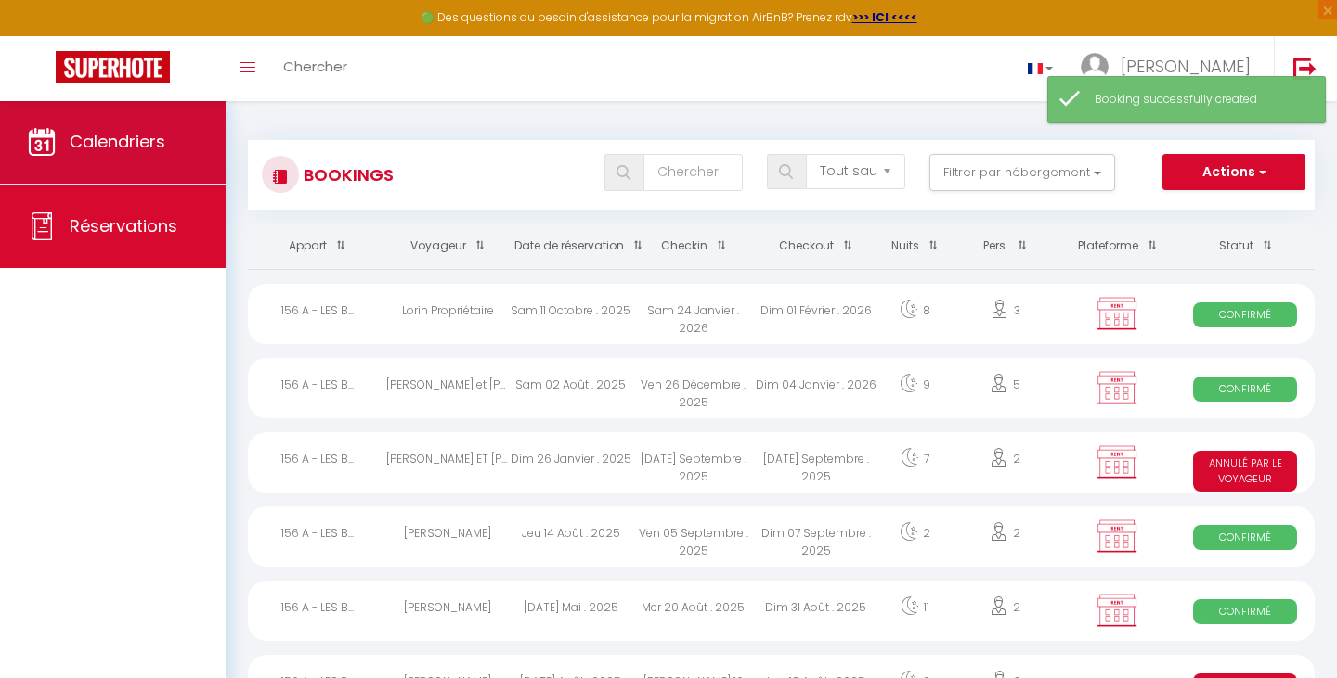
click at [127, 143] on span "Calendriers" at bounding box center [118, 141] width 96 height 23
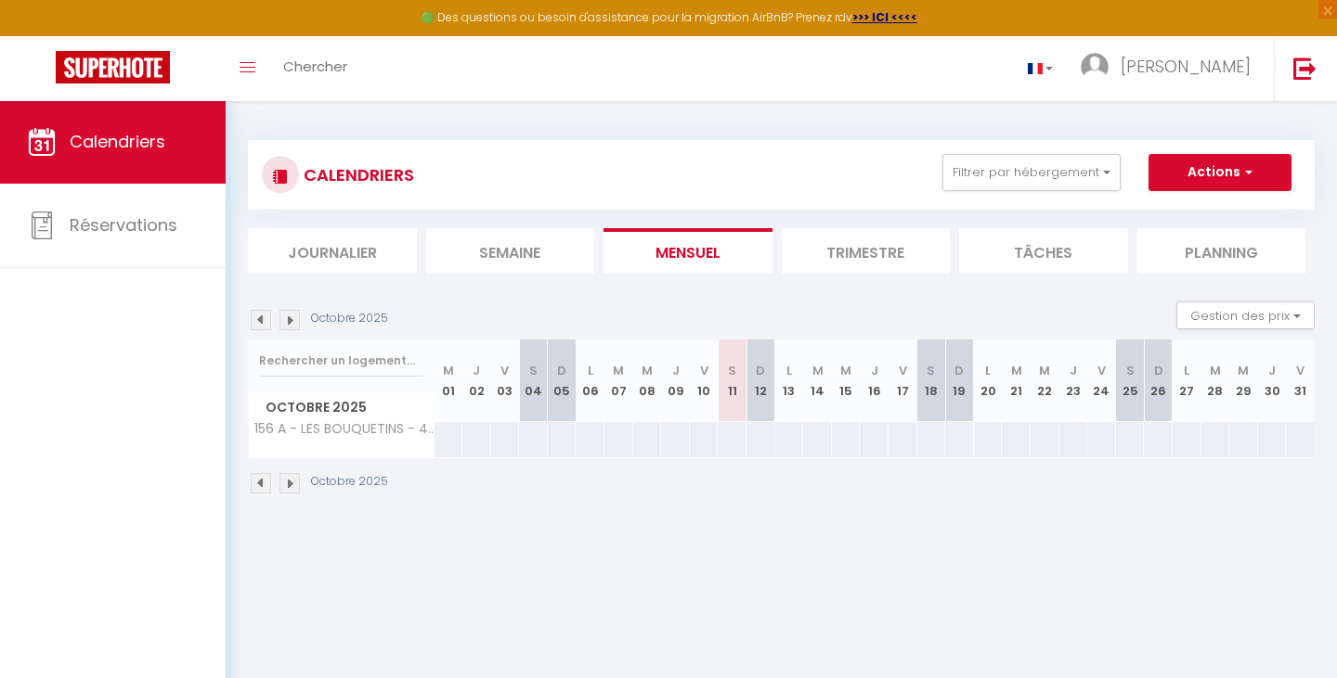
click at [284, 321] on img at bounding box center [289, 320] width 20 height 20
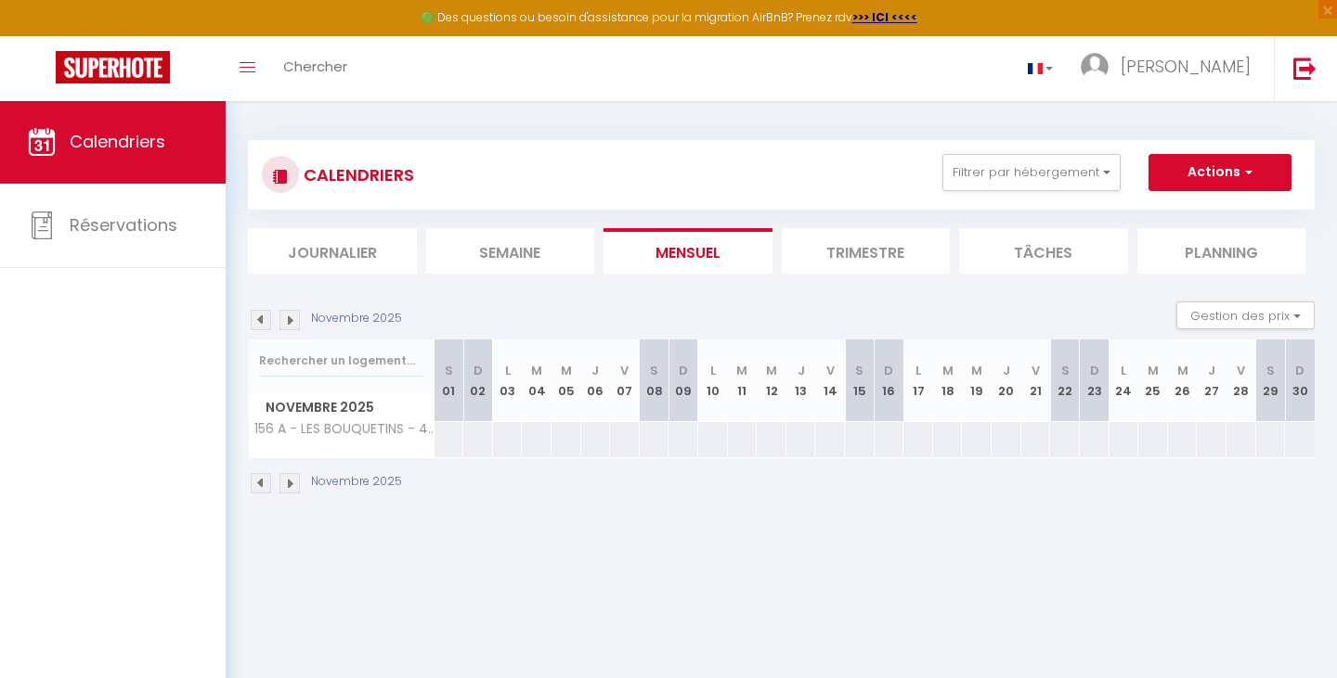
click at [284, 321] on img at bounding box center [289, 320] width 20 height 20
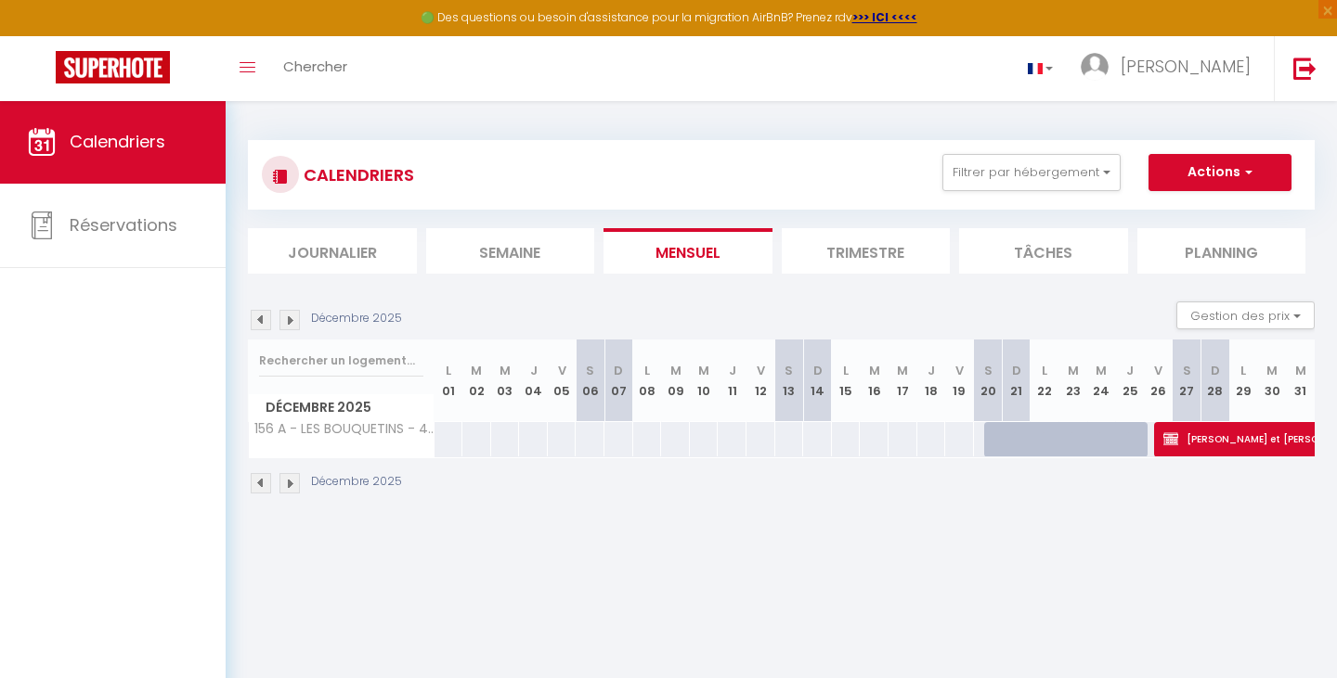
click at [284, 321] on img at bounding box center [289, 320] width 20 height 20
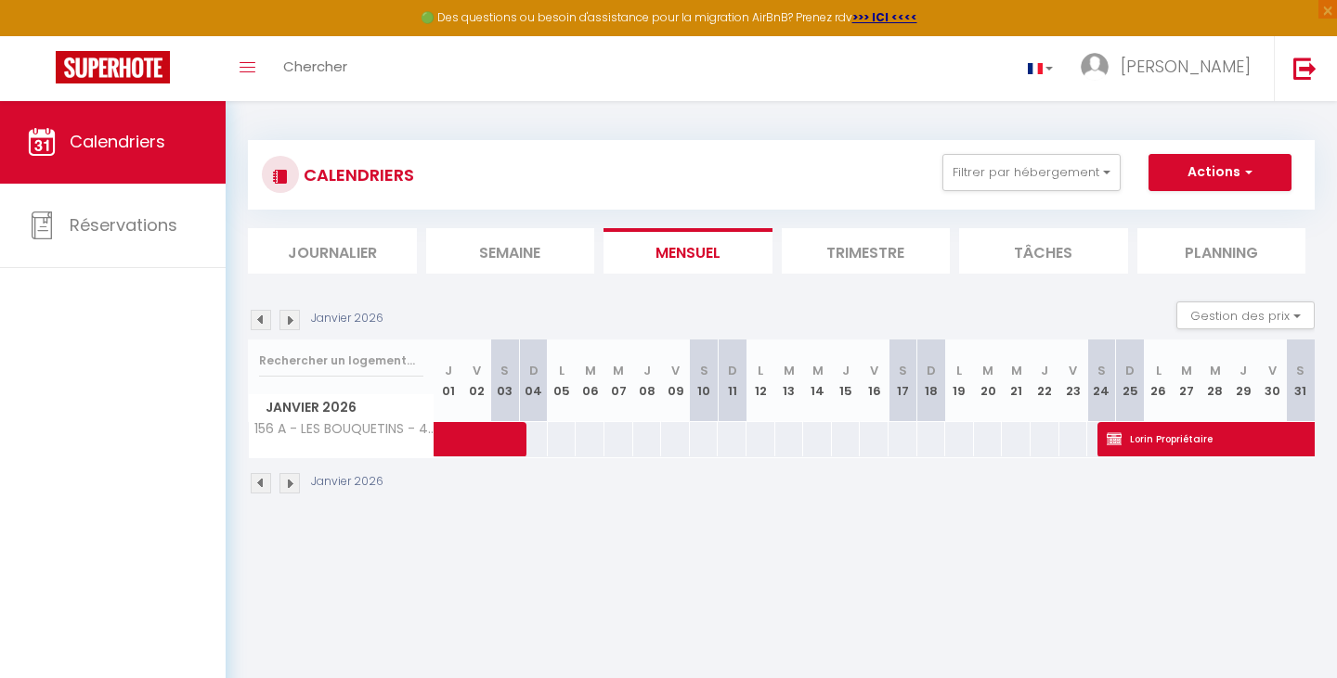
click at [284, 321] on img at bounding box center [289, 320] width 20 height 20
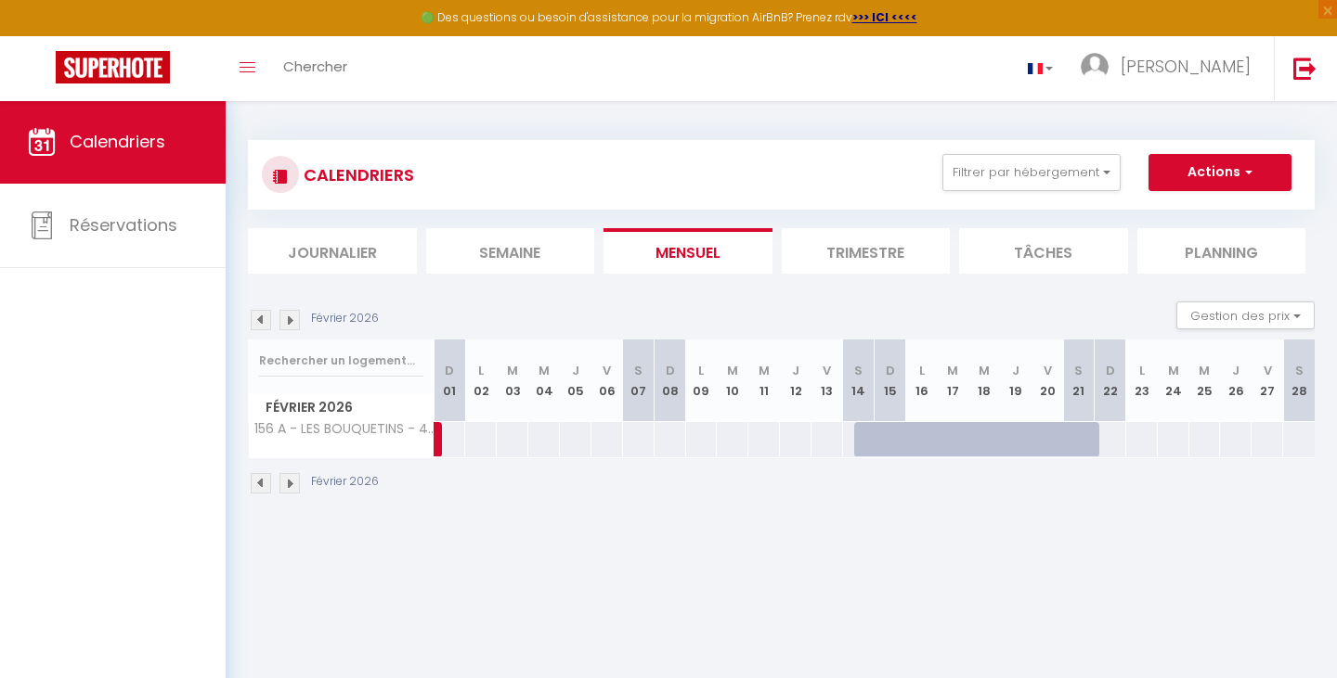
click at [251, 323] on img at bounding box center [261, 320] width 20 height 20
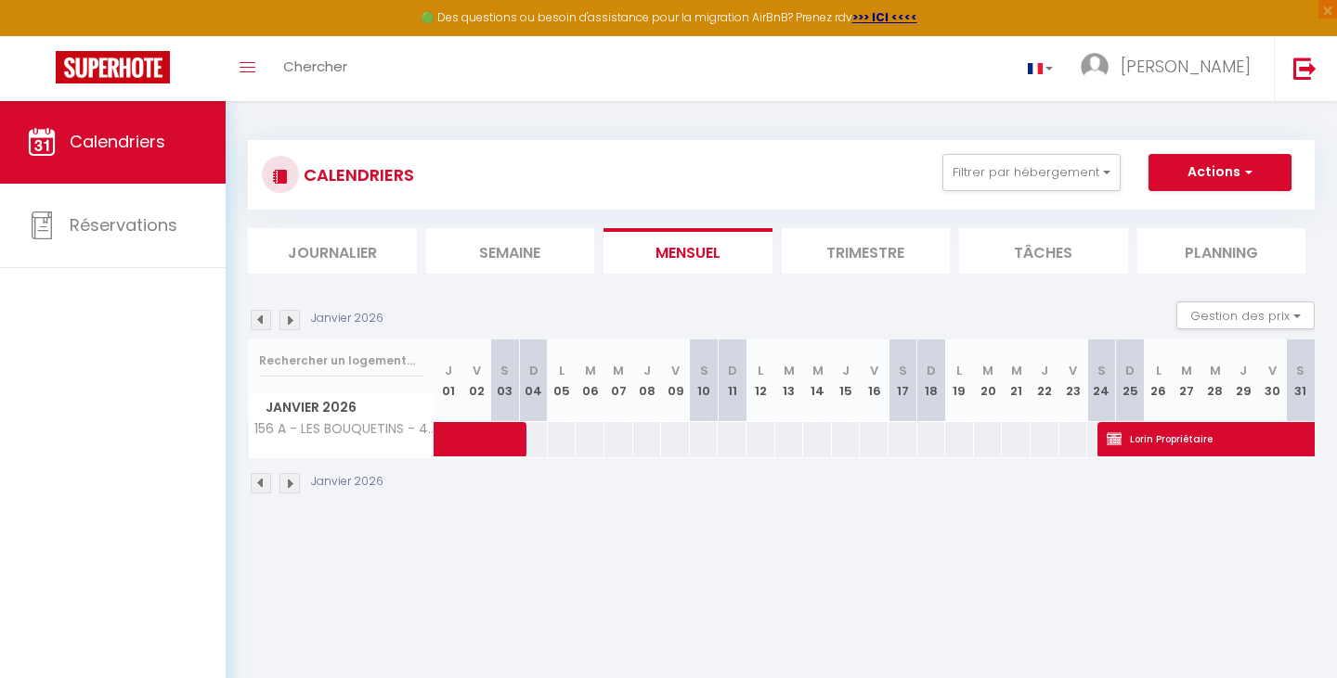
click at [285, 316] on img at bounding box center [289, 320] width 20 height 20
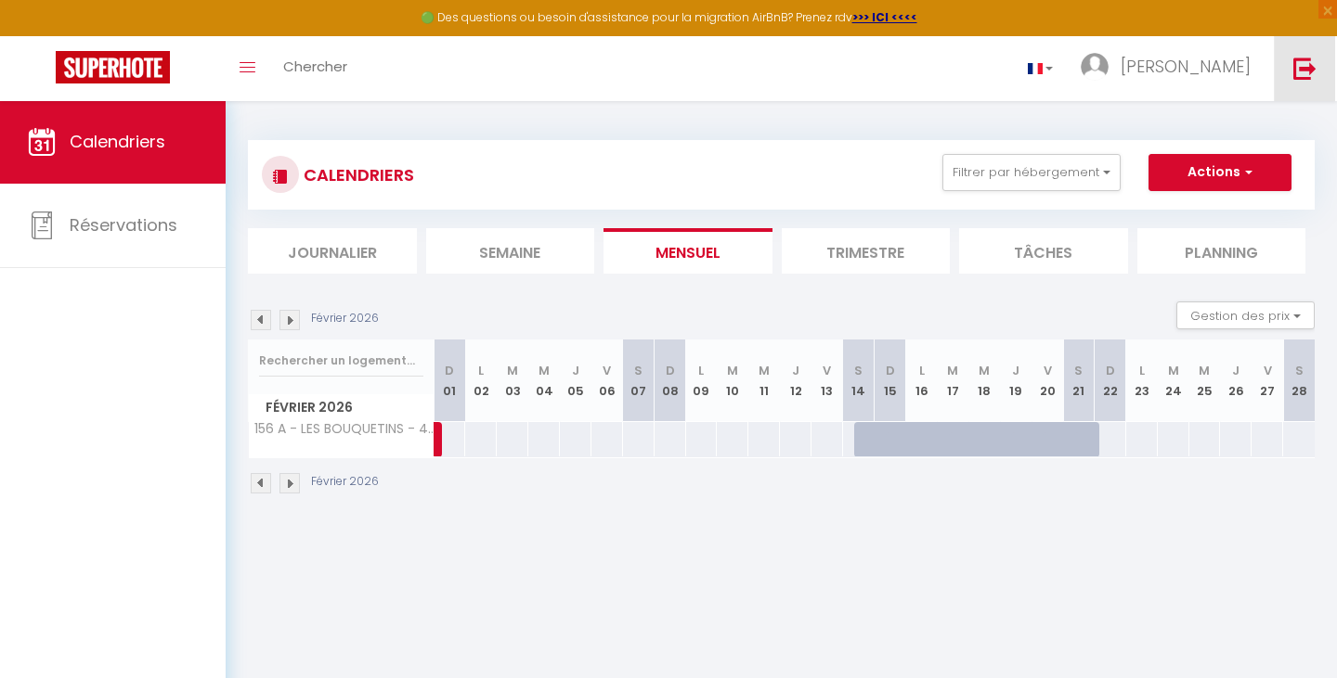
click at [1293, 59] on img at bounding box center [1304, 68] width 23 height 23
